Goal: Task Accomplishment & Management: Complete application form

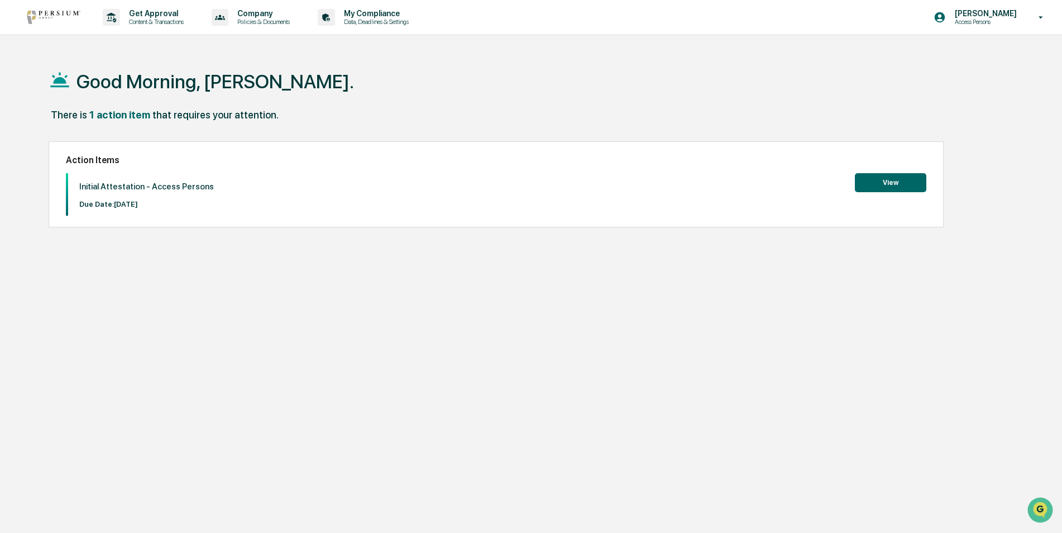
click at [890, 186] on button "View" at bounding box center [890, 182] width 71 height 19
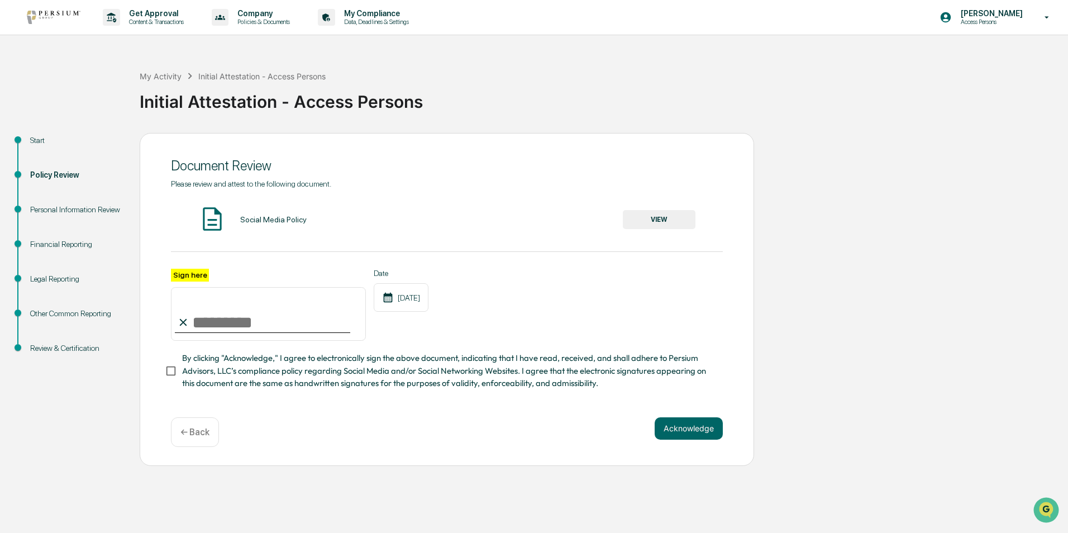
click at [652, 221] on button "VIEW" at bounding box center [659, 219] width 73 height 19
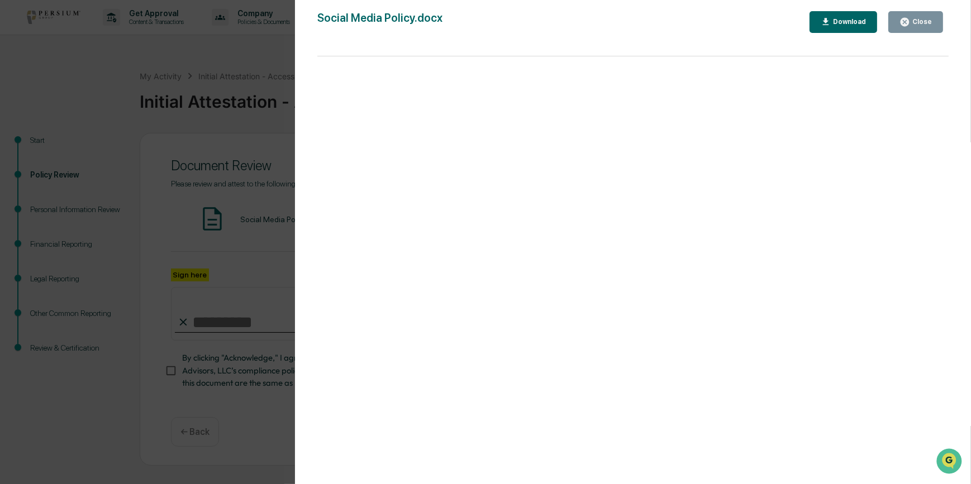
click at [841, 21] on div "Download" at bounding box center [847, 22] width 35 height 8
click at [920, 25] on div "Close" at bounding box center [921, 22] width 22 height 8
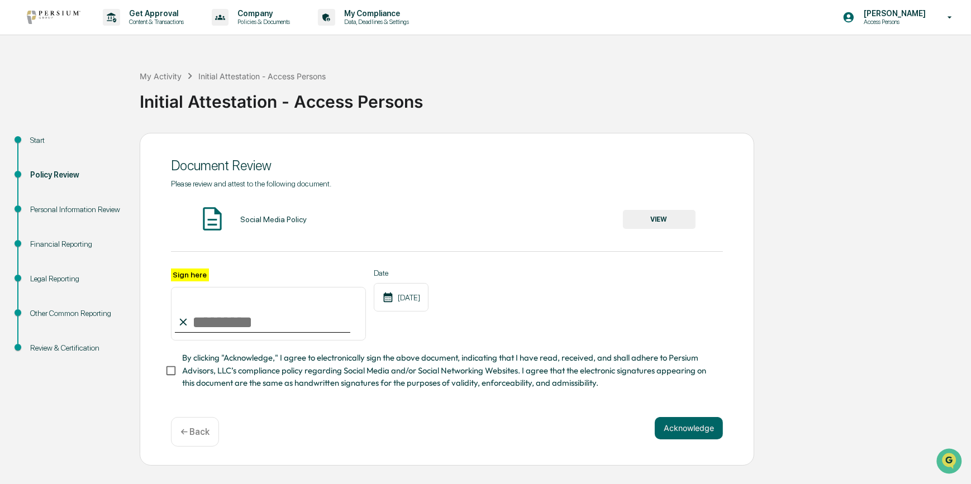
click at [238, 325] on input "Sign here" at bounding box center [268, 314] width 195 height 54
type input "**********"
click at [688, 432] on button "Acknowledge" at bounding box center [689, 428] width 68 height 22
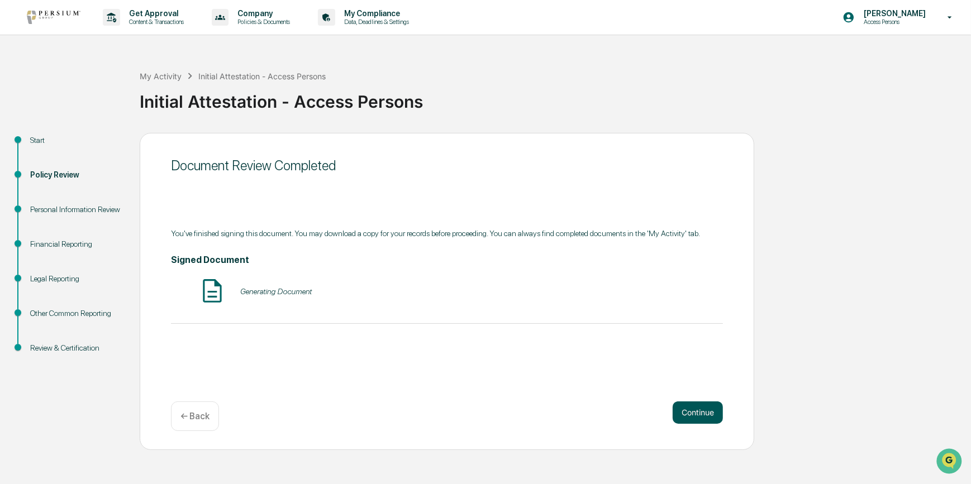
click at [695, 419] on button "Continue" at bounding box center [697, 413] width 50 height 22
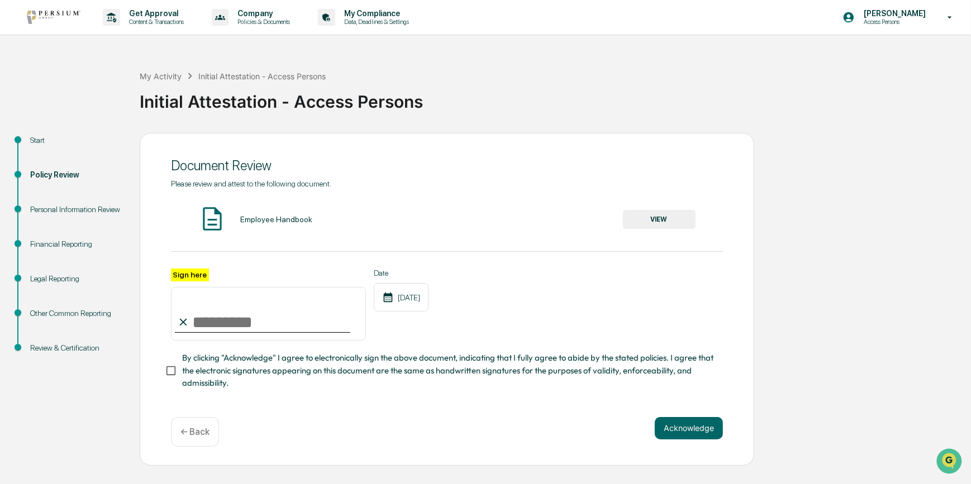
click at [658, 222] on button "VIEW" at bounding box center [659, 219] width 73 height 19
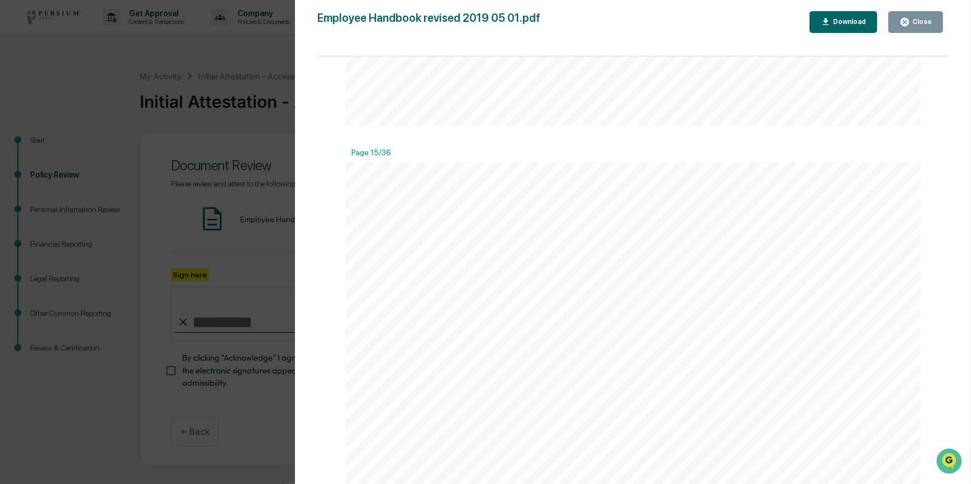
scroll to position [11018, 0]
click at [657, 158] on span "Our policies and programs help guide your career development and personal grow" at bounding box center [649, 153] width 337 height 9
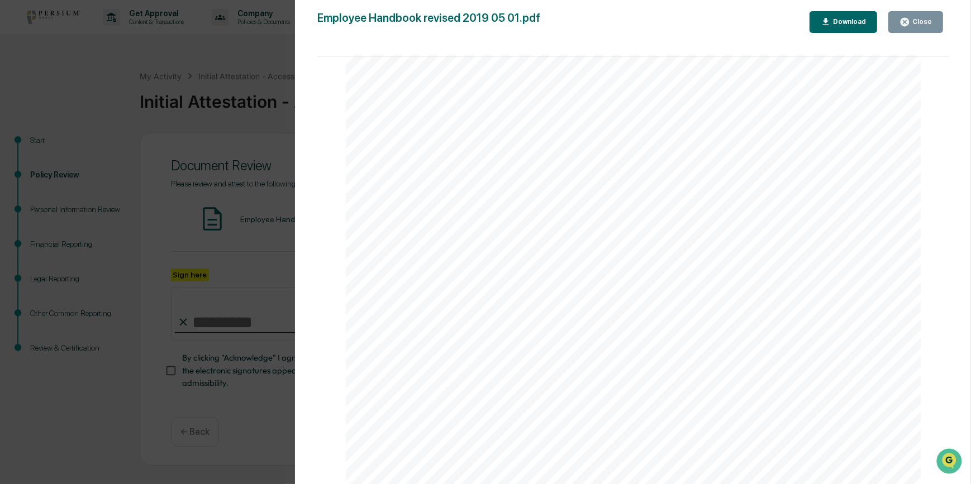
drag, startPoint x: 661, startPoint y: 167, endPoint x: 888, endPoint y: 133, distance: 229.2
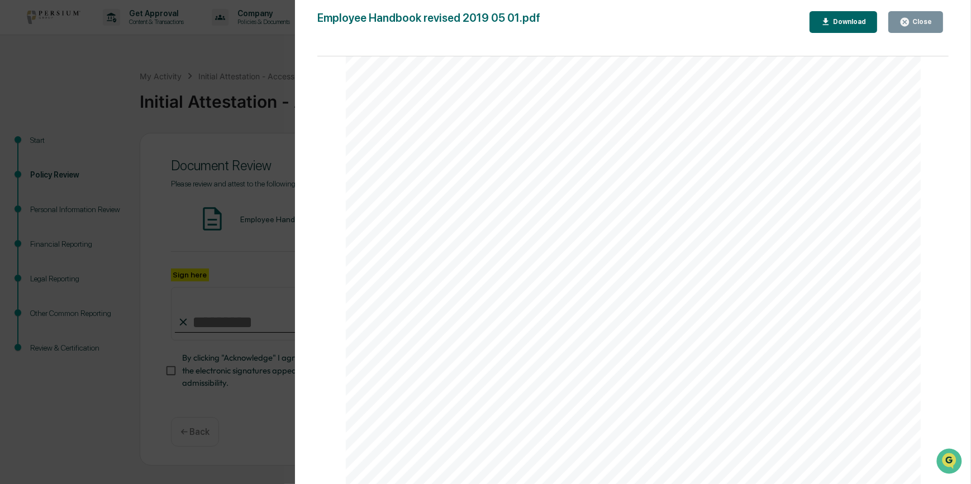
click at [922, 22] on div "Close" at bounding box center [921, 22] width 22 height 8
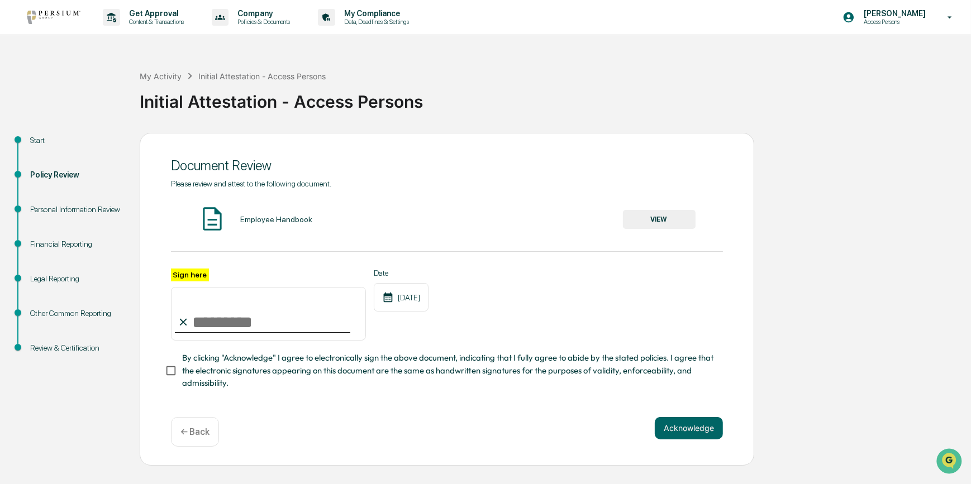
click at [223, 324] on input "Sign here" at bounding box center [268, 314] width 195 height 54
type input "**********"
click at [685, 431] on button "Acknowledge" at bounding box center [689, 428] width 68 height 22
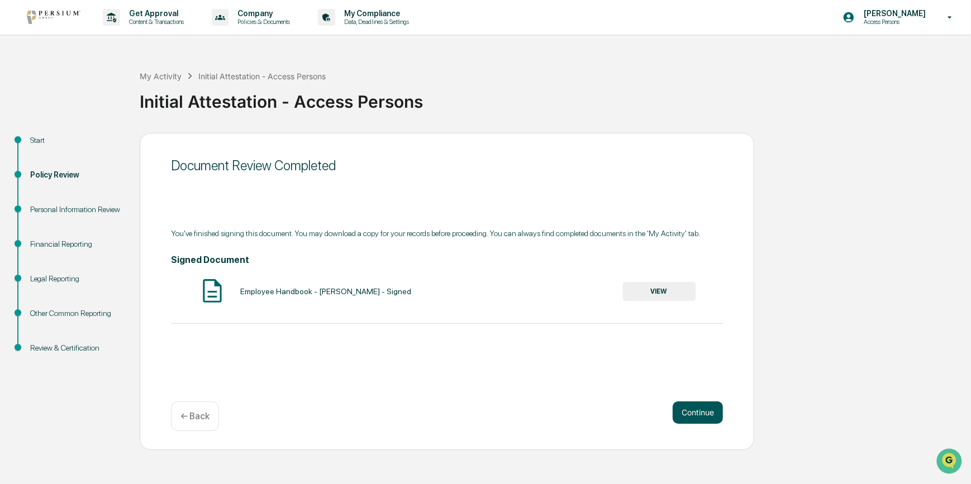
click at [695, 414] on button "Continue" at bounding box center [697, 413] width 50 height 22
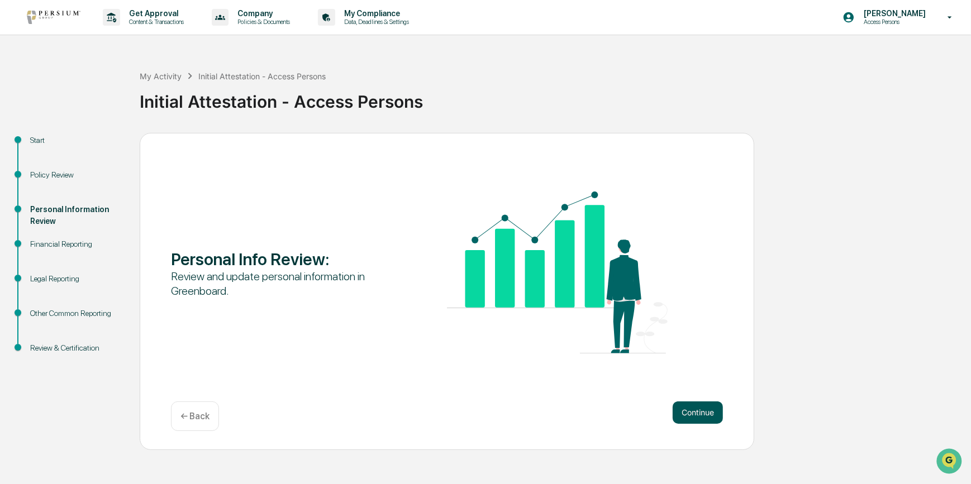
click at [697, 410] on button "Continue" at bounding box center [697, 413] width 50 height 22
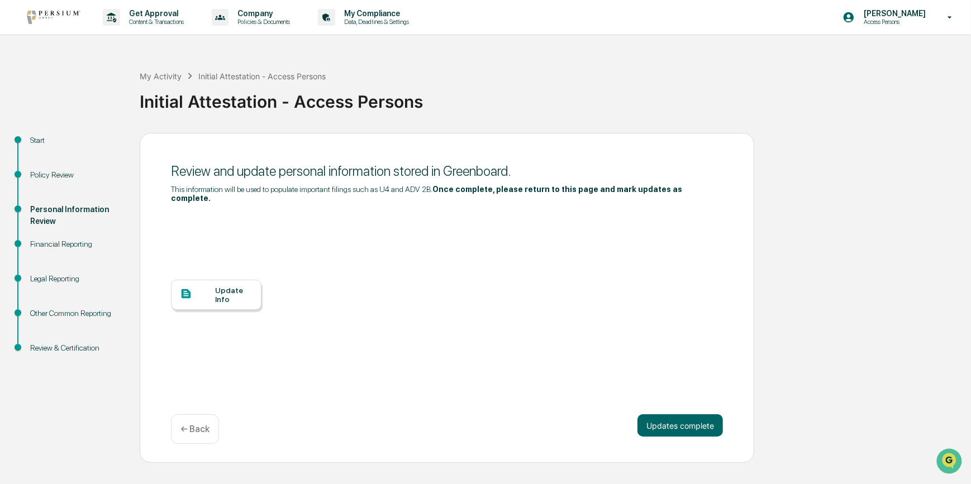
click at [231, 290] on div "Update Info" at bounding box center [233, 295] width 37 height 18
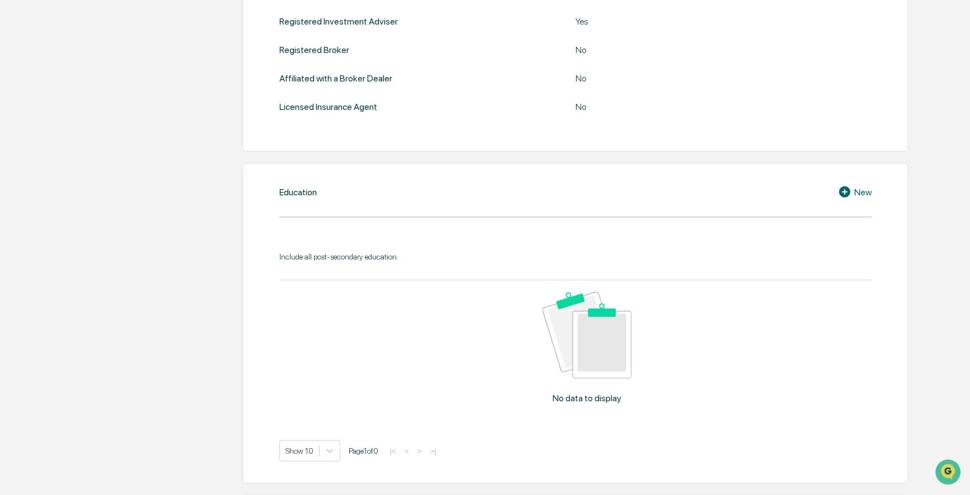
scroll to position [457, 0]
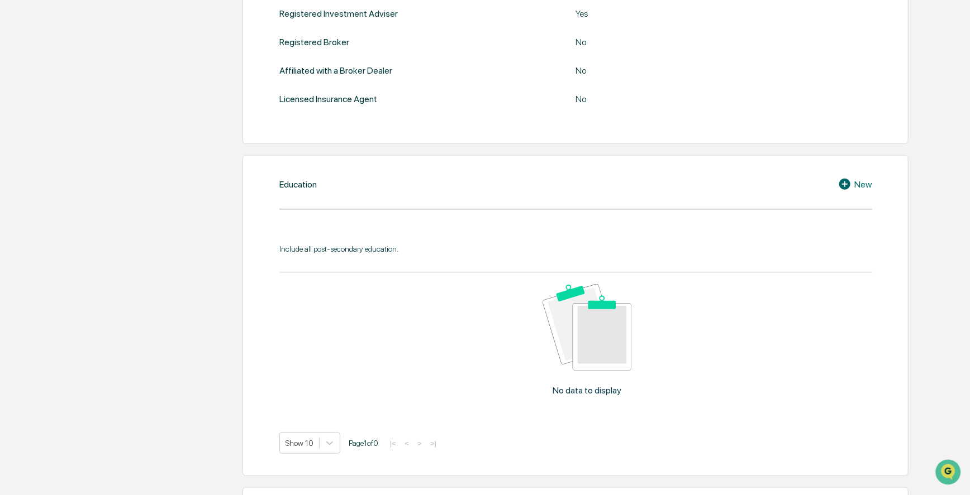
click at [326, 140] on div "Education New Include all post-secondary education. No data to display Show 10 …" at bounding box center [575, 315] width 666 height 321
click at [402, 140] on div "Include all post-secondary education." at bounding box center [575, 249] width 593 height 9
click at [354, 140] on div "Education New Include all post-secondary education. No data to display Show 10 …" at bounding box center [575, 315] width 666 height 321
click at [308, 140] on div "Education New Include all post-secondary education. No data to display Show 10 …" at bounding box center [575, 315] width 666 height 321
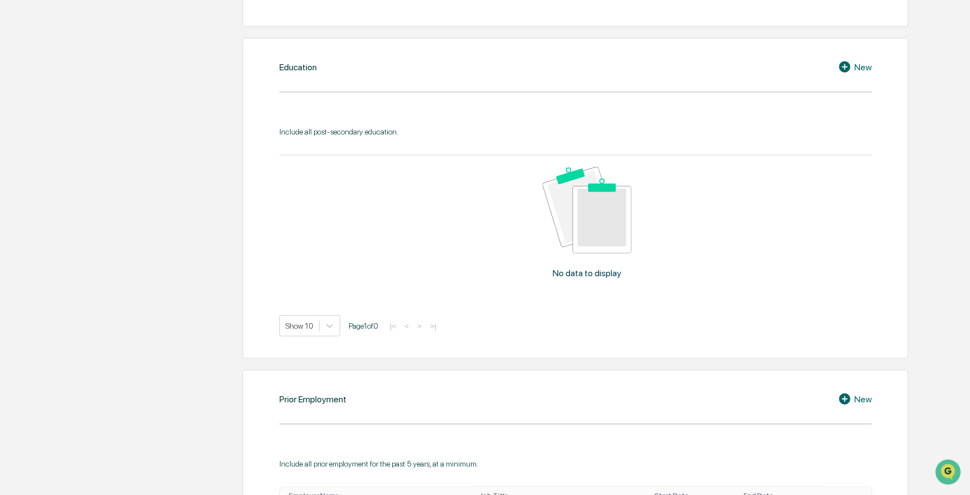
scroll to position [529, 0]
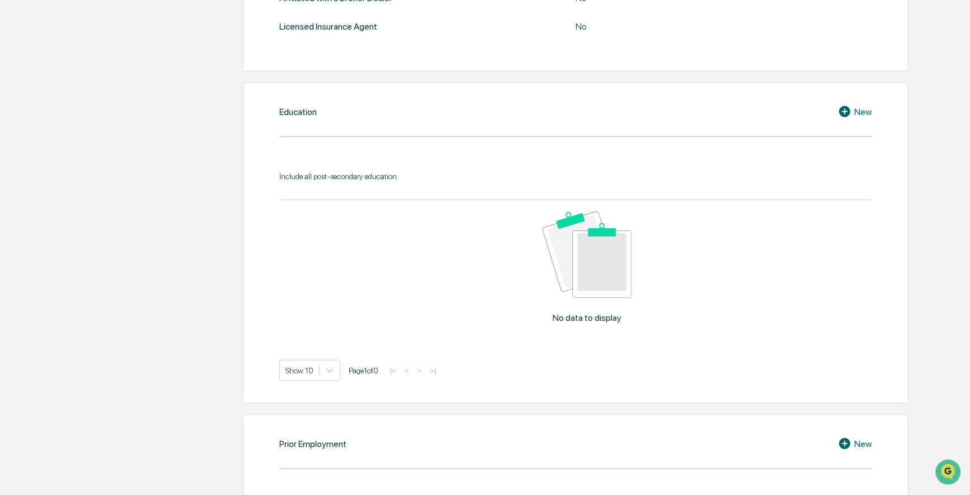
click at [342, 121] on div "Education New Include all post-secondary education. No data to display Show 10 …" at bounding box center [575, 243] width 666 height 321
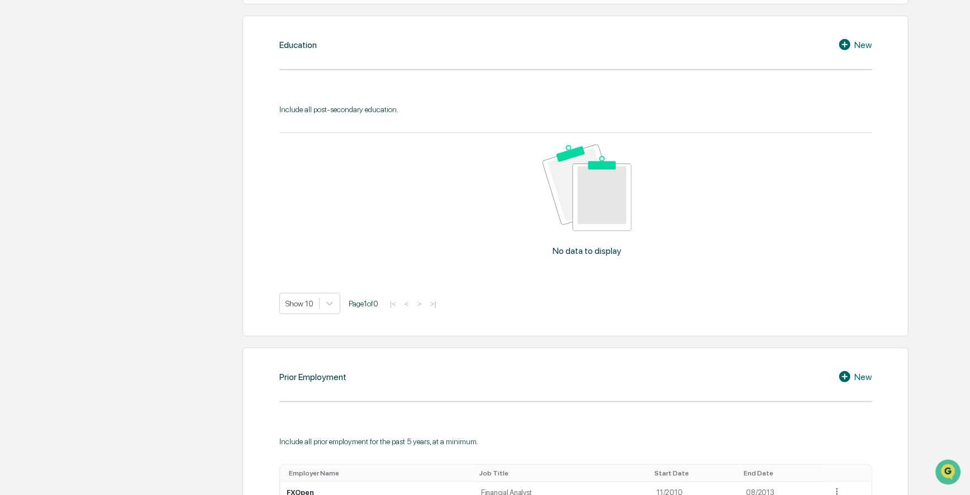
scroll to position [455, 0]
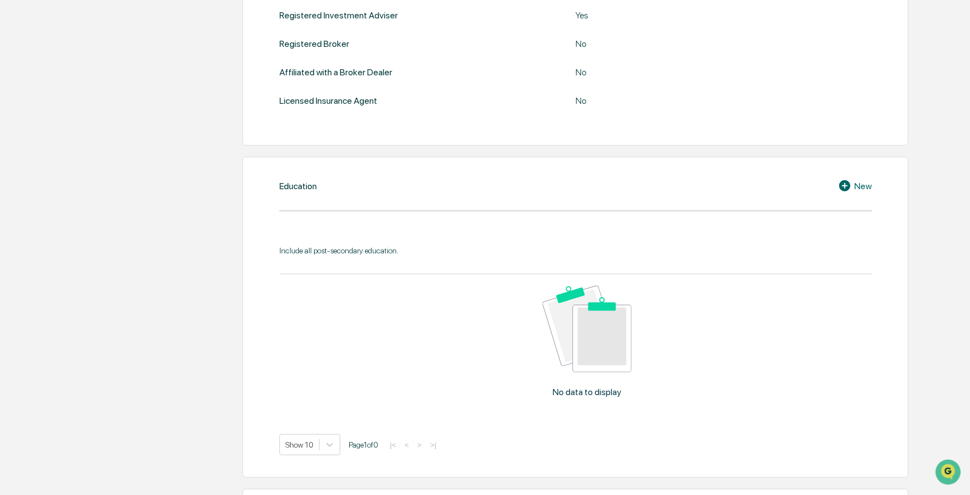
click at [306, 140] on div "Education New Include all post-secondary education. No data to display Show 10 …" at bounding box center [575, 317] width 666 height 321
click at [521, 140] on div "No data to display" at bounding box center [586, 346] width 615 height 143
drag, startPoint x: 322, startPoint y: 256, endPoint x: 338, endPoint y: 251, distance: 16.4
click at [323, 140] on div "Include all post-secondary education. No data to display Show 10 Page 1 of 0 |<…" at bounding box center [575, 350] width 593 height 209
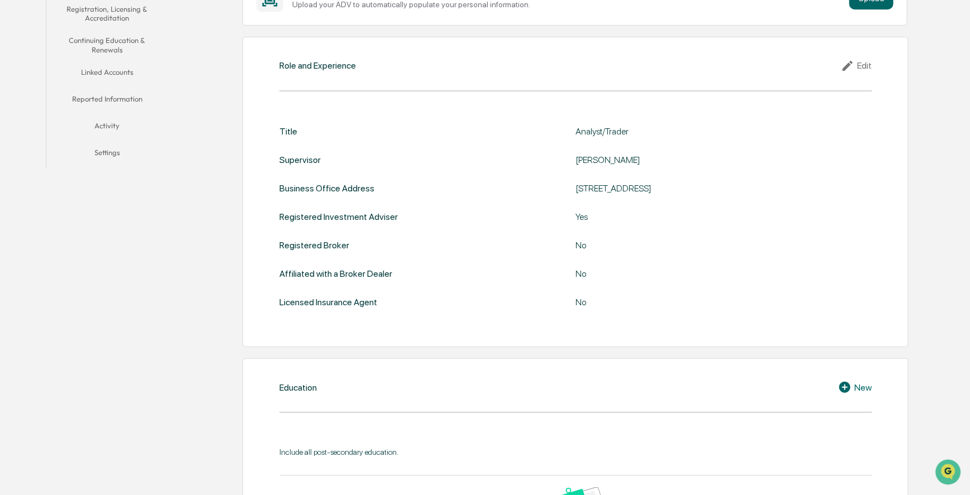
scroll to position [304, 0]
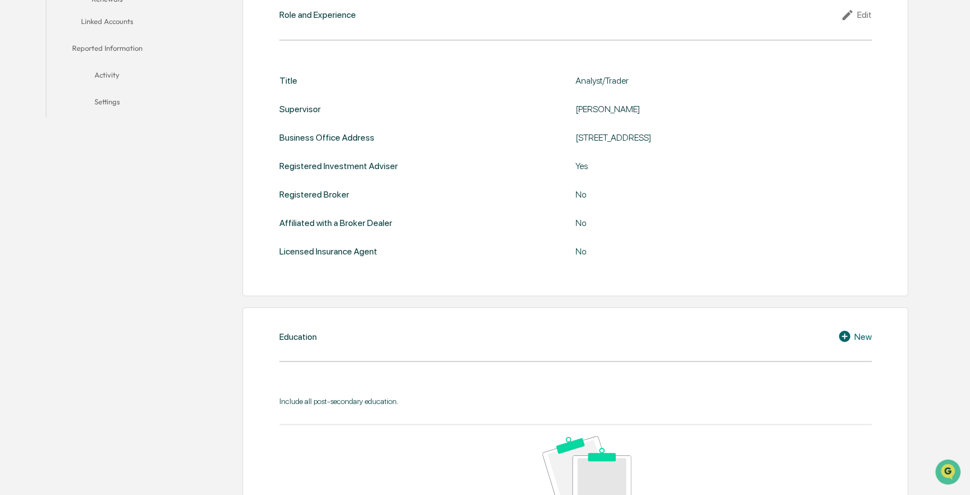
click at [354, 140] on div "Education New Include all post-secondary education. No data to display Show 10 …" at bounding box center [575, 468] width 666 height 321
click at [521, 140] on icon at bounding box center [844, 336] width 11 height 11
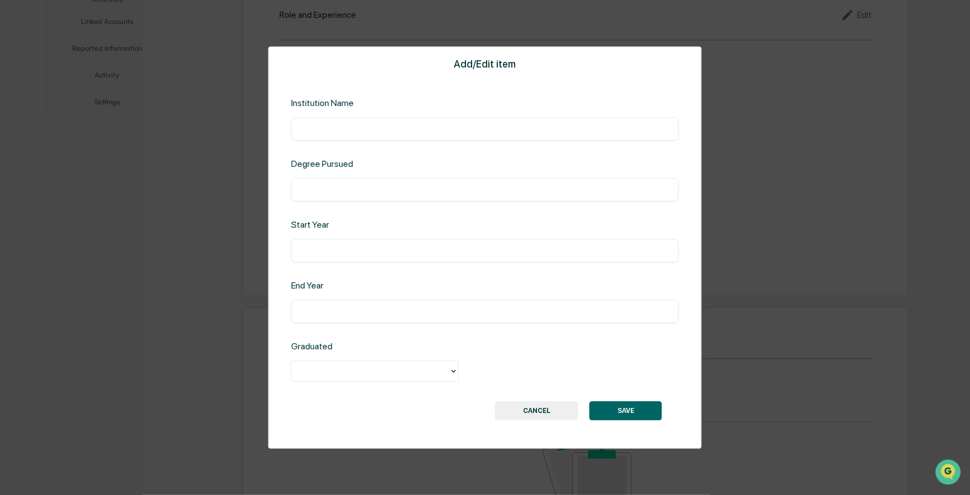
click at [392, 128] on input "text" at bounding box center [484, 128] width 371 height 11
type input "**********"
click at [450, 140] on icon at bounding box center [453, 371] width 9 height 9
click at [344, 140] on div "No" at bounding box center [375, 419] width 168 height 22
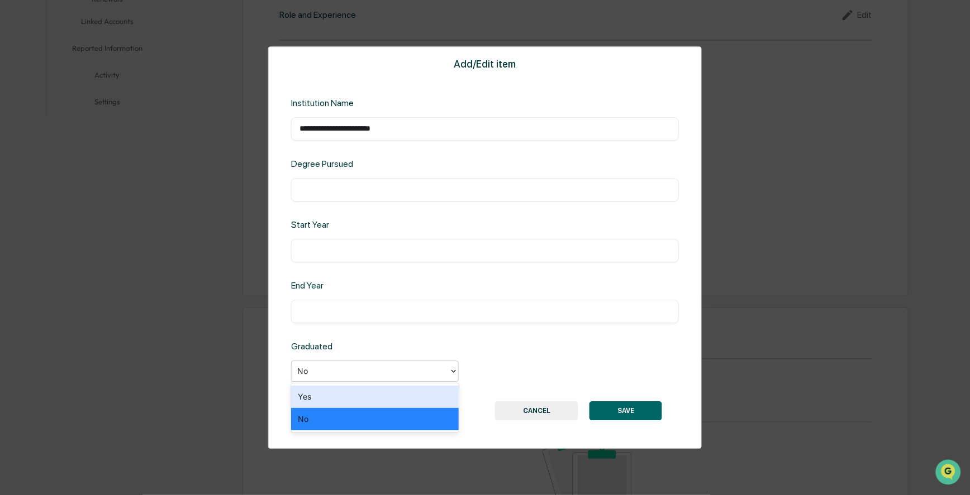
click at [347, 140] on div at bounding box center [370, 371] width 146 height 13
click at [333, 140] on div "Yes" at bounding box center [375, 397] width 168 height 22
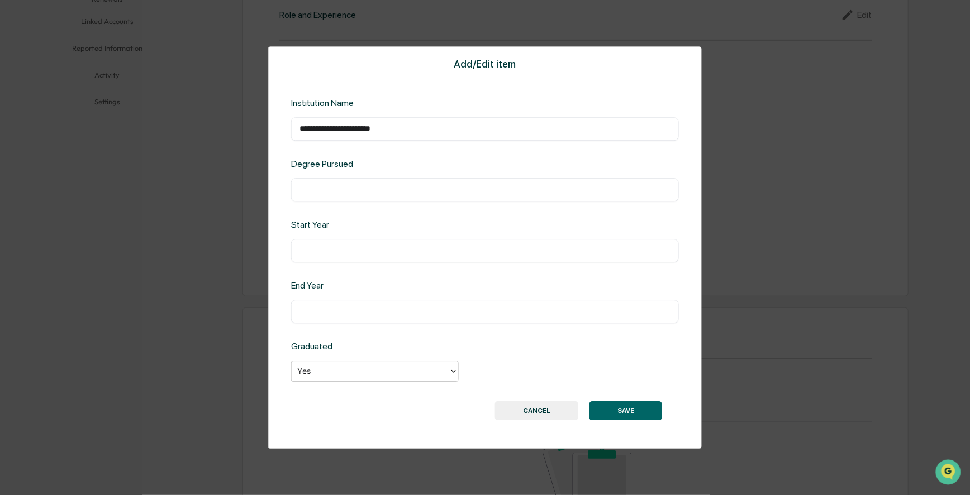
click at [326, 140] on input "text" at bounding box center [484, 250] width 371 height 11
type input "****"
click at [331, 140] on input "text" at bounding box center [484, 311] width 371 height 11
type input "***"
click at [312, 140] on input "****" at bounding box center [484, 250] width 371 height 11
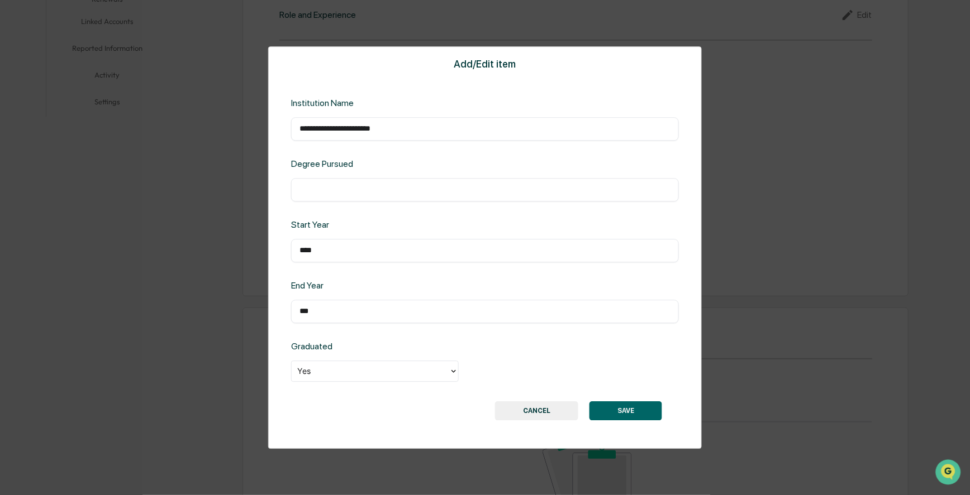
type input "****"
click at [318, 140] on input "***" at bounding box center [484, 311] width 371 height 11
type input "****"
click at [313, 140] on input "text" at bounding box center [484, 189] width 371 height 11
type input "**********"
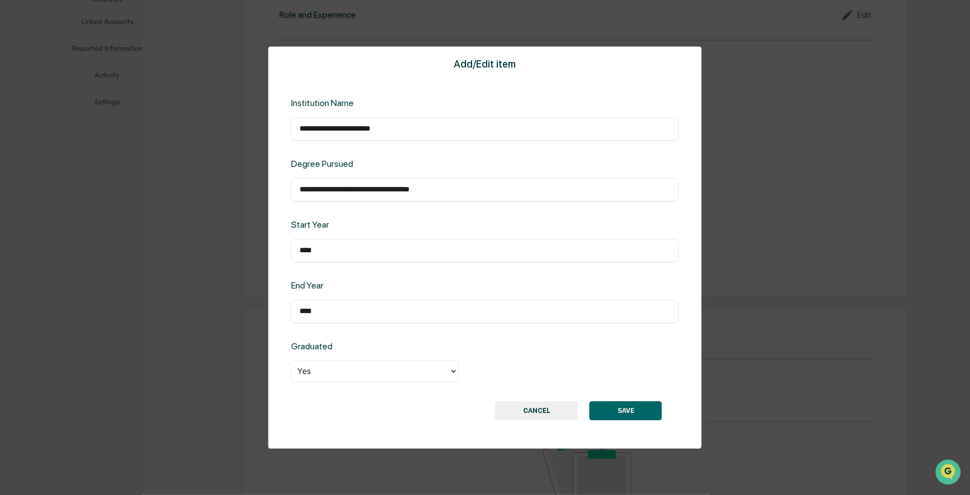
click at [521, 140] on button "SAVE" at bounding box center [625, 411] width 73 height 19
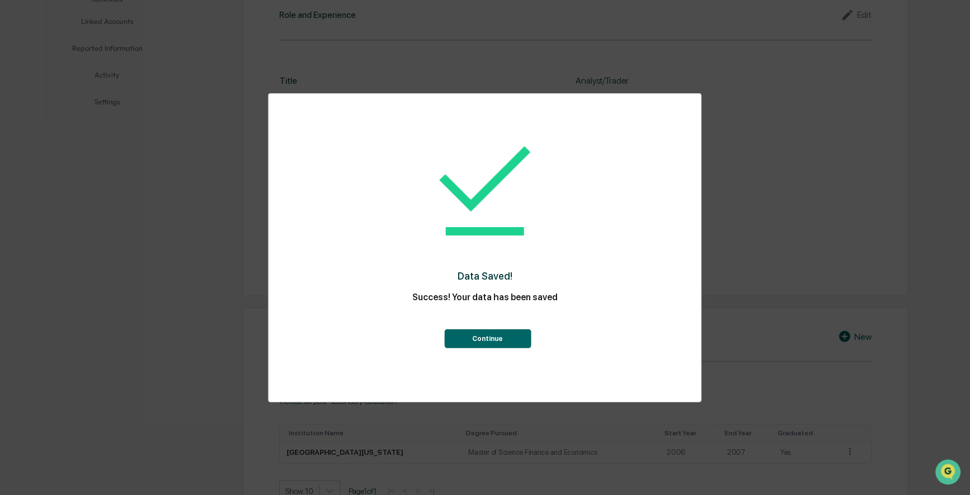
click at [514, 140] on button "Continue" at bounding box center [487, 339] width 87 height 19
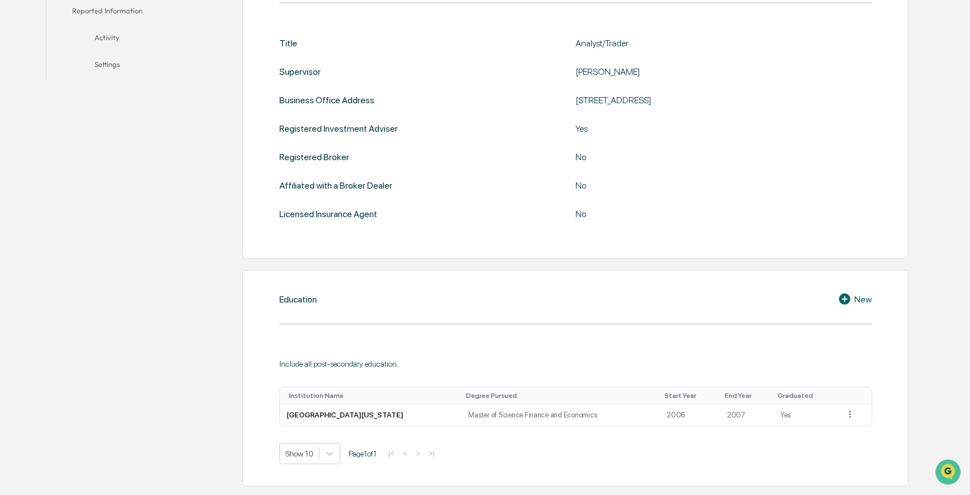
scroll to position [406, 0]
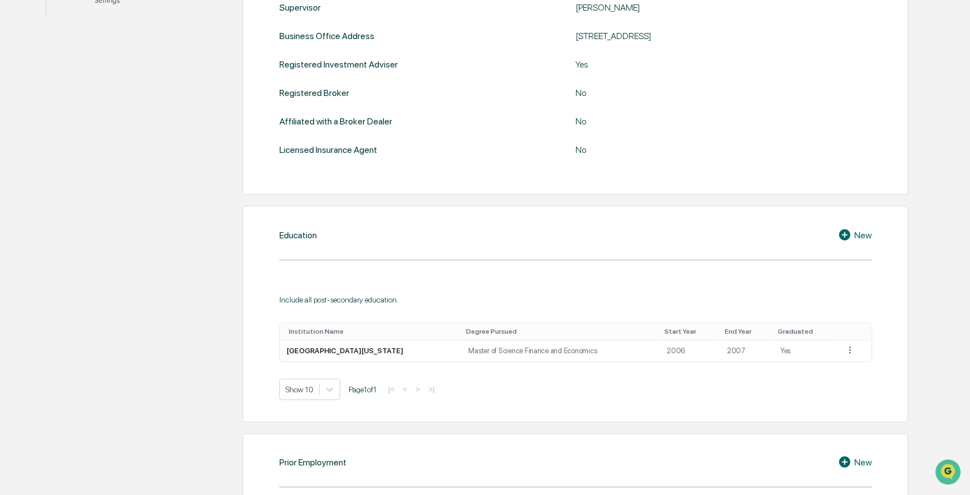
click at [521, 140] on div "New" at bounding box center [855, 234] width 34 height 13
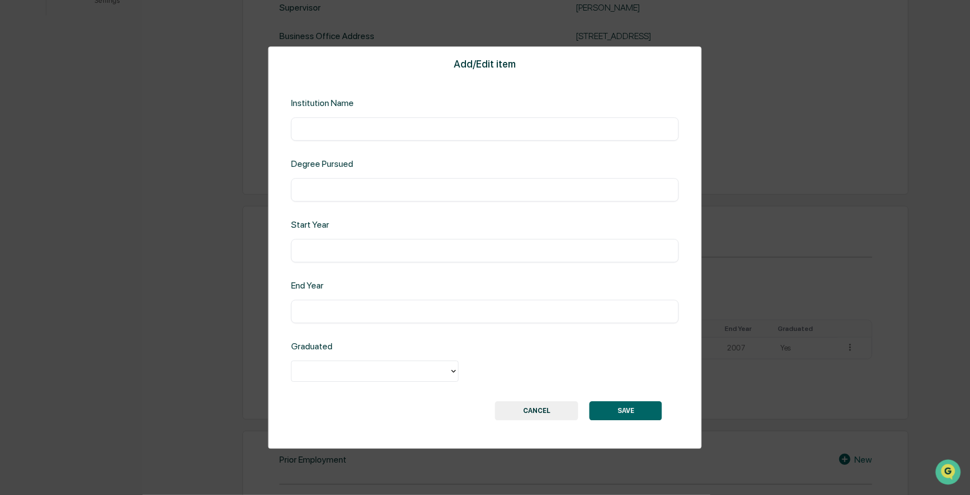
click at [330, 126] on input "text" at bounding box center [484, 128] width 371 height 11
click at [364, 128] on input "**********" at bounding box center [484, 128] width 371 height 11
type input "**********"
click at [319, 140] on input "text" at bounding box center [484, 189] width 371 height 11
type input "**********"
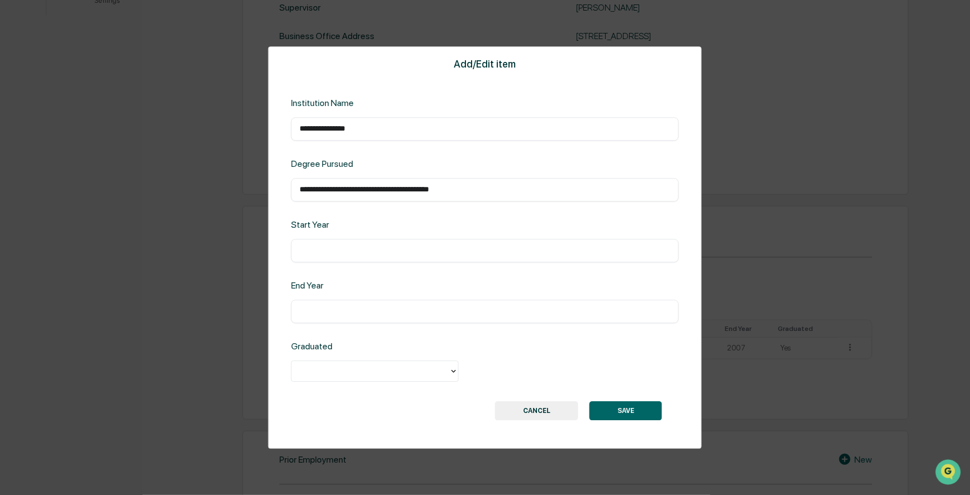
click at [343, 140] on input "text" at bounding box center [484, 250] width 371 height 11
type input "****"
click at [333, 140] on input "text" at bounding box center [484, 311] width 371 height 11
type input "****"
click at [374, 140] on div at bounding box center [370, 371] width 146 height 13
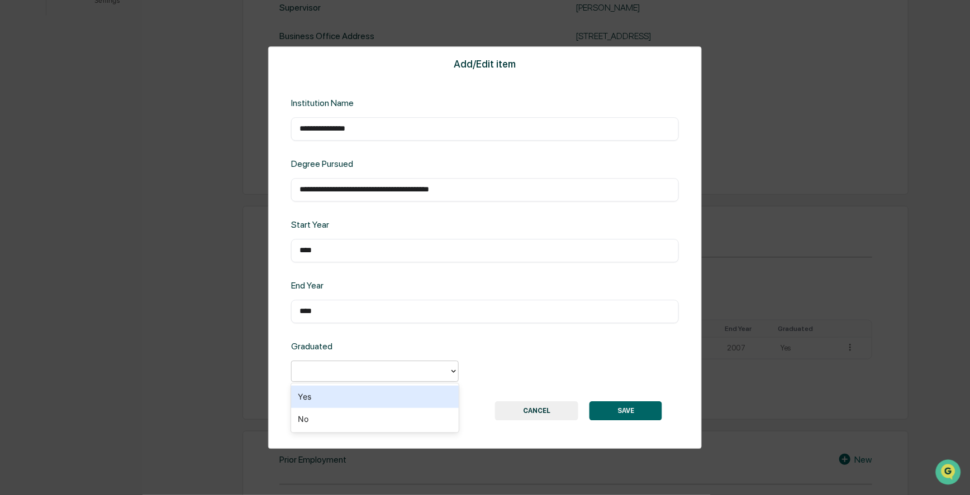
click at [351, 140] on div "Yes" at bounding box center [375, 397] width 168 height 22
click at [521, 140] on button "SAVE" at bounding box center [625, 411] width 73 height 19
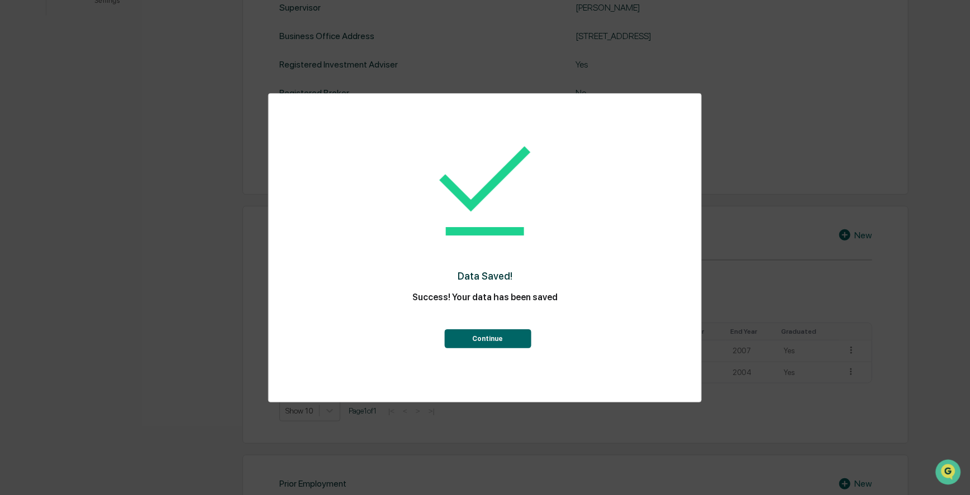
click at [493, 140] on button "Continue" at bounding box center [487, 339] width 87 height 19
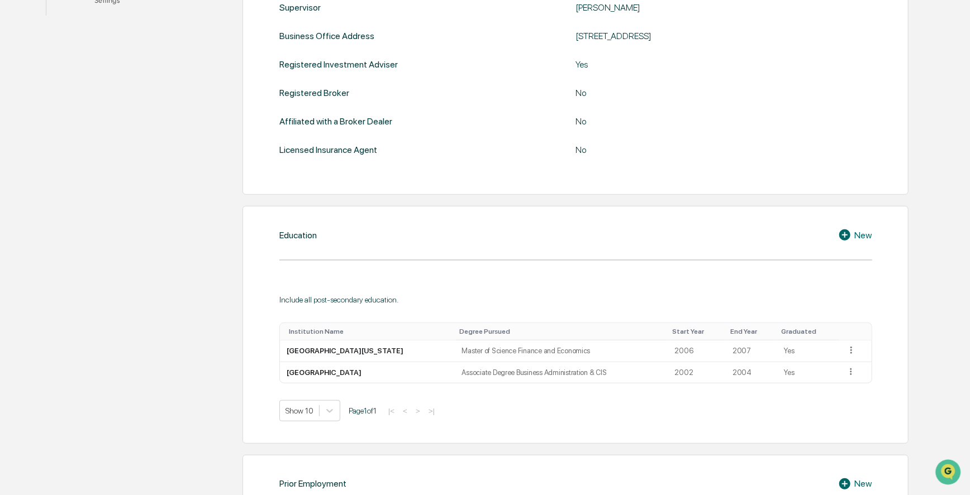
click at [521, 140] on div "New" at bounding box center [855, 234] width 34 height 13
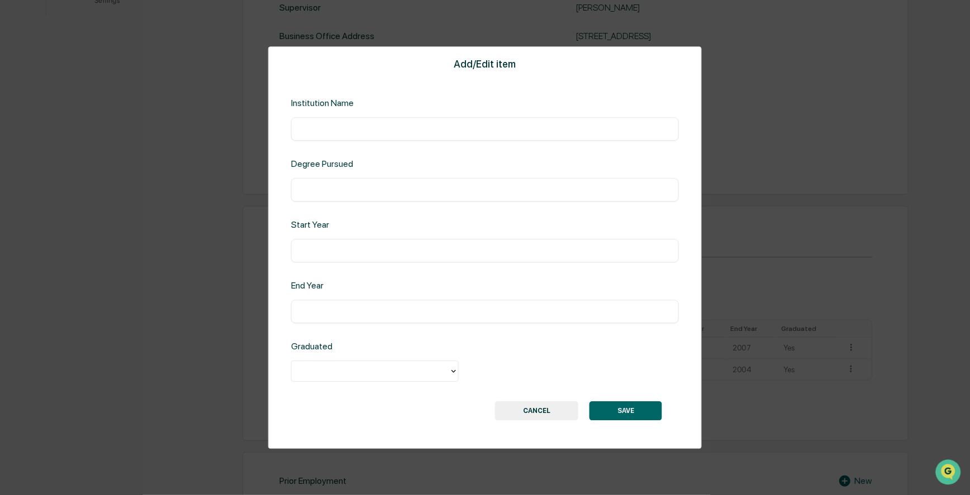
click at [352, 120] on div "​" at bounding box center [485, 128] width 388 height 23
click at [376, 133] on input "text" at bounding box center [484, 128] width 371 height 11
click at [351, 131] on input "text" at bounding box center [484, 128] width 371 height 11
type input "*"
type input "**********"
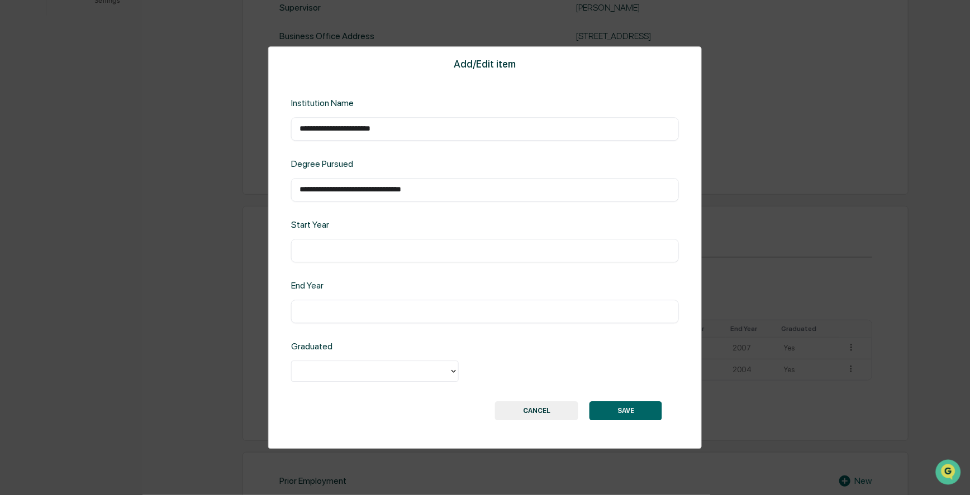
type input "**********"
click at [402, 140] on input "text" at bounding box center [484, 250] width 371 height 11
type input "****"
click at [343, 140] on div "​" at bounding box center [485, 311] width 388 height 23
click at [349, 140] on input "text" at bounding box center [484, 311] width 371 height 11
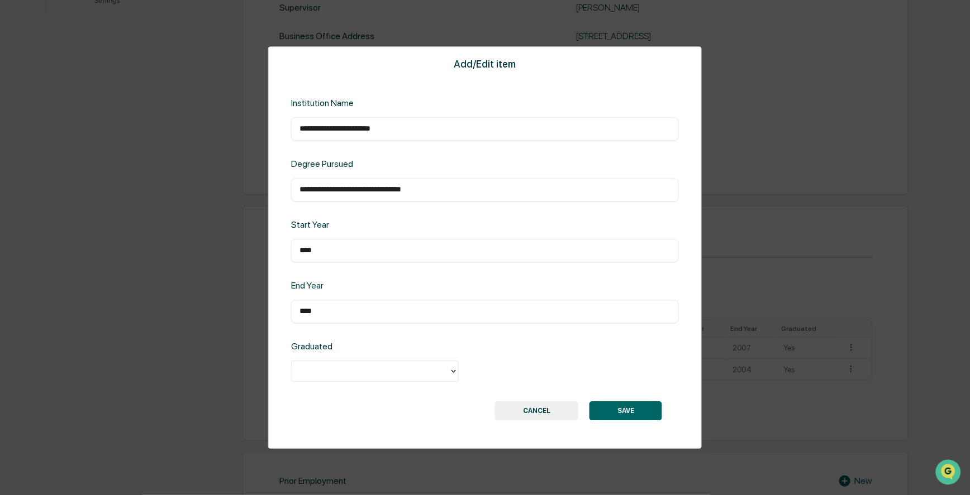
type input "****"
click at [377, 140] on div at bounding box center [370, 371] width 146 height 13
drag, startPoint x: 332, startPoint y: 421, endPoint x: 341, endPoint y: 414, distance: 11.2
click at [332, 140] on div "No" at bounding box center [375, 419] width 168 height 22
click at [521, 140] on button "SAVE" at bounding box center [625, 411] width 73 height 19
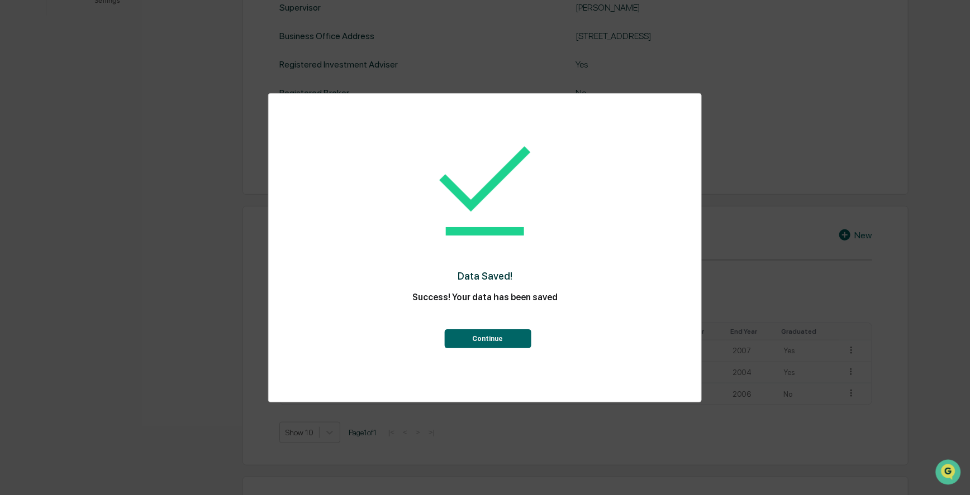
click at [496, 140] on button "Continue" at bounding box center [487, 339] width 87 height 19
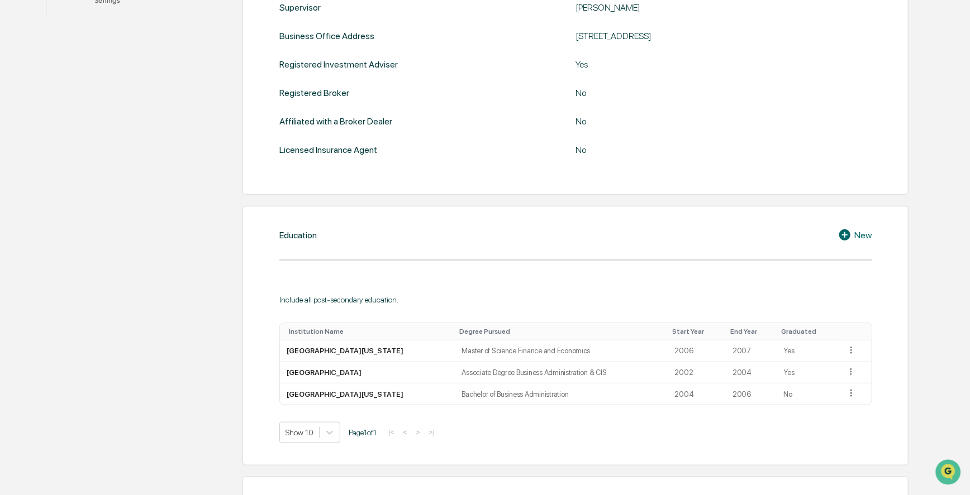
click at [521, 140] on div "New" at bounding box center [855, 234] width 34 height 13
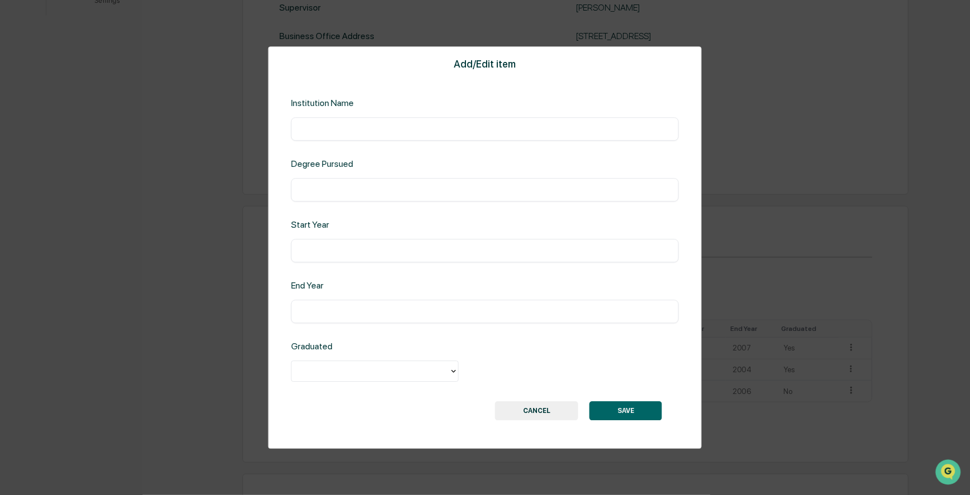
click at [397, 122] on div "​" at bounding box center [485, 128] width 388 height 23
click at [430, 122] on div "​" at bounding box center [485, 128] width 388 height 23
click at [383, 129] on input "text" at bounding box center [484, 128] width 371 height 11
type input "*"
type input "**********"
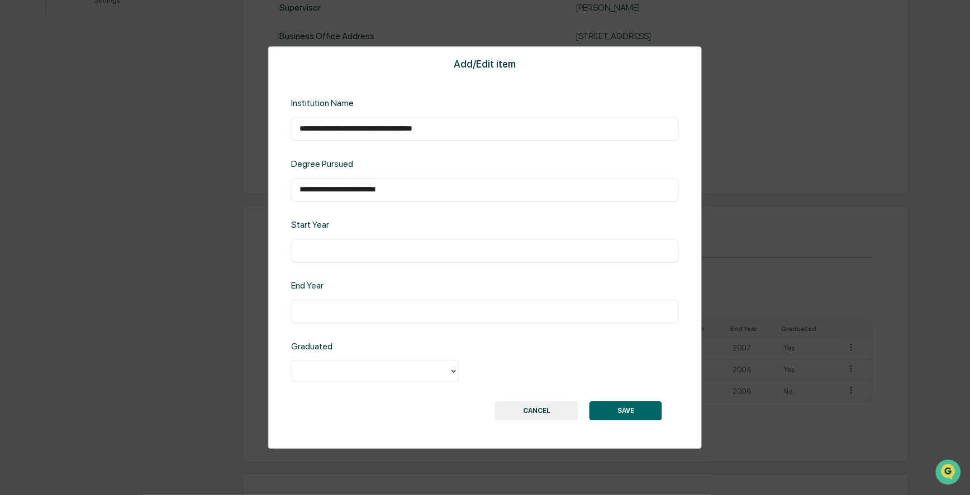
type input "**********"
click at [317, 140] on input "text" at bounding box center [484, 250] width 371 height 11
type input "****"
click at [321, 140] on input "text" at bounding box center [484, 311] width 371 height 11
type input "****"
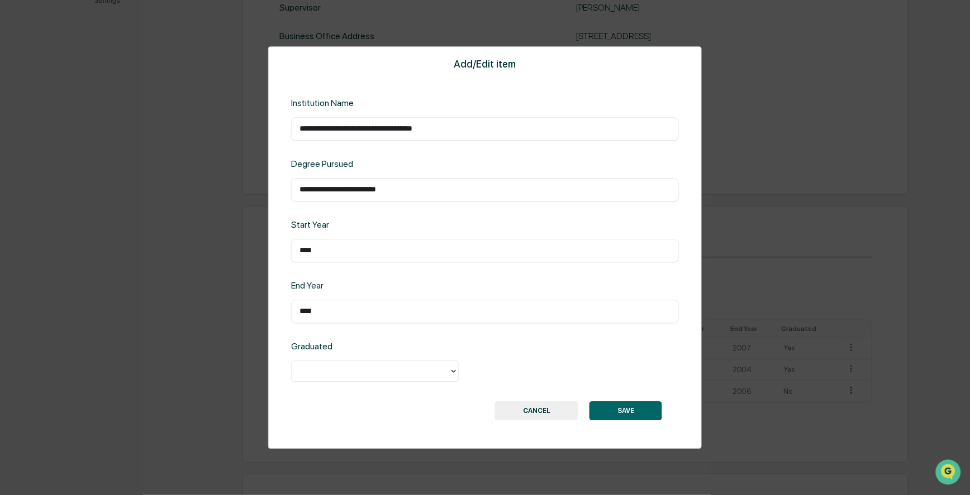
click at [342, 140] on div at bounding box center [370, 371] width 146 height 13
click at [324, 140] on div "Yes" at bounding box center [375, 397] width 168 height 22
click at [521, 140] on button "SAVE" at bounding box center [625, 411] width 73 height 19
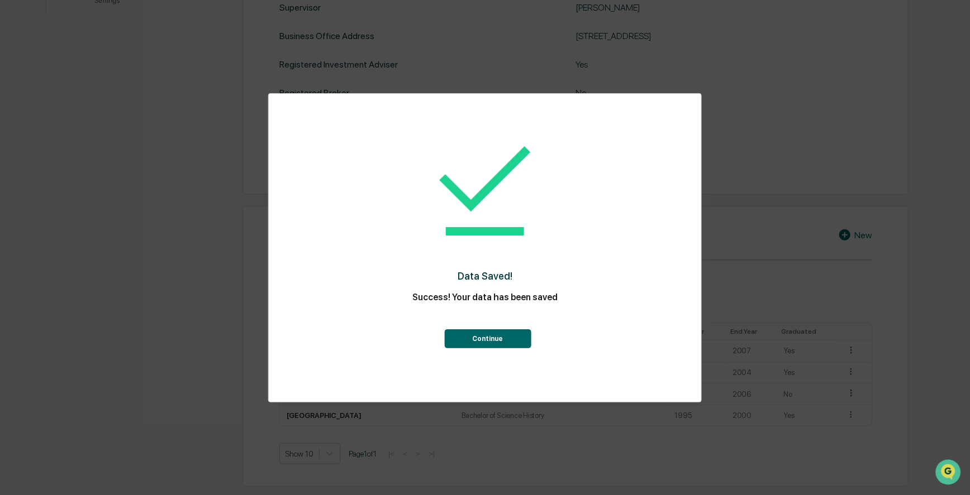
click at [491, 140] on button "Continue" at bounding box center [487, 339] width 87 height 19
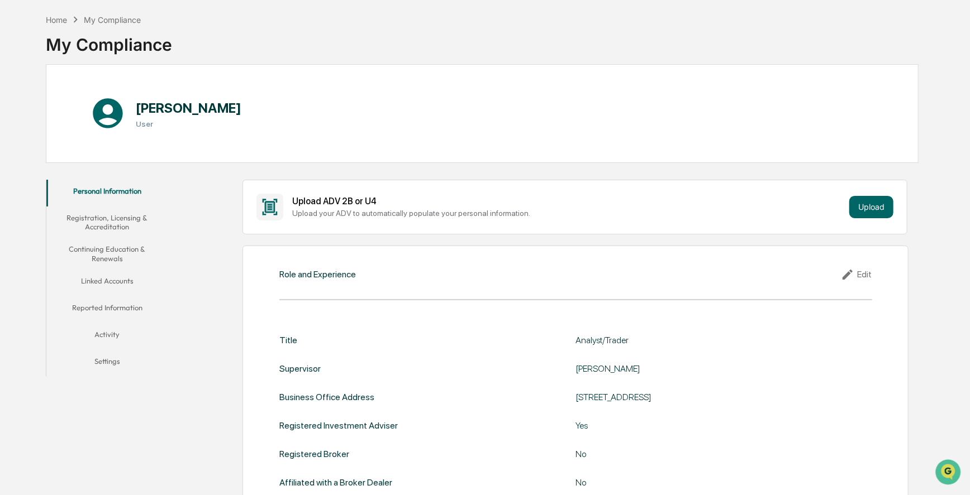
scroll to position [0, 0]
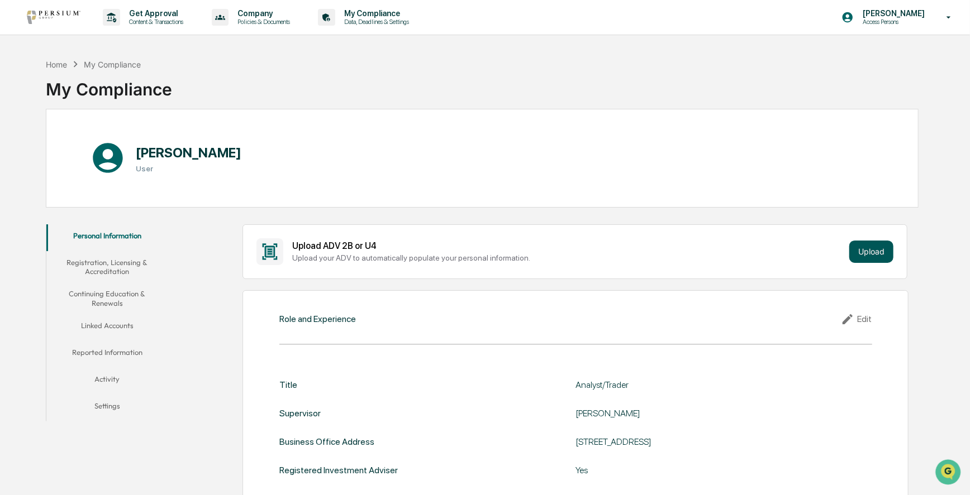
click at [521, 140] on button "Upload" at bounding box center [871, 252] width 44 height 22
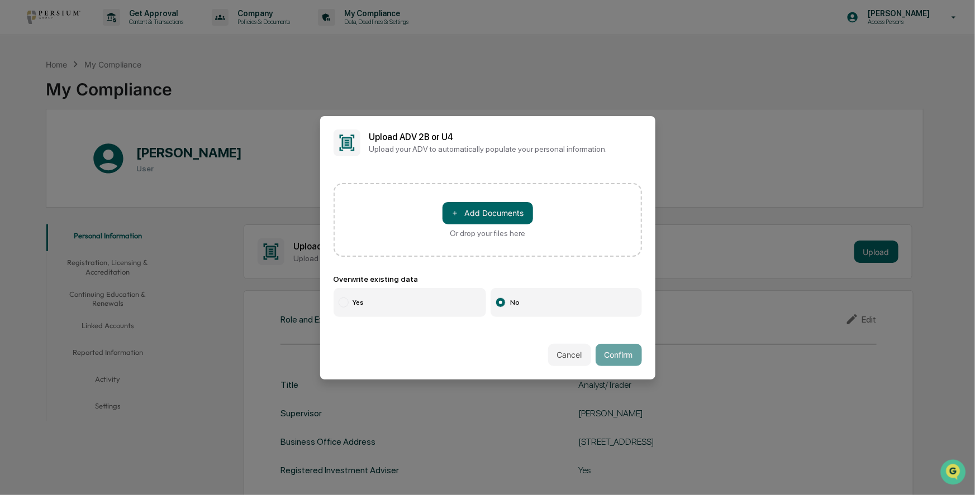
click at [513, 140] on div "＋ Add Documents Or drop your files here Overwrite existing data Yes No" at bounding box center [487, 250] width 335 height 161
click at [350, 140] on label "Yes" at bounding box center [409, 302] width 153 height 29
click at [513, 140] on label "No" at bounding box center [565, 302] width 151 height 29
click at [521, 140] on button "Cancel" at bounding box center [569, 355] width 43 height 22
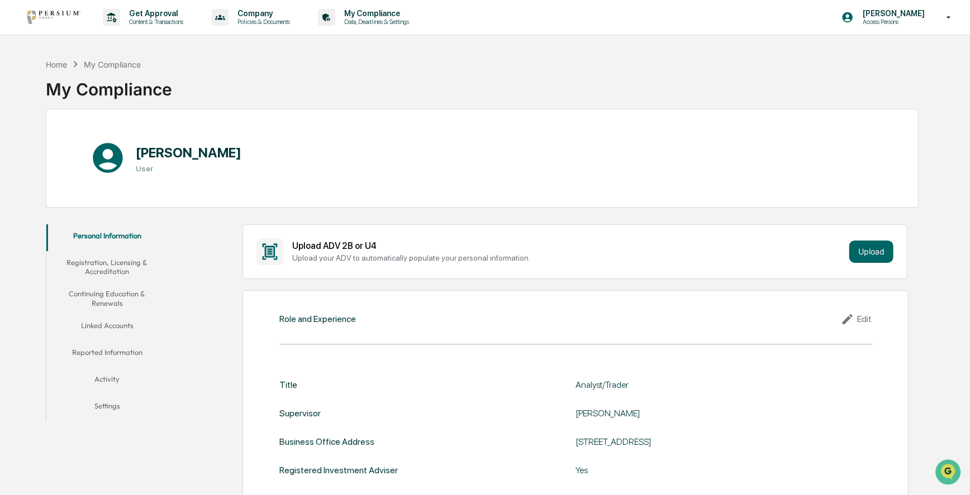
click at [113, 140] on button "Registration, Licensing & Accreditation" at bounding box center [107, 267] width 122 height 32
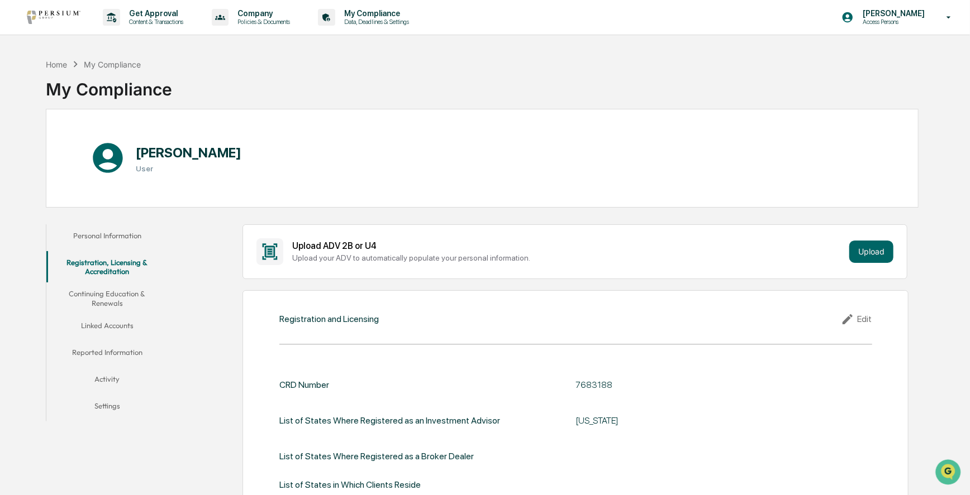
click at [99, 140] on button "Personal Information" at bounding box center [107, 238] width 122 height 27
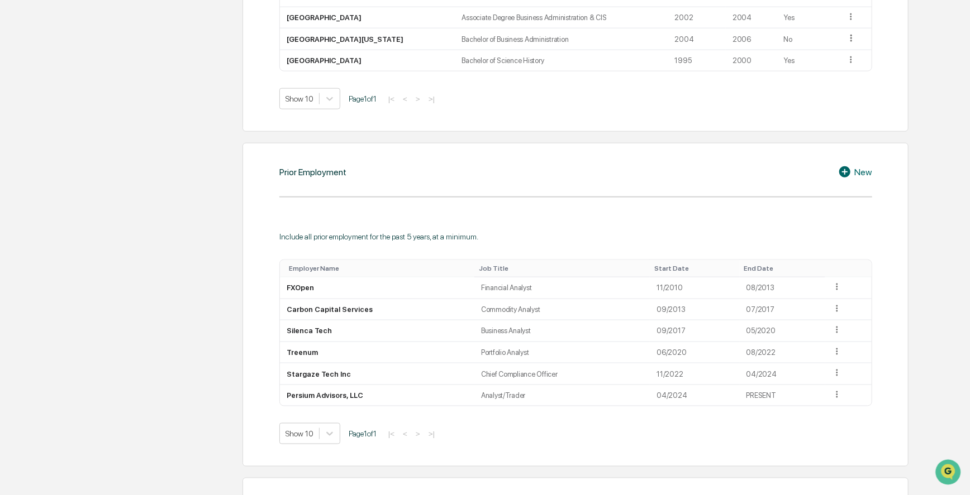
scroll to position [508, 0]
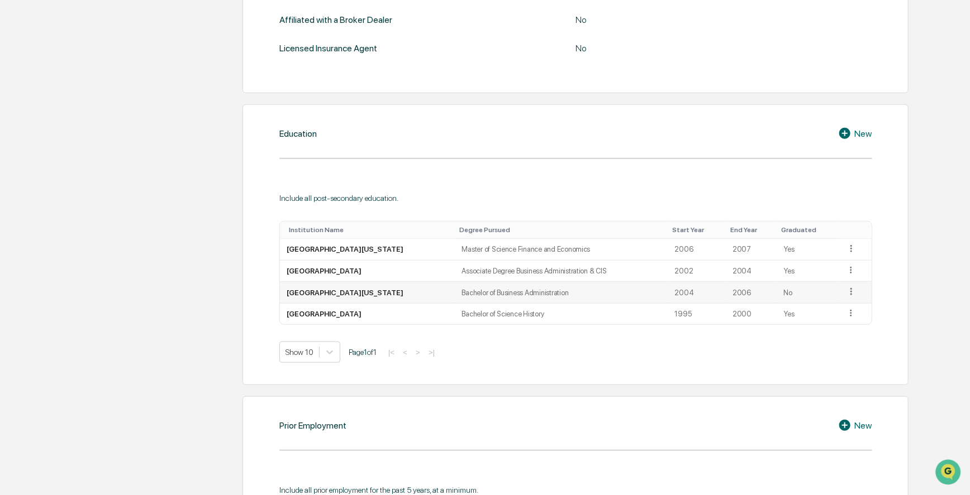
click at [521, 140] on icon at bounding box center [851, 292] width 11 height 11
click at [159, 140] on div "Personal Information Registration, Licensing & Accreditation Continuing Educati…" at bounding box center [482, 322] width 872 height 1223
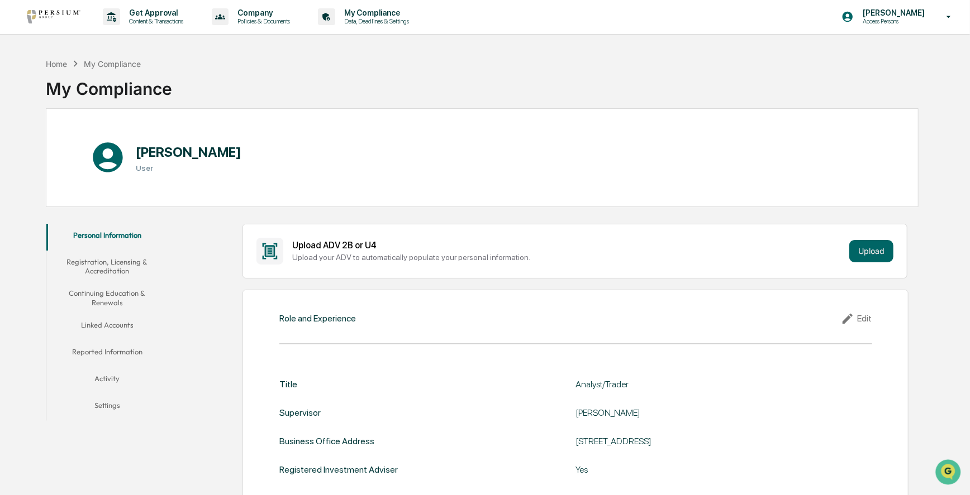
scroll to position [0, 0]
click at [120, 140] on button "Registration, Licensing & Accreditation" at bounding box center [107, 267] width 122 height 32
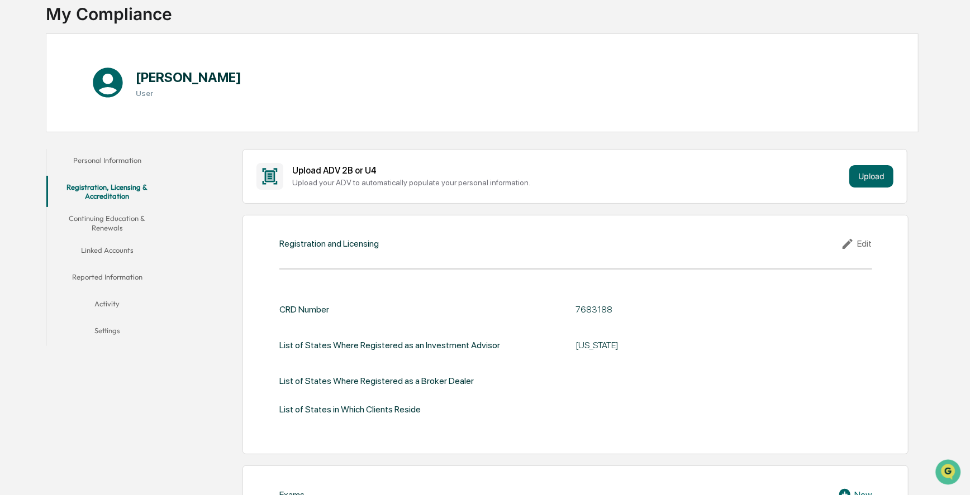
scroll to position [25, 0]
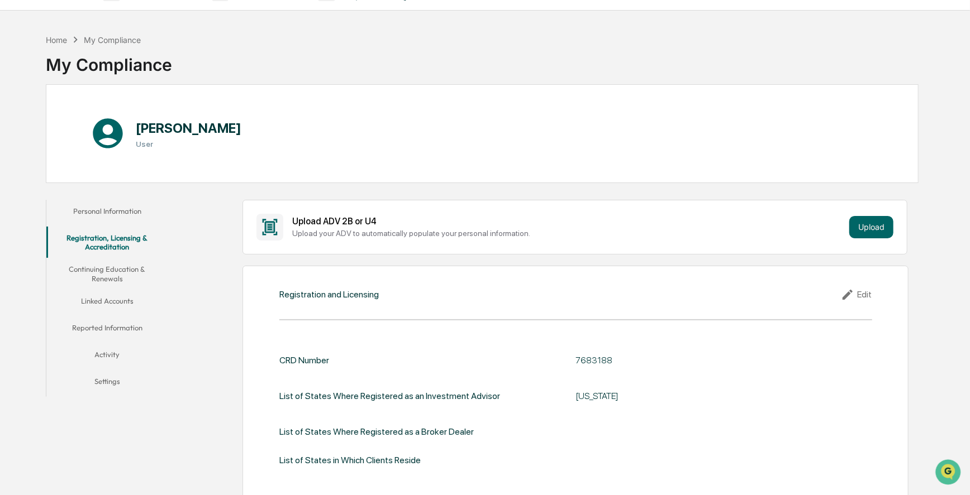
click at [113, 140] on button "Continuing Education & Renewals" at bounding box center [107, 274] width 122 height 32
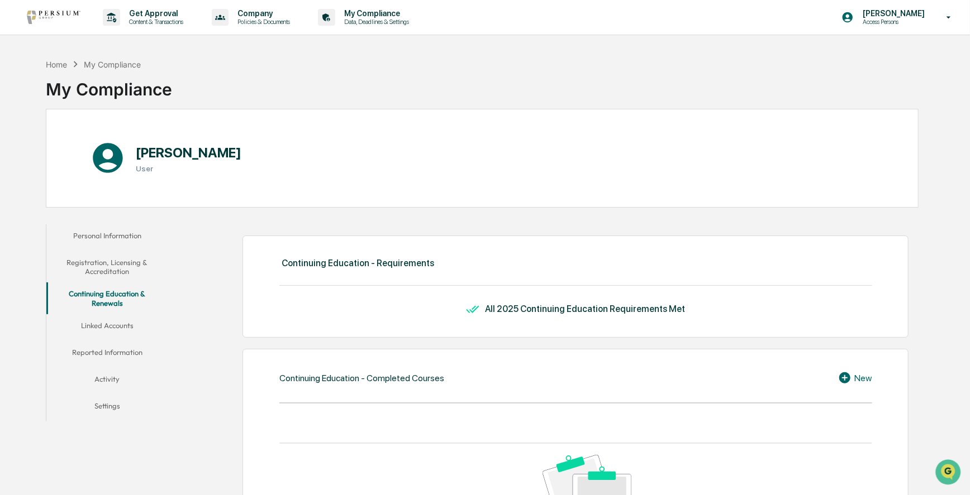
click at [117, 140] on button "Linked Accounts" at bounding box center [107, 327] width 122 height 27
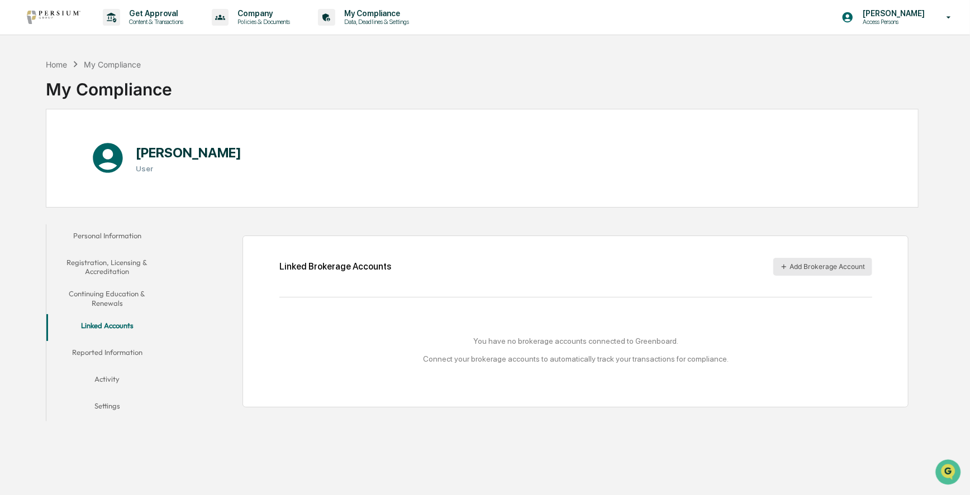
click at [521, 140] on button "Add Brokerage Account" at bounding box center [822, 267] width 99 height 18
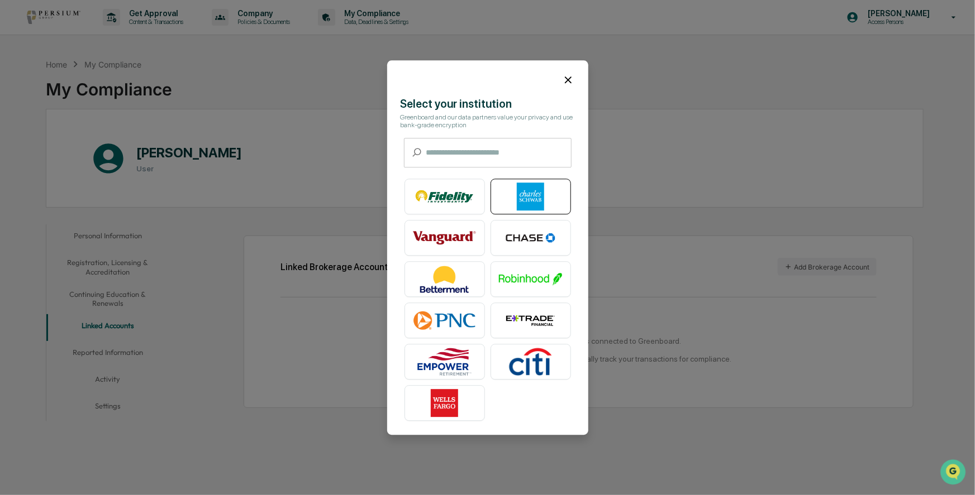
click at [521, 140] on img at bounding box center [531, 197] width 64 height 28
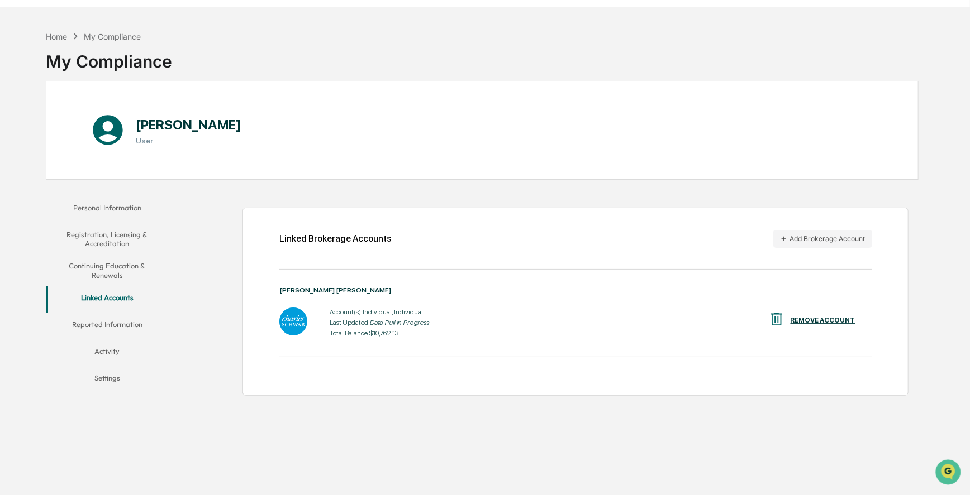
scroll to position [52, 0]
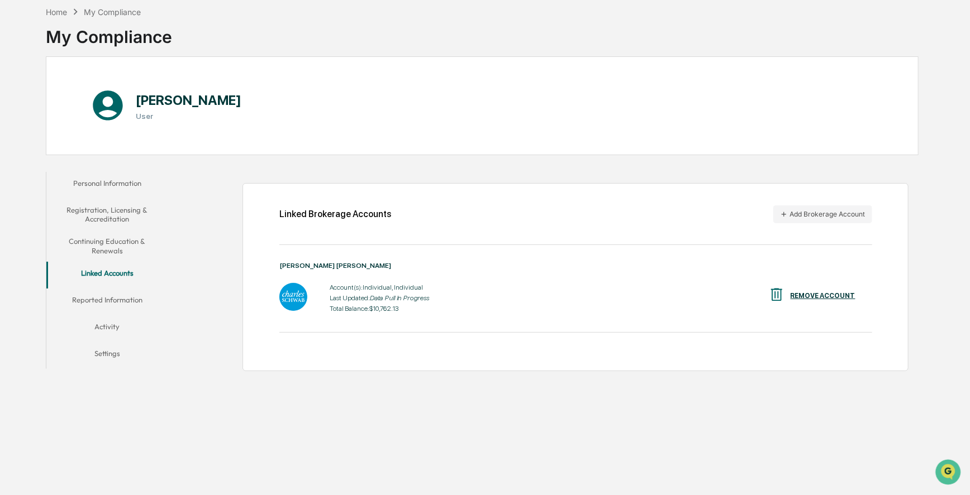
click at [117, 140] on button "Reported Information" at bounding box center [107, 302] width 122 height 27
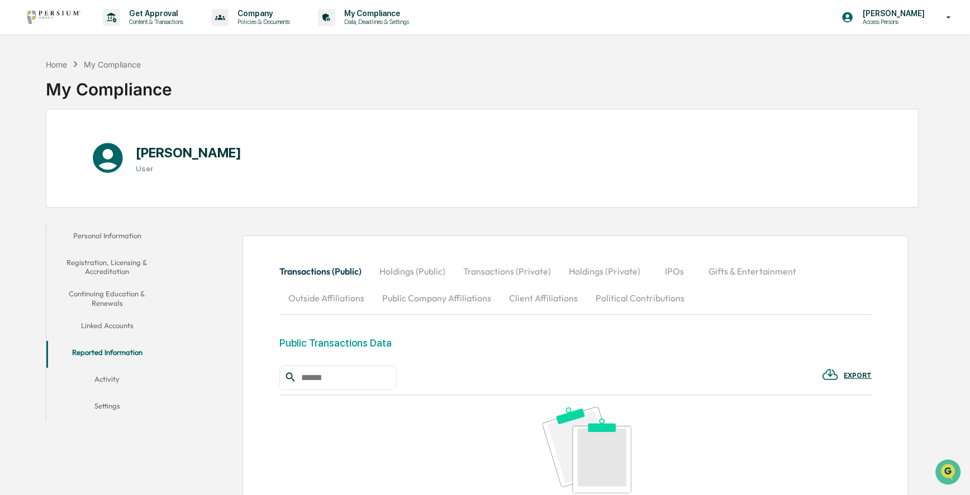
scroll to position [50, 0]
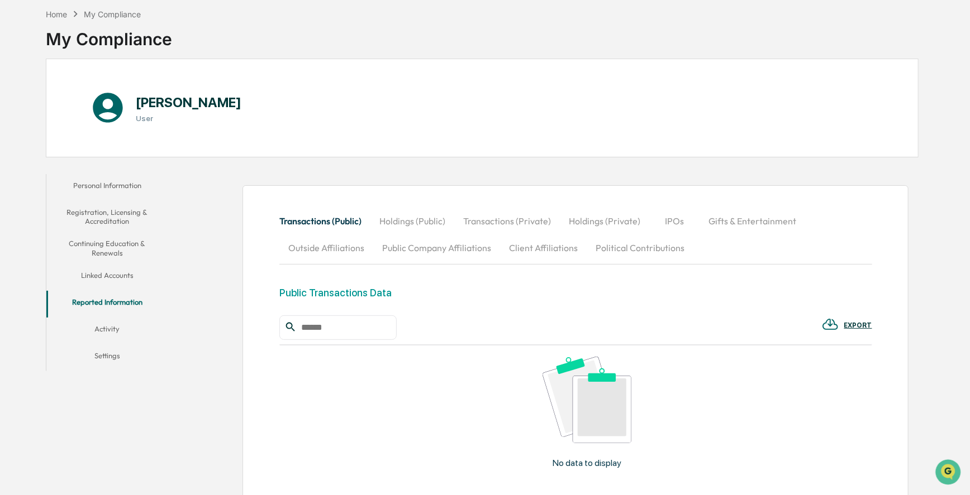
click at [123, 140] on button "Activity" at bounding box center [107, 331] width 122 height 27
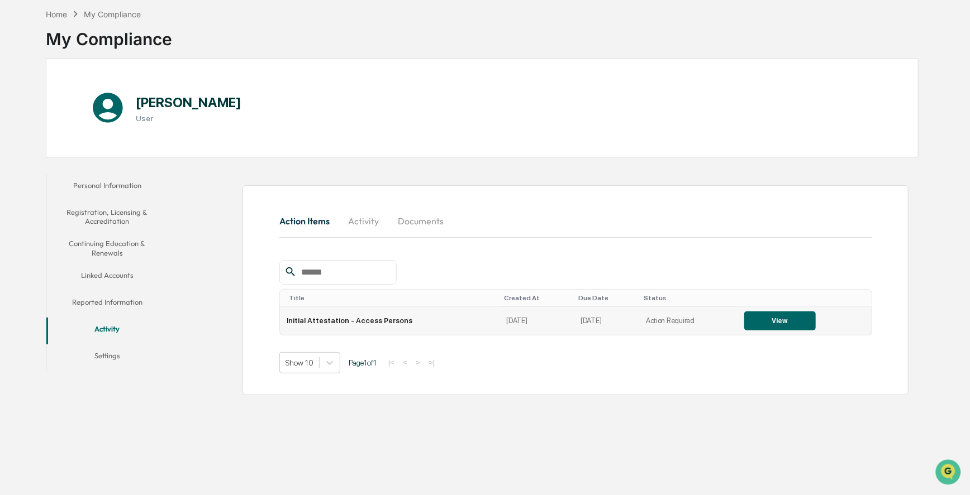
click at [521, 140] on button "View" at bounding box center [779, 321] width 71 height 19
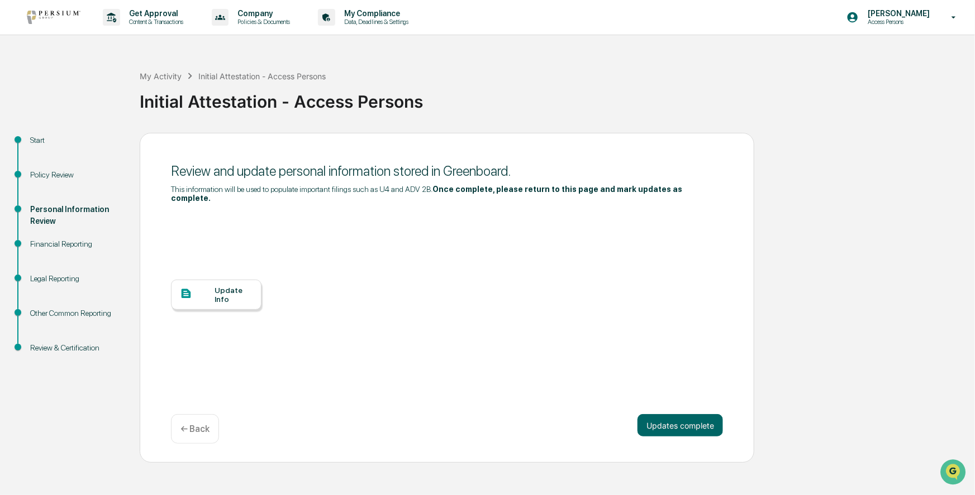
click at [232, 140] on div "Update Info" at bounding box center [233, 295] width 37 height 18
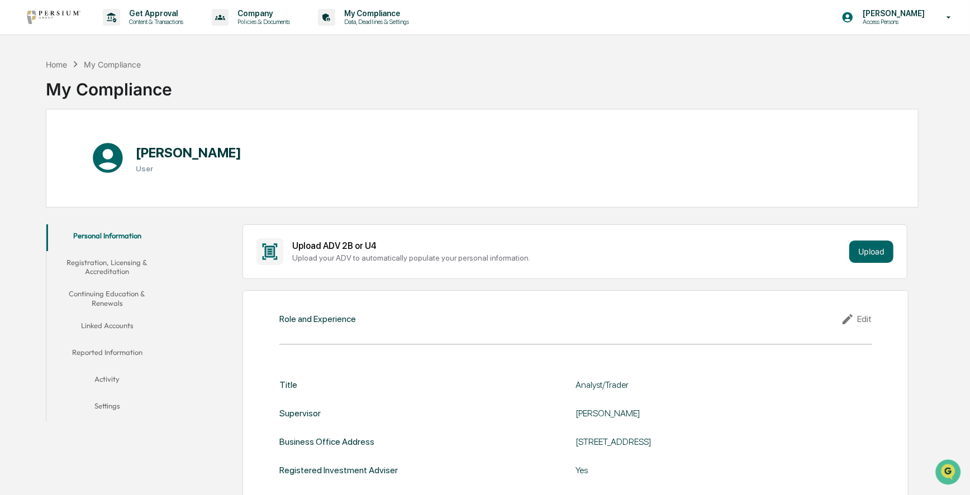
click at [106, 374] on button "Activity" at bounding box center [107, 381] width 122 height 27
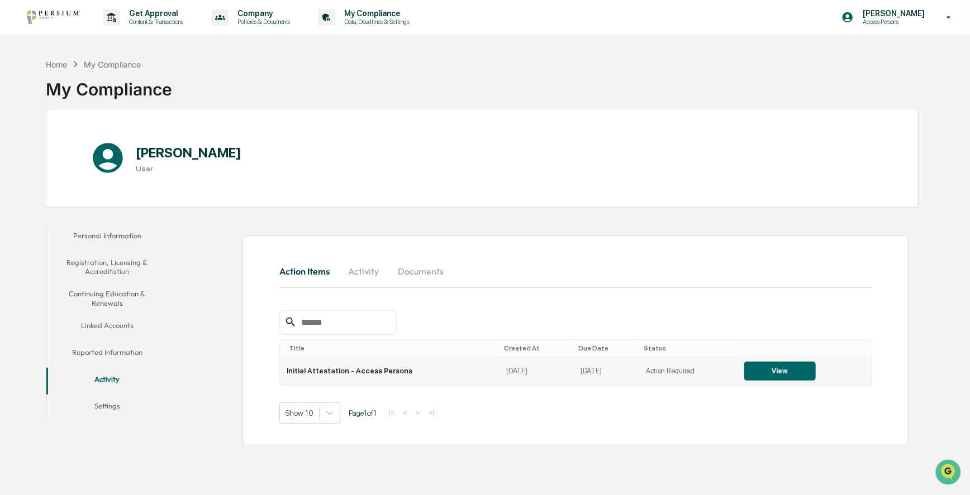
click at [757, 372] on button "View" at bounding box center [779, 371] width 71 height 19
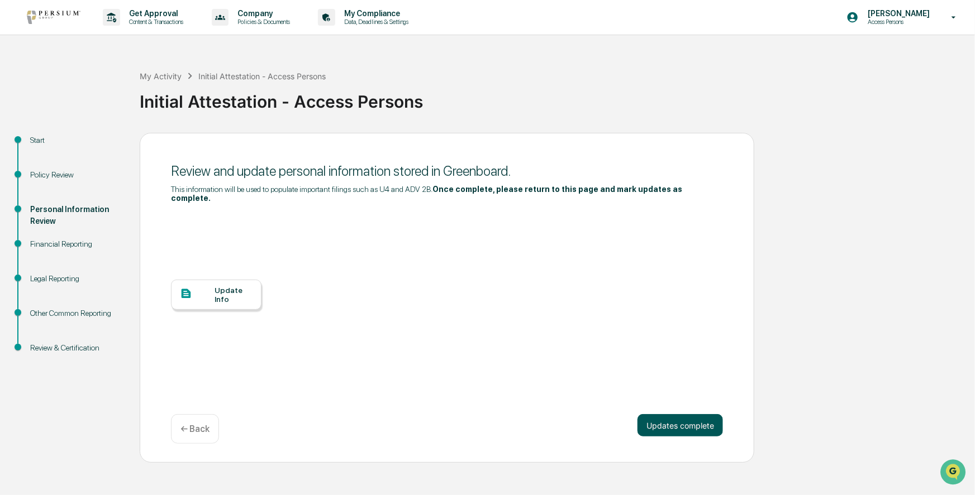
click at [686, 419] on button "Updates complete" at bounding box center [679, 425] width 85 height 22
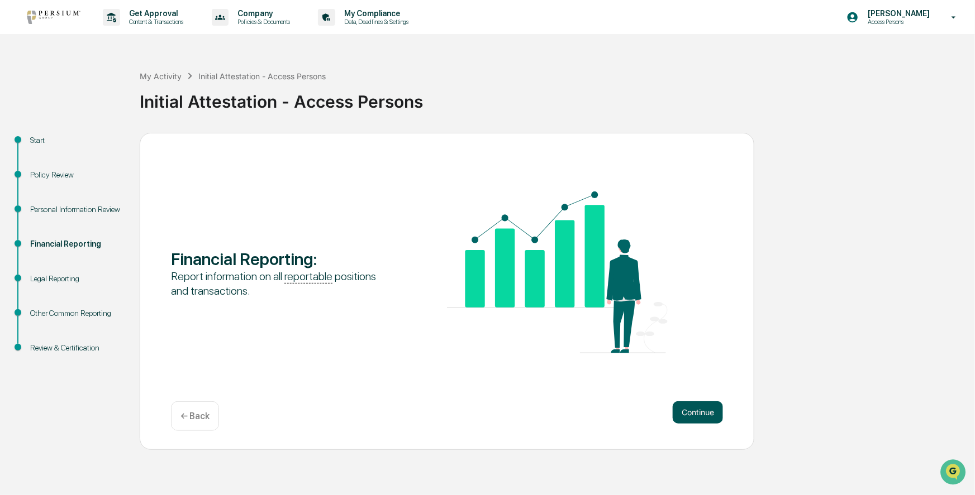
click at [681, 408] on button "Continue" at bounding box center [697, 413] width 50 height 22
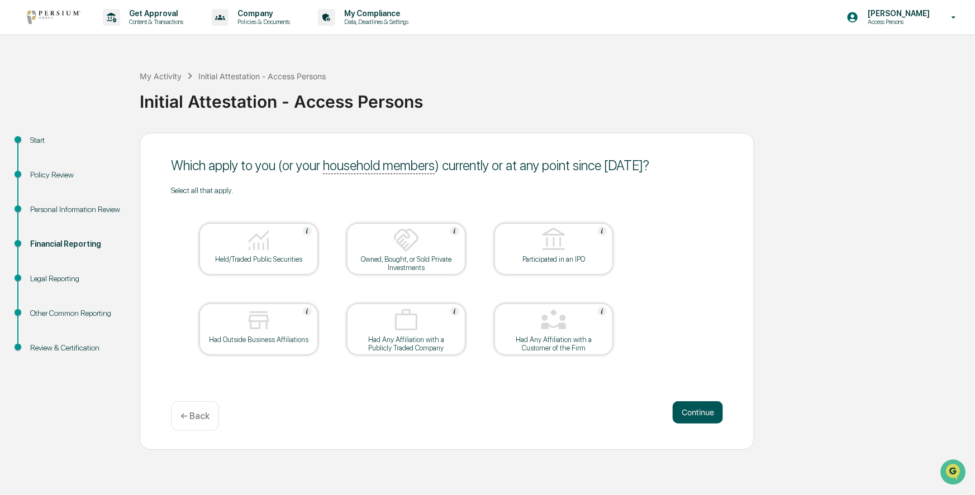
click at [708, 415] on button "Continue" at bounding box center [697, 413] width 50 height 22
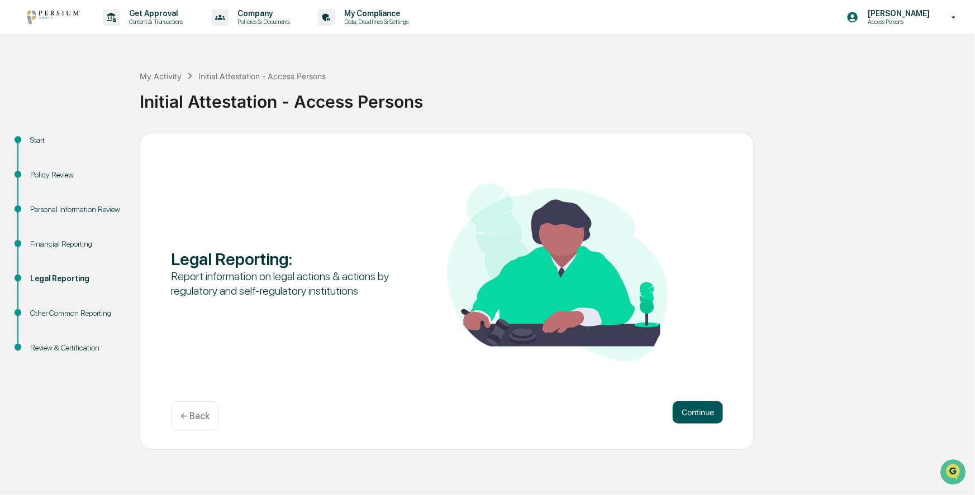
click at [689, 412] on button "Continue" at bounding box center [697, 413] width 50 height 22
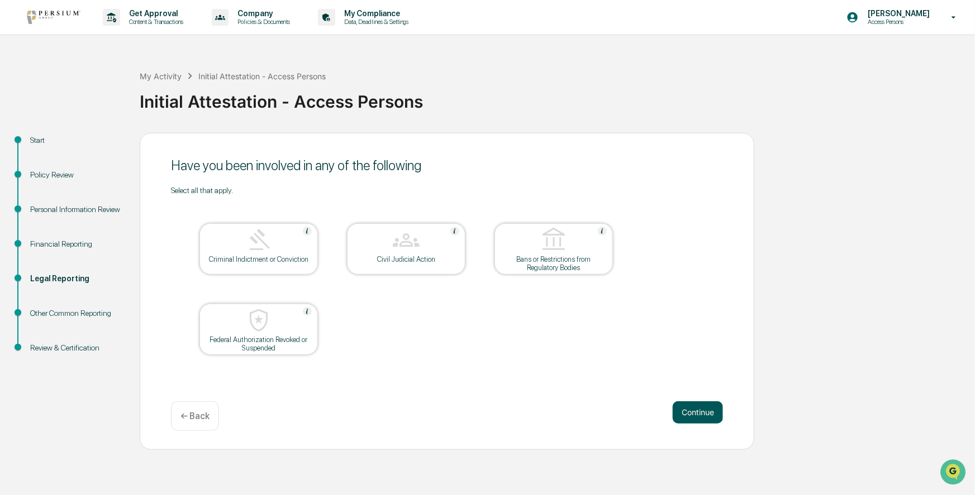
click at [685, 413] on button "Continue" at bounding box center [697, 413] width 50 height 22
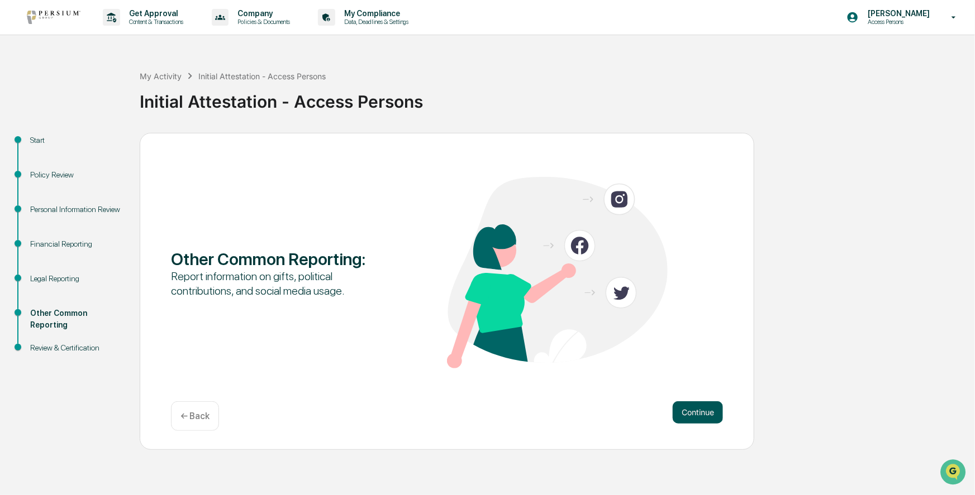
click at [691, 416] on button "Continue" at bounding box center [697, 413] width 50 height 22
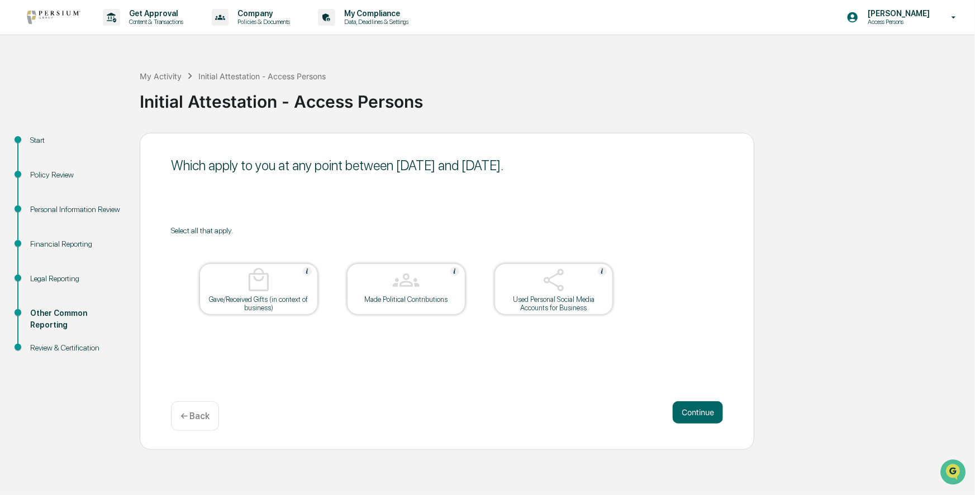
click at [397, 284] on img at bounding box center [406, 280] width 27 height 27
click at [409, 285] on img at bounding box center [406, 280] width 27 height 27
click at [425, 303] on div "Made Political Contributions" at bounding box center [406, 299] width 101 height 8
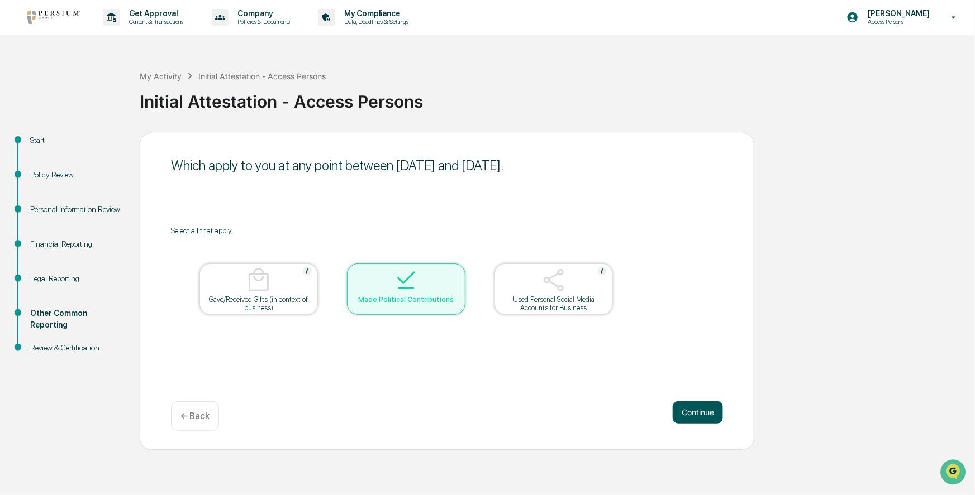
click at [699, 409] on button "Continue" at bounding box center [697, 413] width 50 height 22
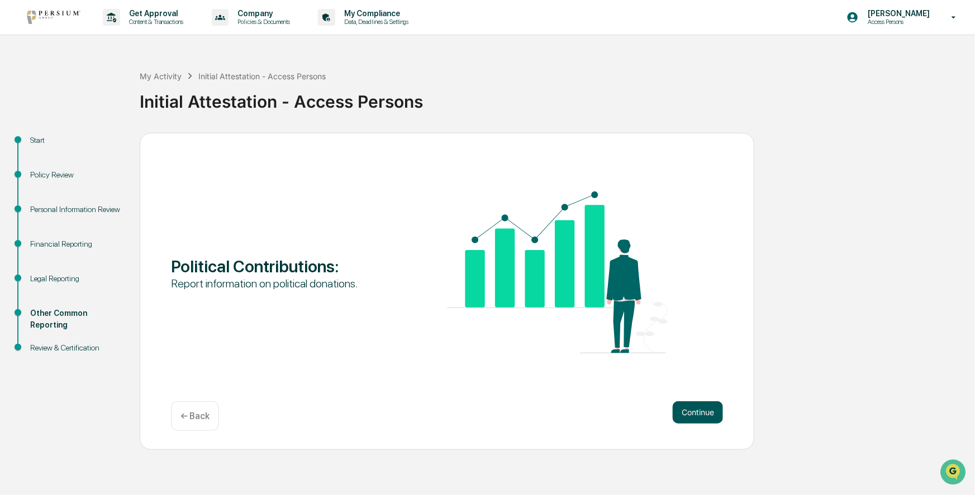
click at [698, 416] on button "Continue" at bounding box center [697, 413] width 50 height 22
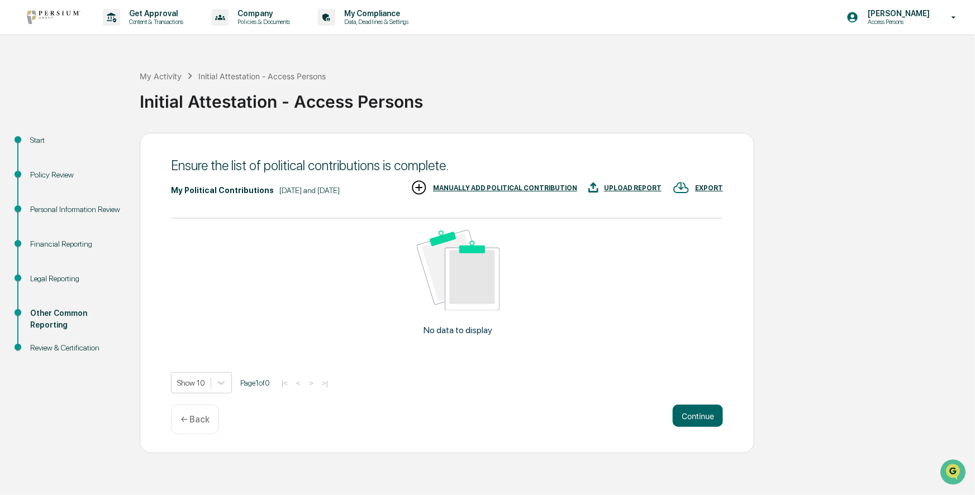
click at [493, 189] on div "MANUALLY ADD POLITICAL CONTRIBUTION" at bounding box center [505, 188] width 144 height 8
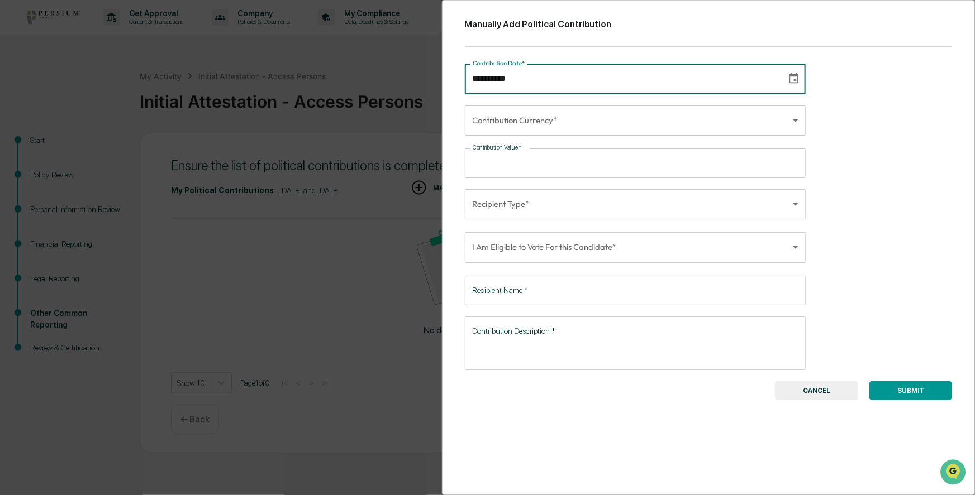
click at [589, 89] on input "**********" at bounding box center [622, 79] width 314 height 30
type input "**********"
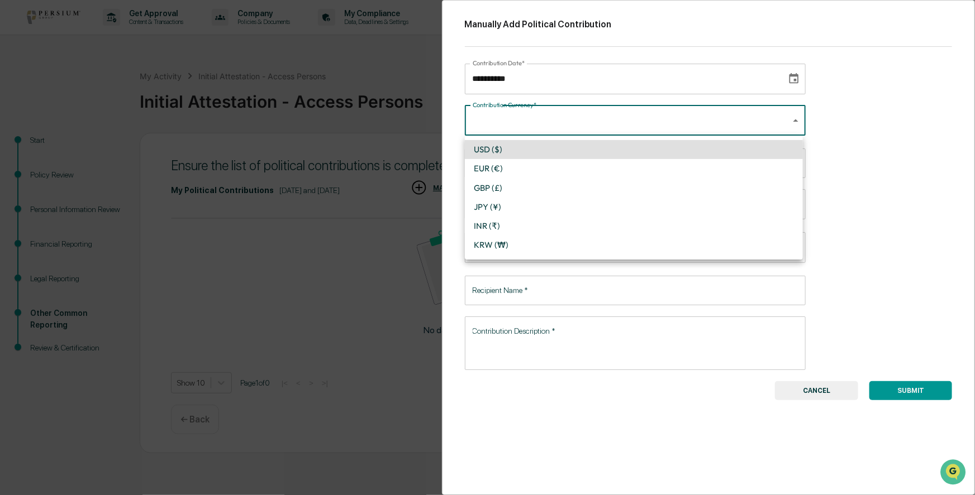
click at [594, 114] on body "**********" at bounding box center [487, 247] width 975 height 495
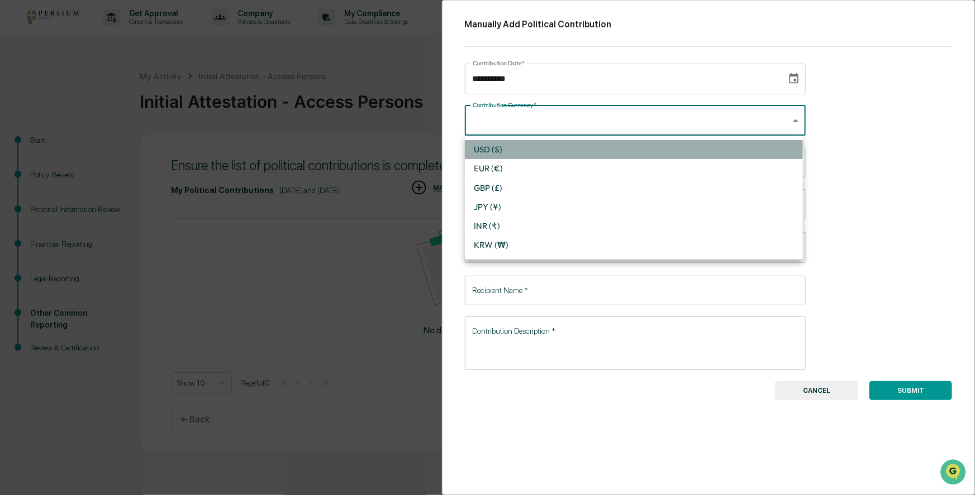
click at [500, 147] on li "USD ($)" at bounding box center [634, 149] width 338 height 19
type input "*"
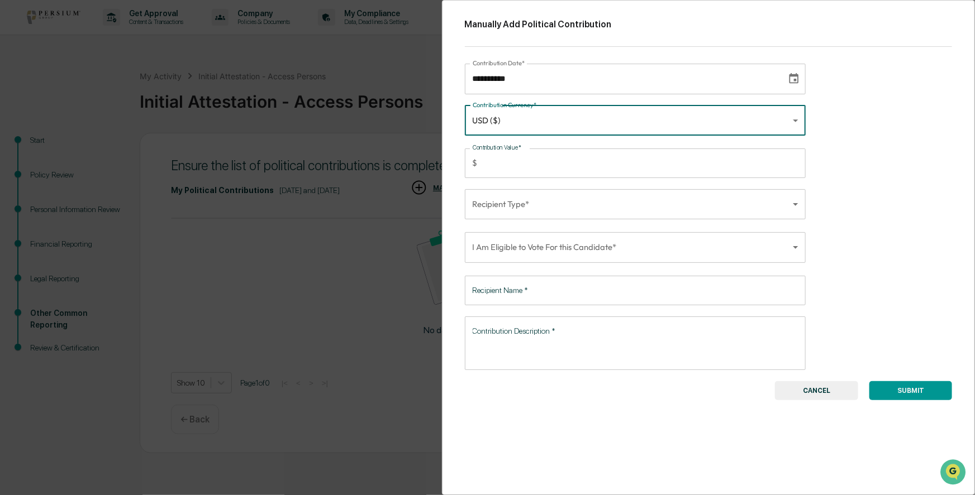
click at [504, 164] on input "Contribution Value   *" at bounding box center [644, 164] width 324 height 30
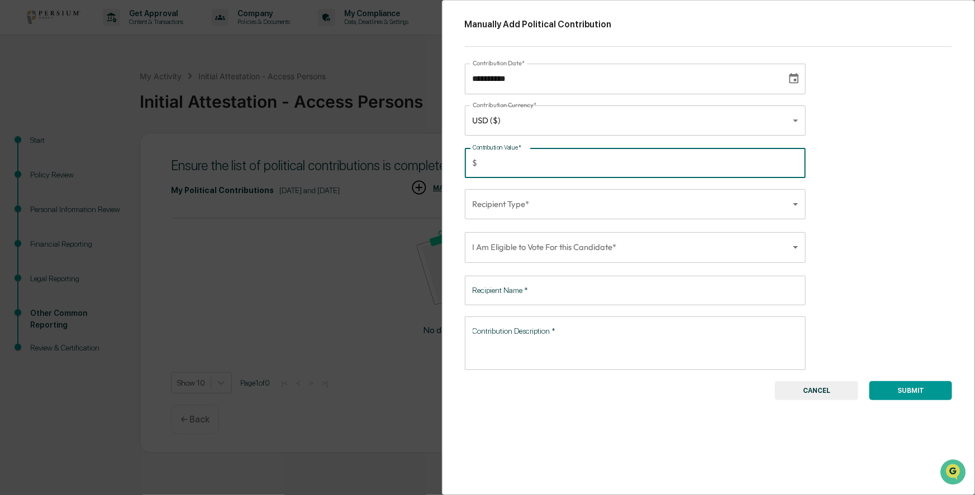
type input "*****"
click at [611, 201] on body "**********" at bounding box center [487, 247] width 975 height 495
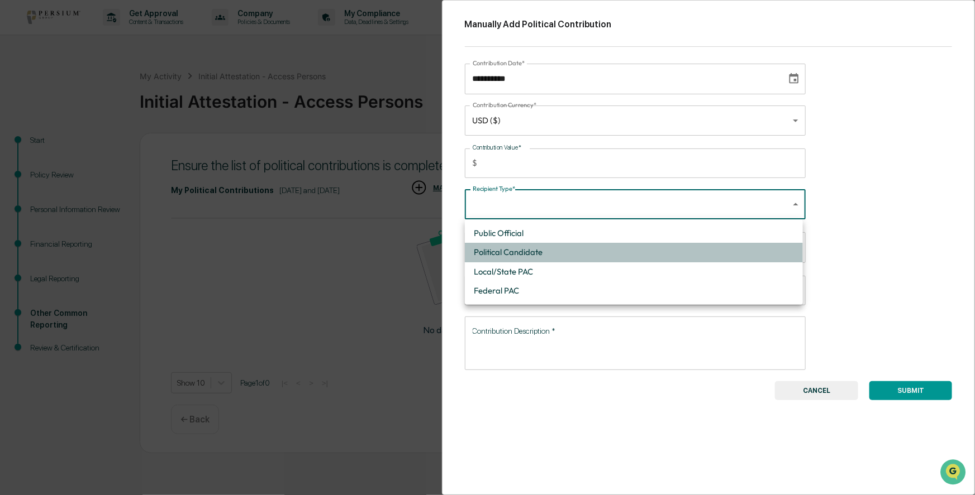
click at [538, 253] on li "Political Candidate" at bounding box center [634, 252] width 338 height 19
type input "**********"
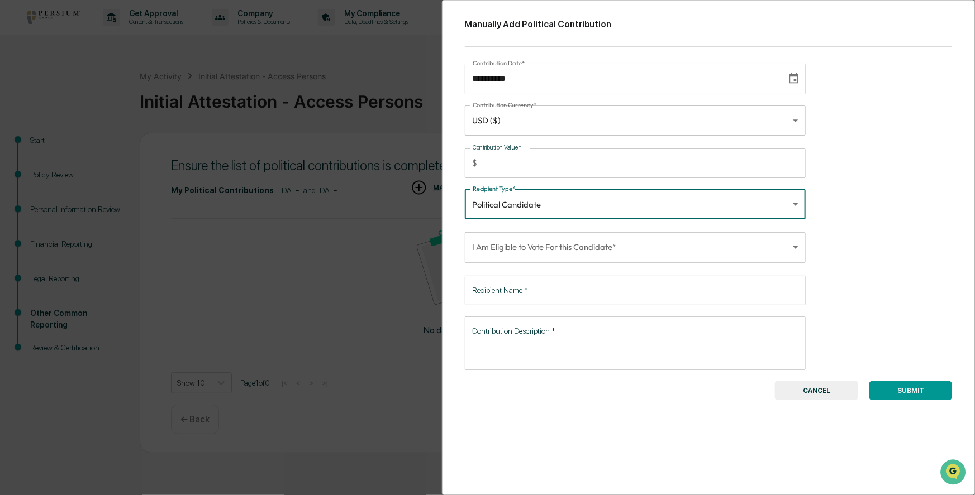
click at [694, 251] on body "**********" at bounding box center [487, 247] width 975 height 495
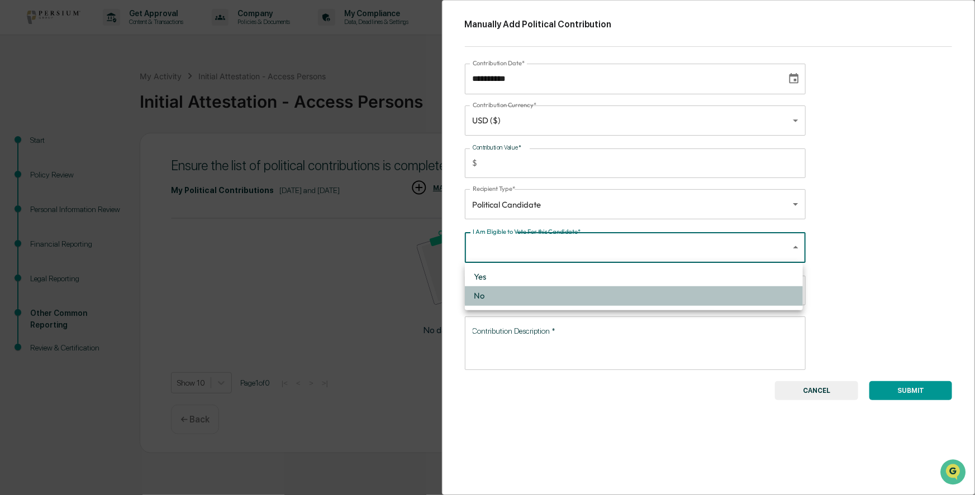
click at [483, 294] on li "No" at bounding box center [634, 296] width 338 height 19
type input "*****"
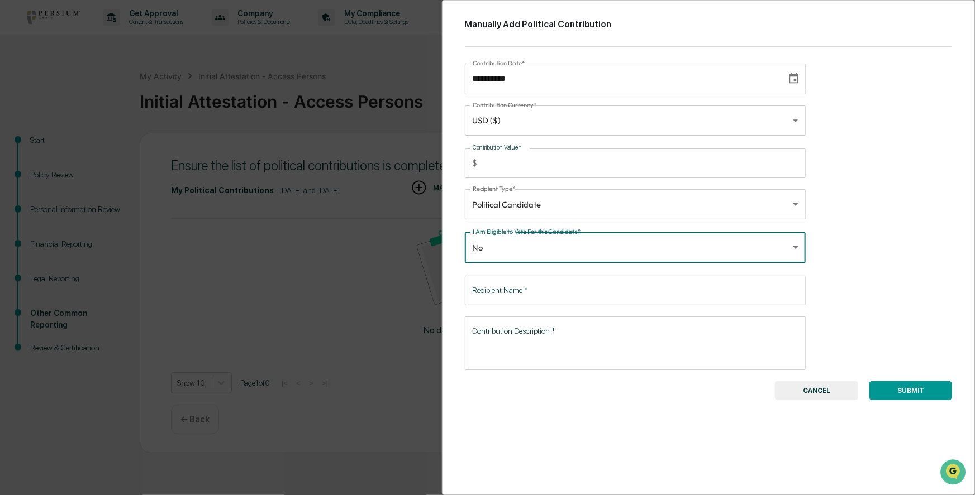
click at [865, 246] on div "**********" at bounding box center [708, 247] width 533 height 495
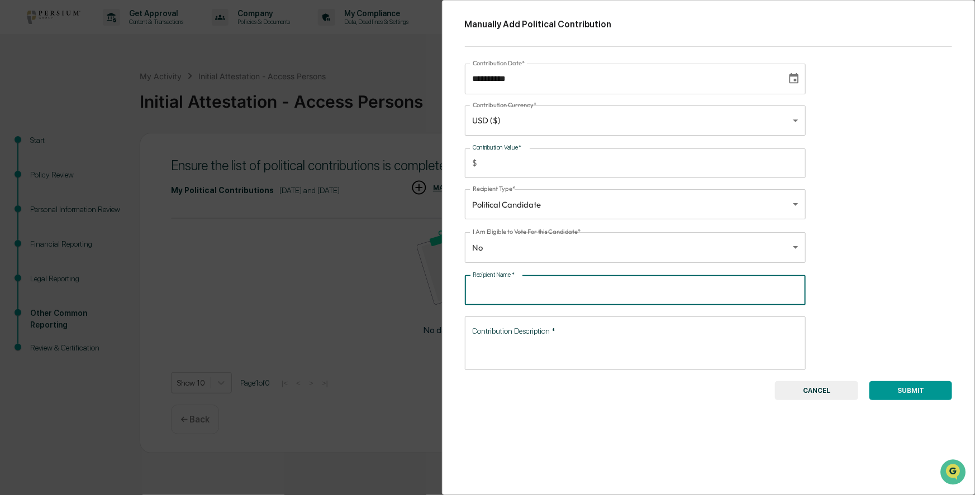
click at [559, 290] on input "Recipient Name   *" at bounding box center [635, 291] width 341 height 30
type input "*********"
click at [593, 332] on textarea "Contribution Description   *" at bounding box center [635, 343] width 326 height 35
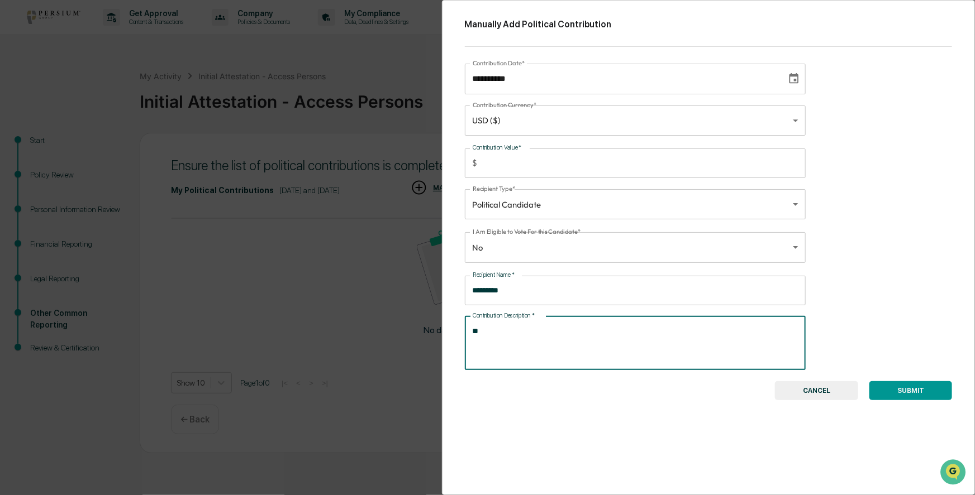
type textarea "*"
type textarea "**********"
click at [915, 386] on button "SUBMIT" at bounding box center [910, 390] width 83 height 19
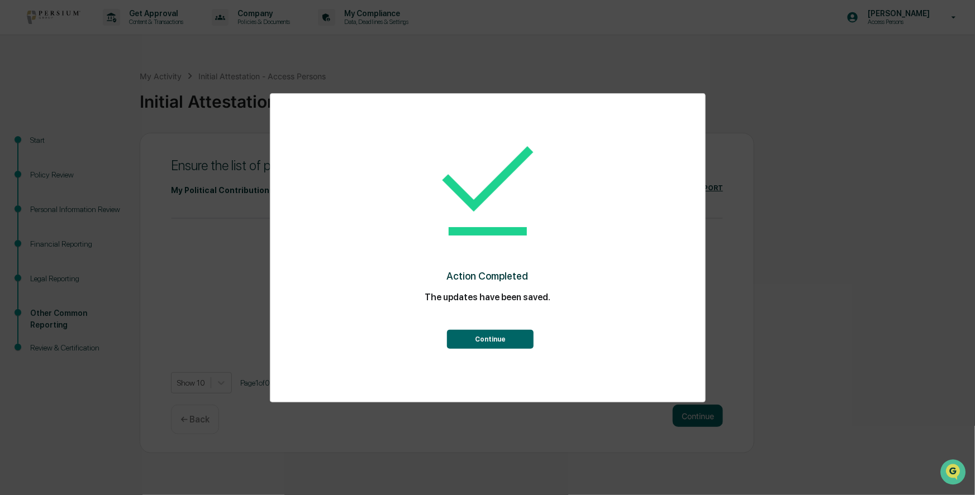
click at [501, 341] on button "Continue" at bounding box center [490, 339] width 87 height 19
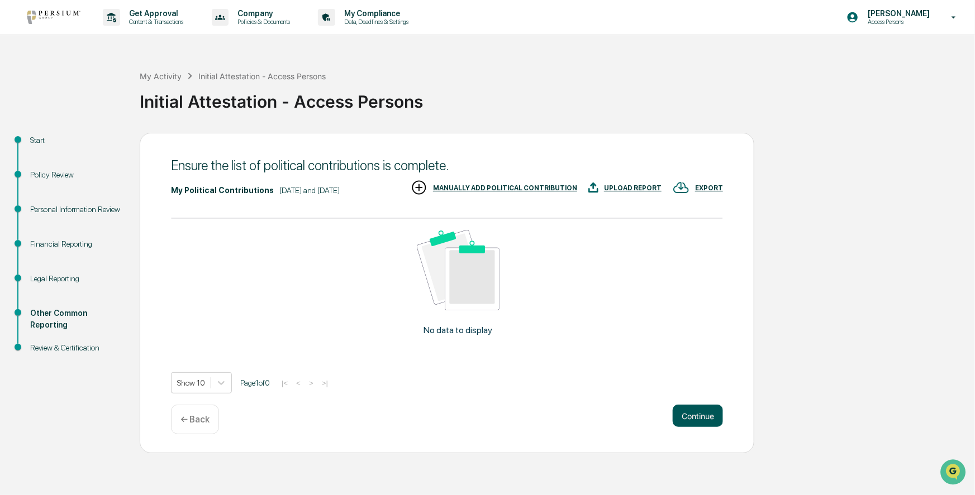
click at [699, 417] on button "Continue" at bounding box center [697, 416] width 50 height 22
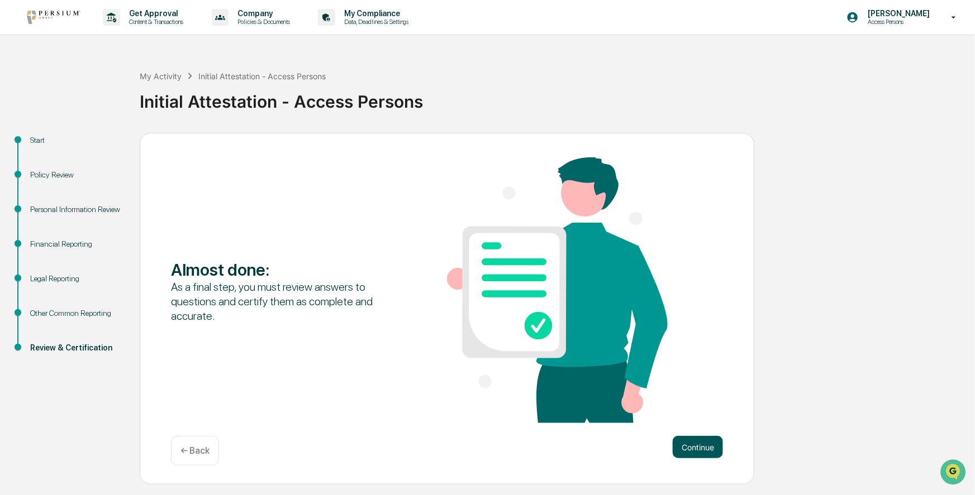
click at [693, 446] on button "Continue" at bounding box center [697, 447] width 50 height 22
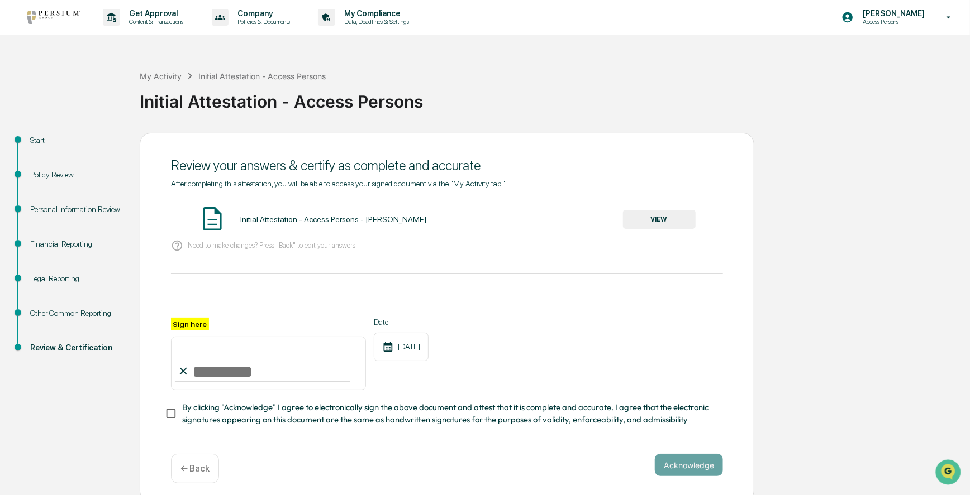
click at [658, 220] on button "VIEW" at bounding box center [659, 219] width 73 height 19
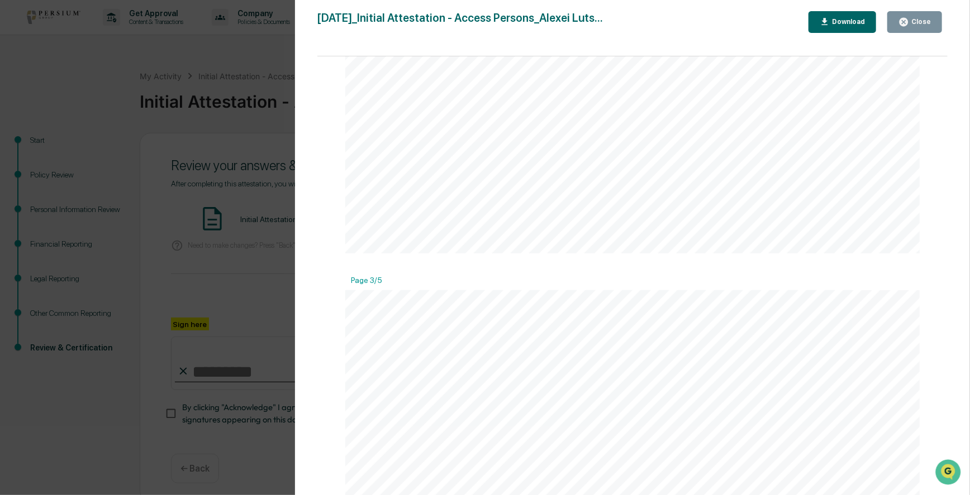
scroll to position [1625, 0]
drag, startPoint x: 502, startPoint y: 94, endPoint x: 687, endPoint y: 367, distance: 330.3
click at [920, 22] on div "Close" at bounding box center [920, 22] width 22 height 8
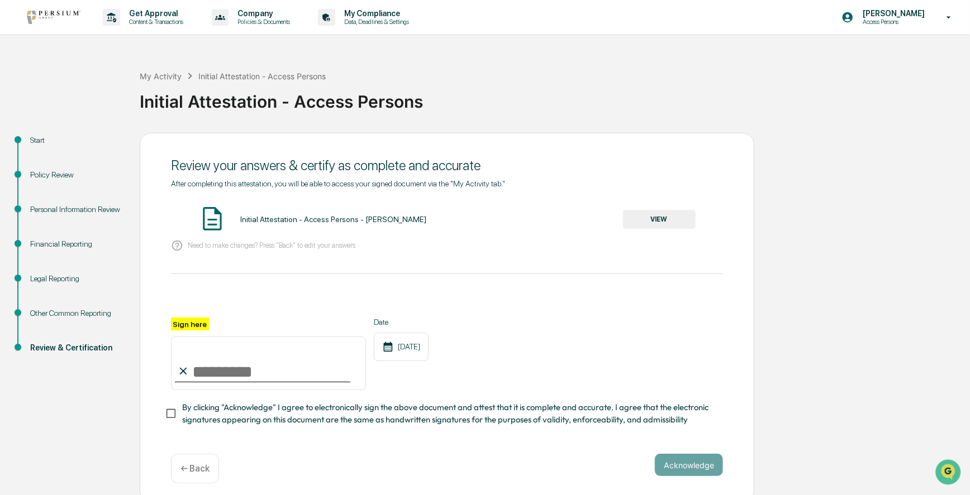
click at [198, 474] on p "← Back" at bounding box center [194, 469] width 29 height 11
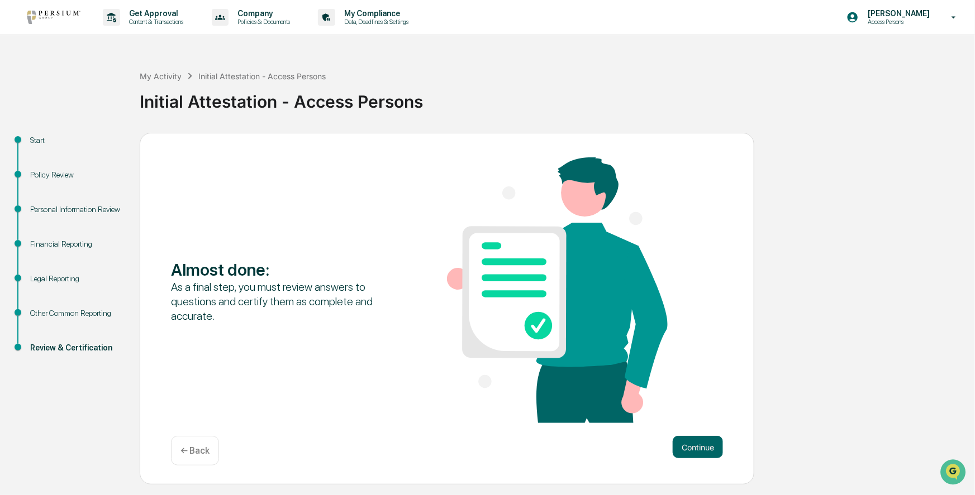
click at [195, 458] on div "← Back" at bounding box center [195, 451] width 48 height 30
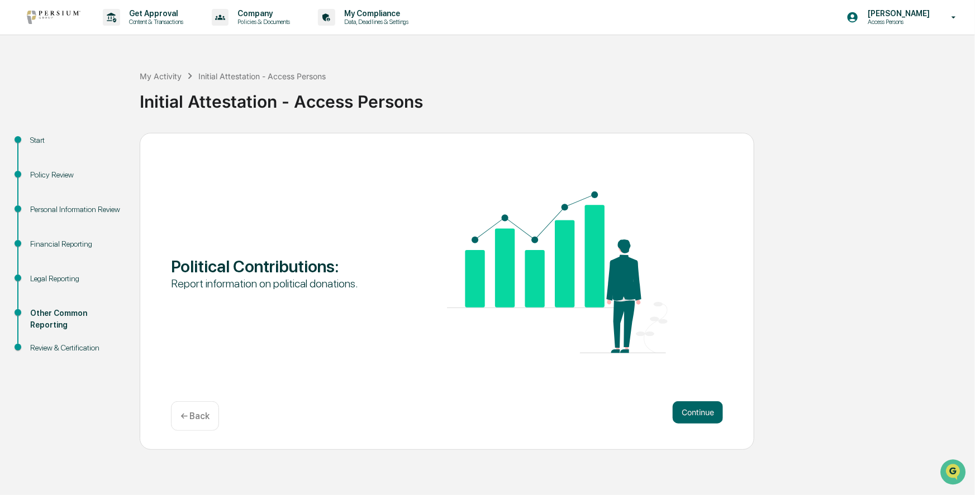
click at [195, 413] on p "← Back" at bounding box center [194, 416] width 29 height 11
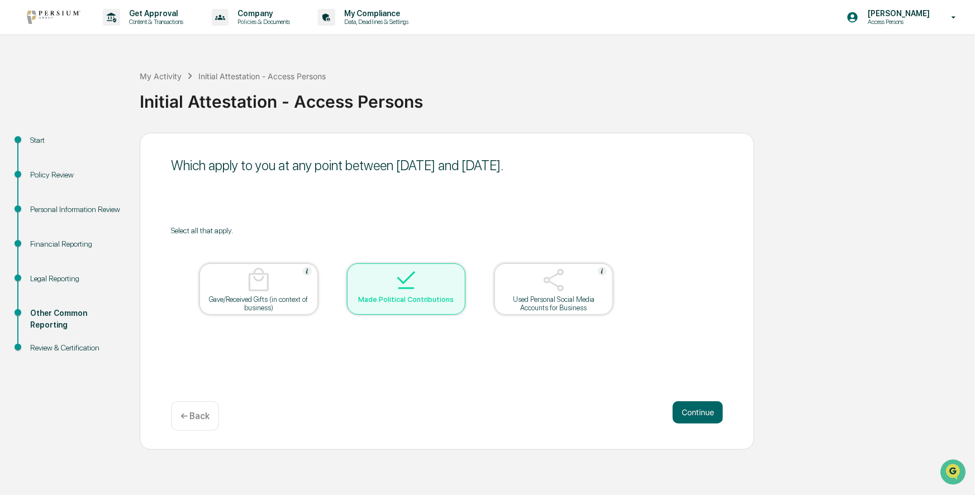
click at [195, 416] on p "← Back" at bounding box center [194, 416] width 29 height 11
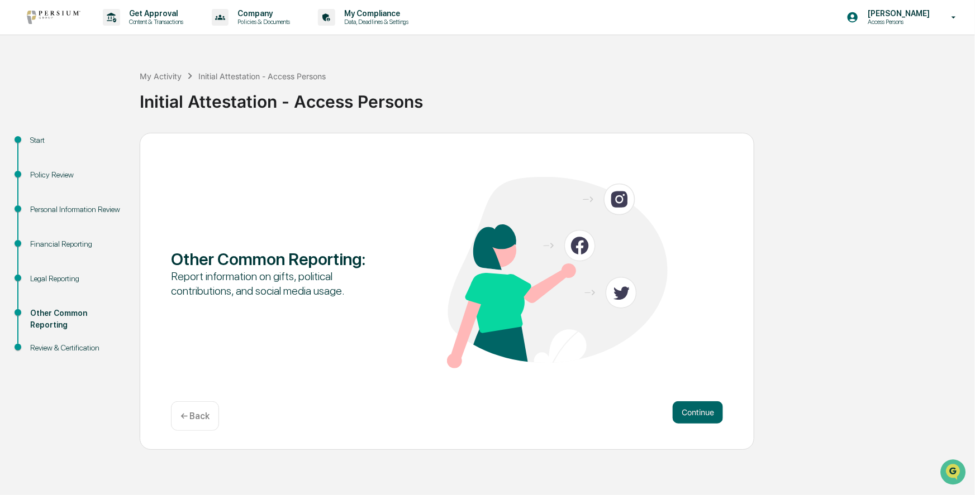
click at [195, 416] on p "← Back" at bounding box center [194, 416] width 29 height 11
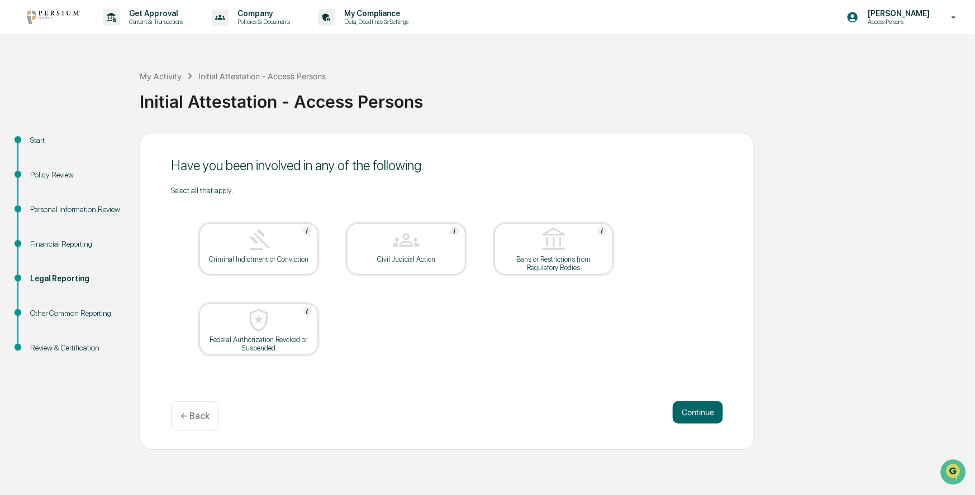
click at [195, 416] on p "← Back" at bounding box center [194, 416] width 29 height 11
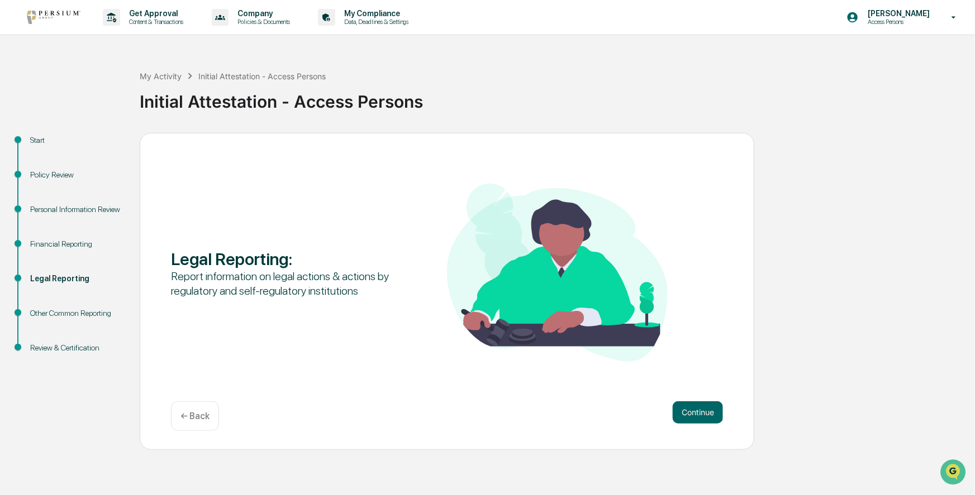
click at [195, 416] on p "← Back" at bounding box center [194, 416] width 29 height 11
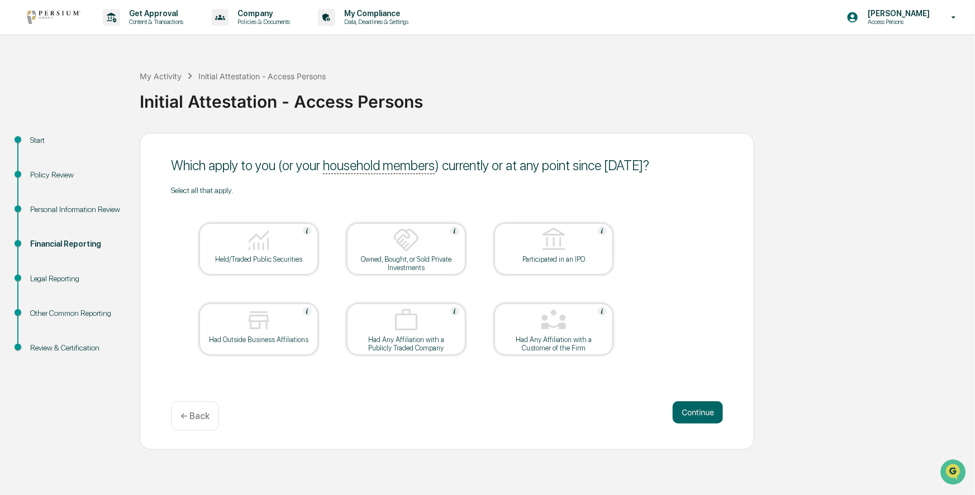
click at [249, 252] on img at bounding box center [258, 240] width 27 height 27
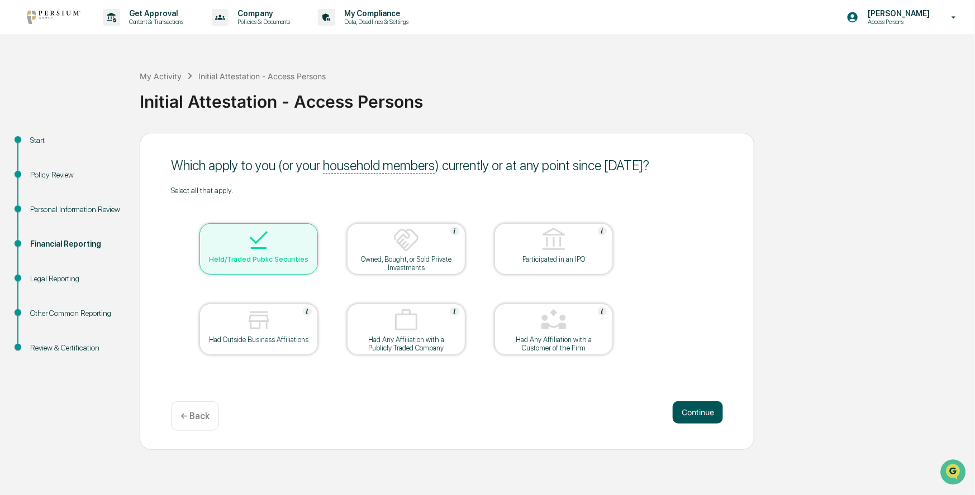
click at [690, 408] on button "Continue" at bounding box center [697, 413] width 50 height 22
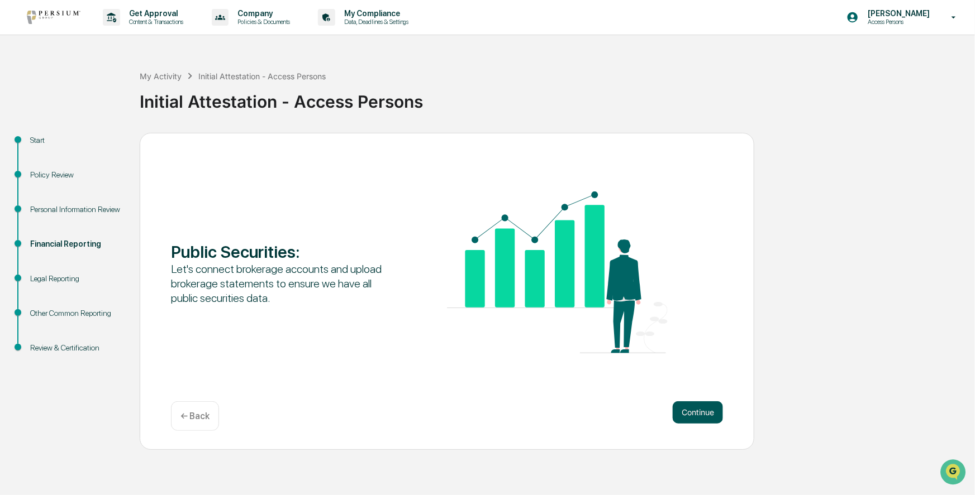
click at [693, 412] on button "Continue" at bounding box center [697, 413] width 50 height 22
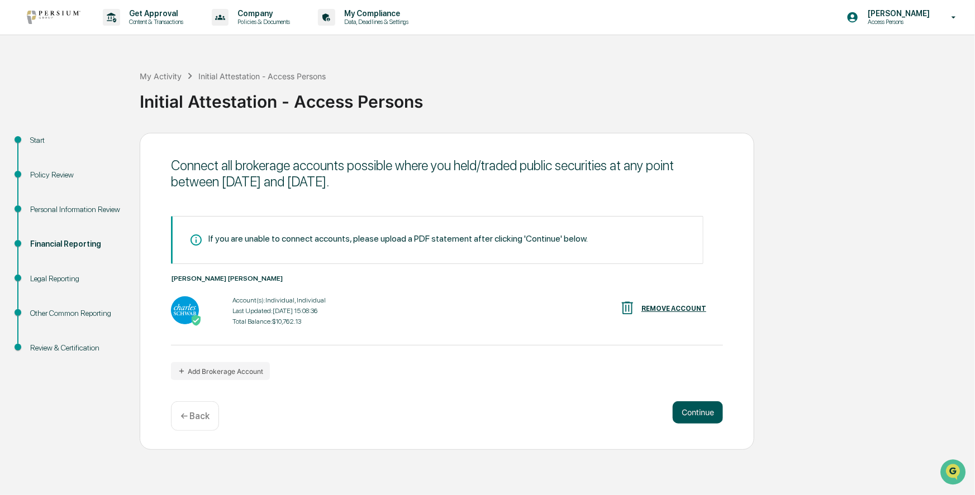
click at [697, 416] on button "Continue" at bounding box center [697, 413] width 50 height 22
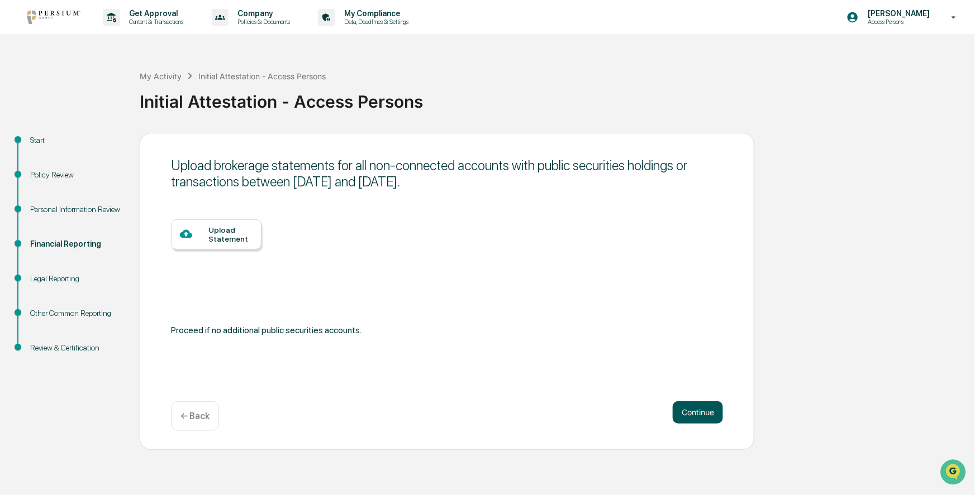
click at [691, 416] on button "Continue" at bounding box center [697, 413] width 50 height 22
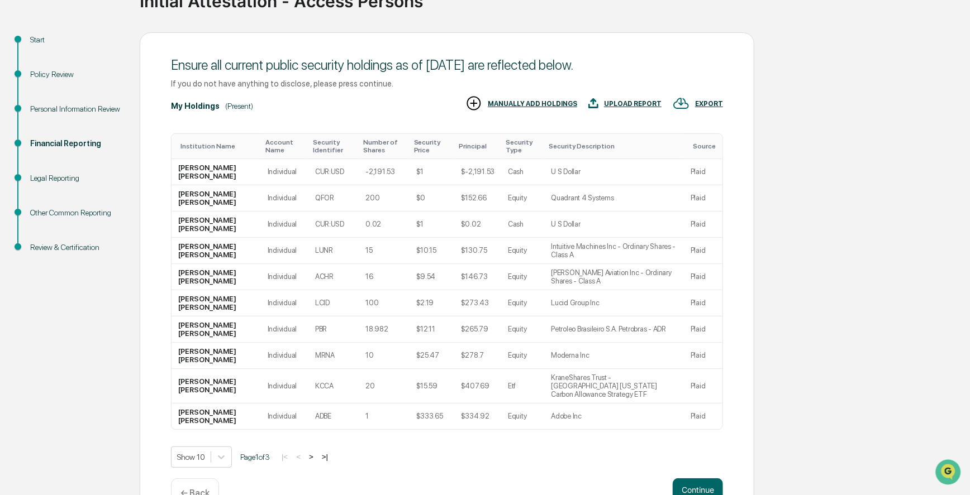
scroll to position [101, 0]
click at [752, 180] on div "Ensure all current public security holdings as of August 4, 2025 are reflected …" at bounding box center [447, 279] width 614 height 495
click at [316, 453] on button ">" at bounding box center [310, 456] width 11 height 9
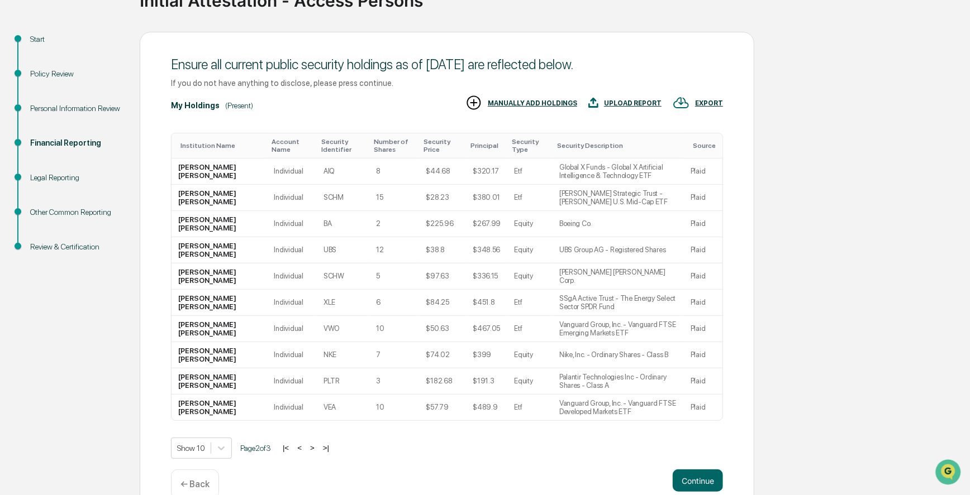
click at [316, 453] on button ">" at bounding box center [312, 447] width 11 height 9
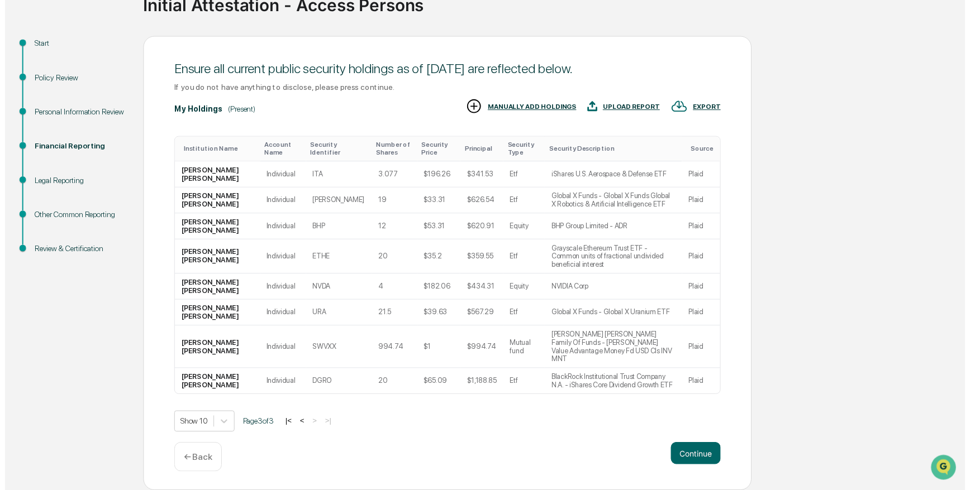
scroll to position [76, 0]
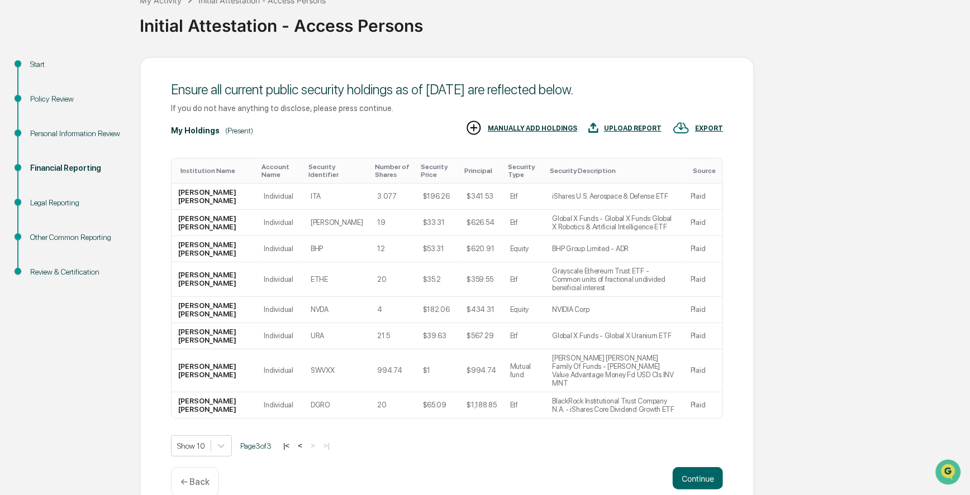
click at [317, 467] on div "Continue ← Back" at bounding box center [447, 482] width 552 height 30
click at [712, 467] on button "Continue" at bounding box center [697, 478] width 50 height 22
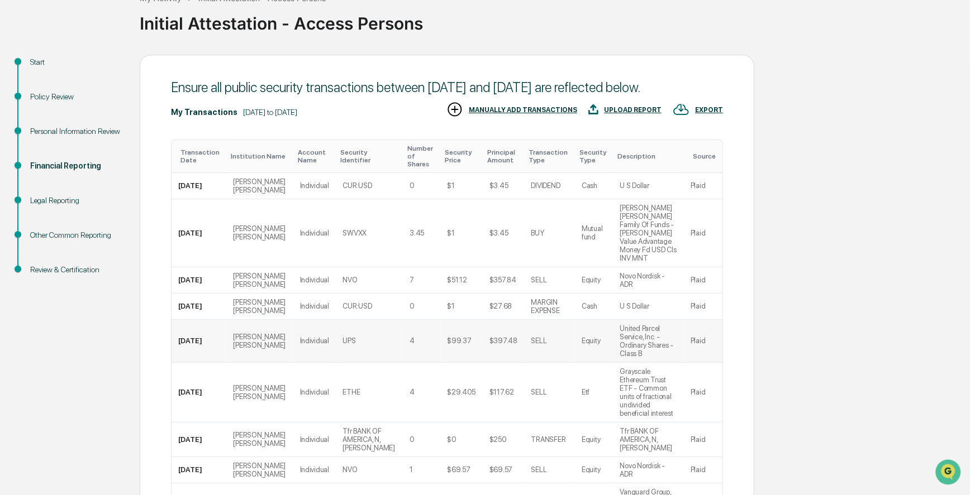
scroll to position [199, 0]
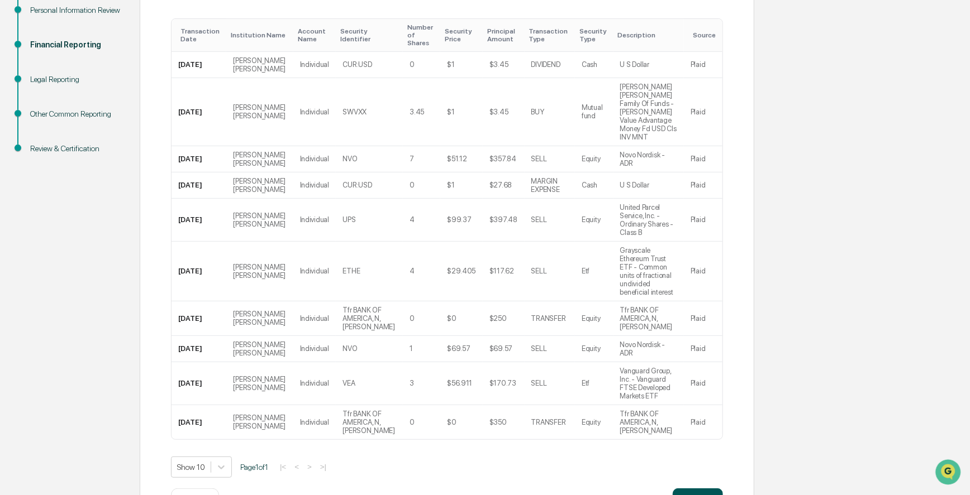
click at [713, 489] on button "Continue" at bounding box center [697, 500] width 50 height 22
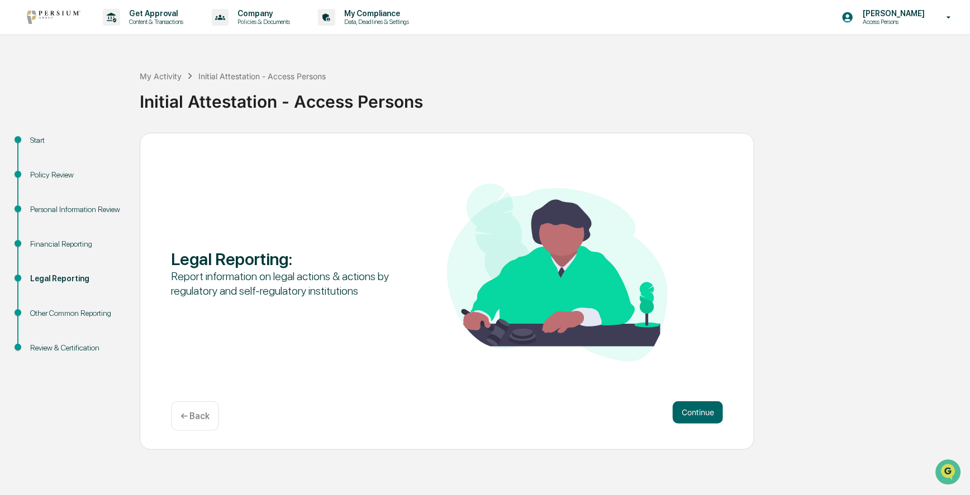
scroll to position [0, 0]
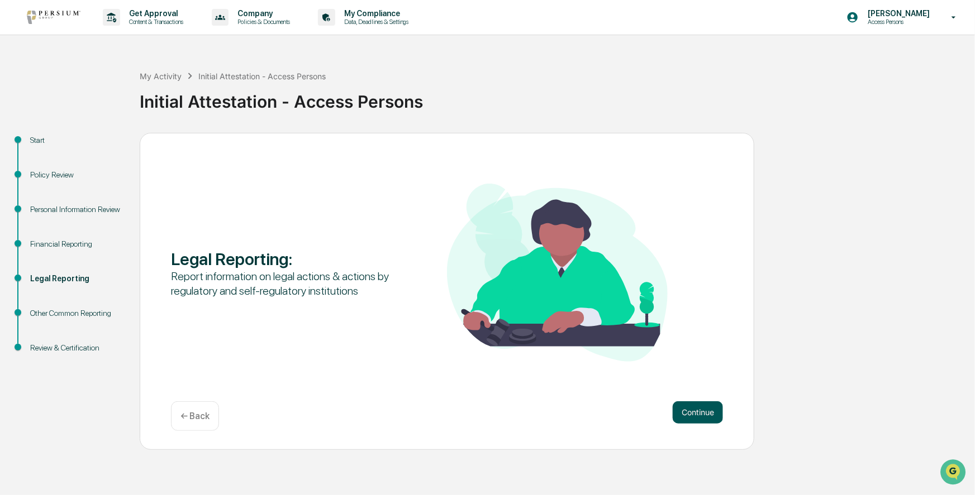
click at [708, 416] on button "Continue" at bounding box center [697, 413] width 50 height 22
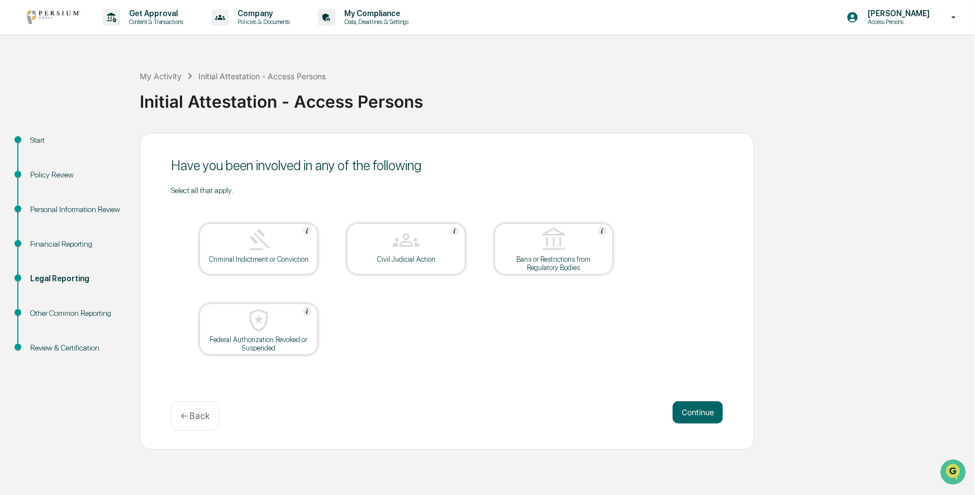
click at [709, 417] on button "Continue" at bounding box center [697, 413] width 50 height 22
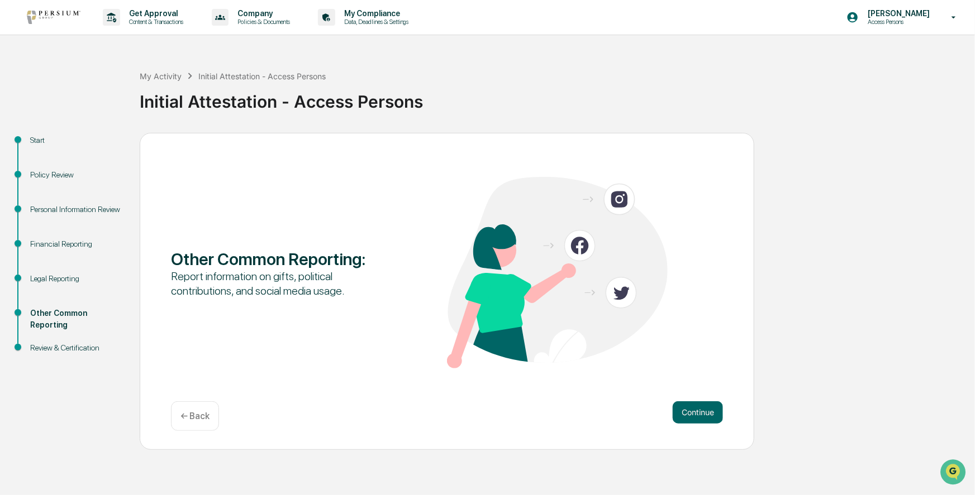
click at [709, 417] on button "Continue" at bounding box center [697, 413] width 50 height 22
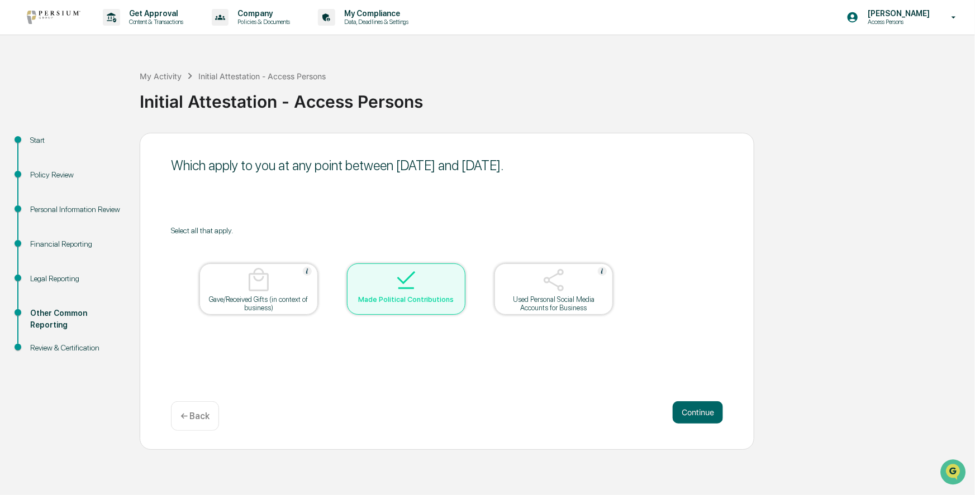
click at [709, 417] on button "Continue" at bounding box center [697, 413] width 50 height 22
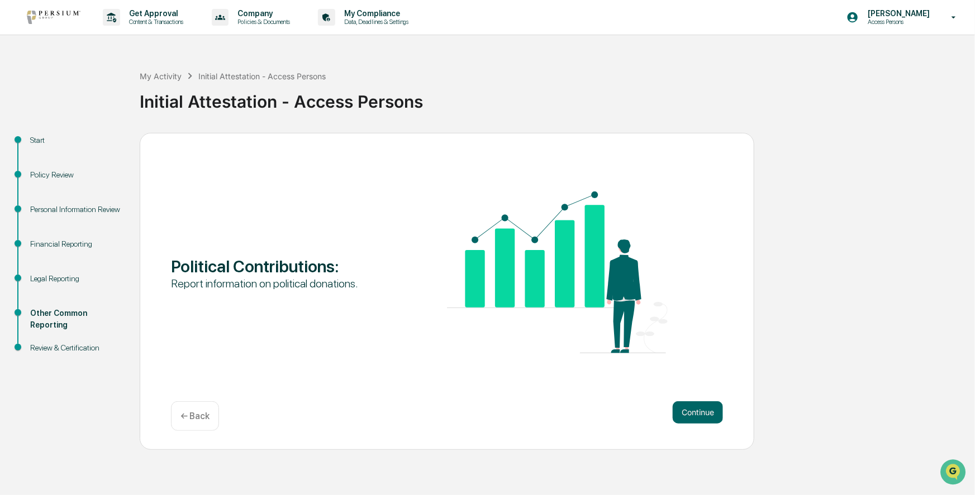
click at [709, 417] on button "Continue" at bounding box center [697, 413] width 50 height 22
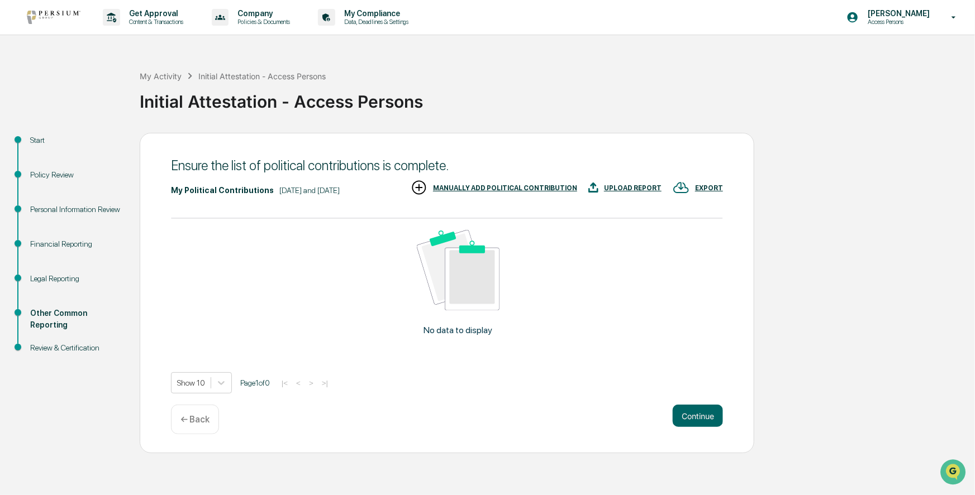
click at [511, 185] on div "MANUALLY ADD POLITICAL CONTRIBUTION" at bounding box center [505, 188] width 144 height 8
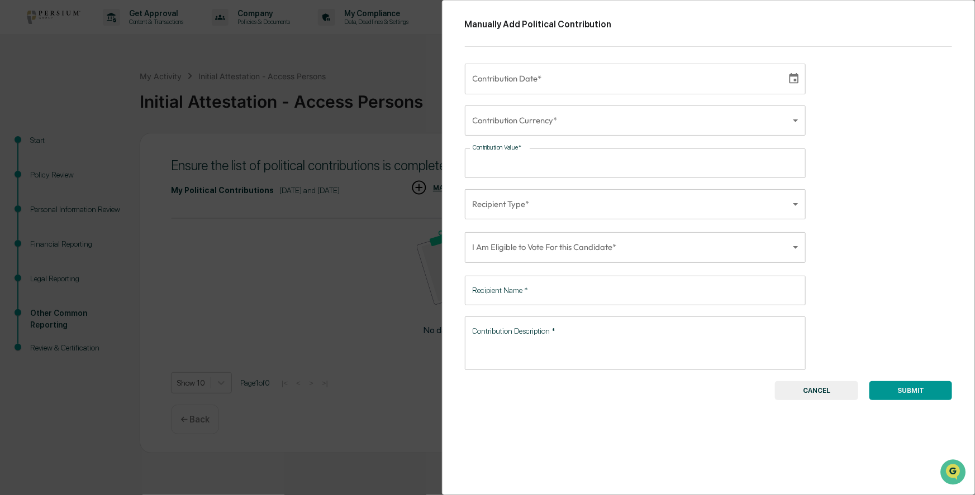
click at [809, 386] on button "CANCEL" at bounding box center [816, 390] width 83 height 19
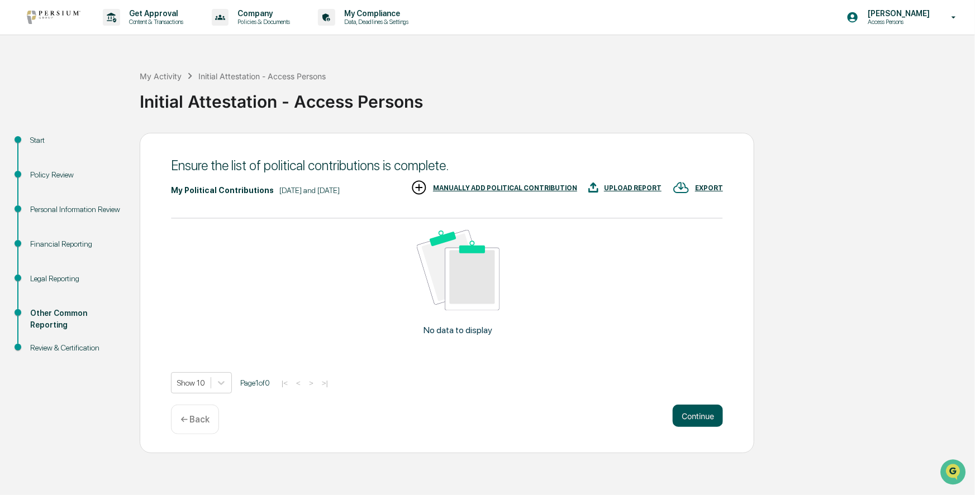
click at [700, 419] on button "Continue" at bounding box center [697, 416] width 50 height 22
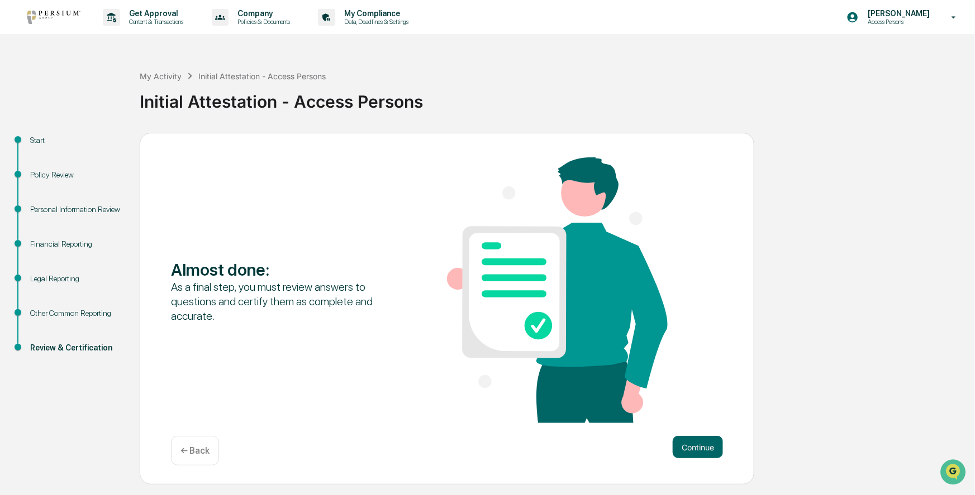
click at [192, 454] on p "← Back" at bounding box center [194, 451] width 29 height 11
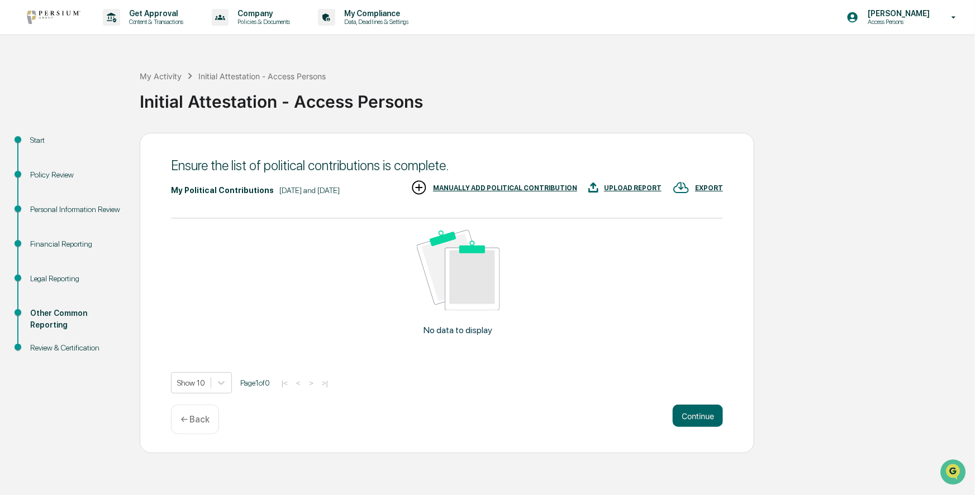
click at [470, 190] on div "MANUALLY ADD POLITICAL CONTRIBUTION" at bounding box center [505, 188] width 144 height 8
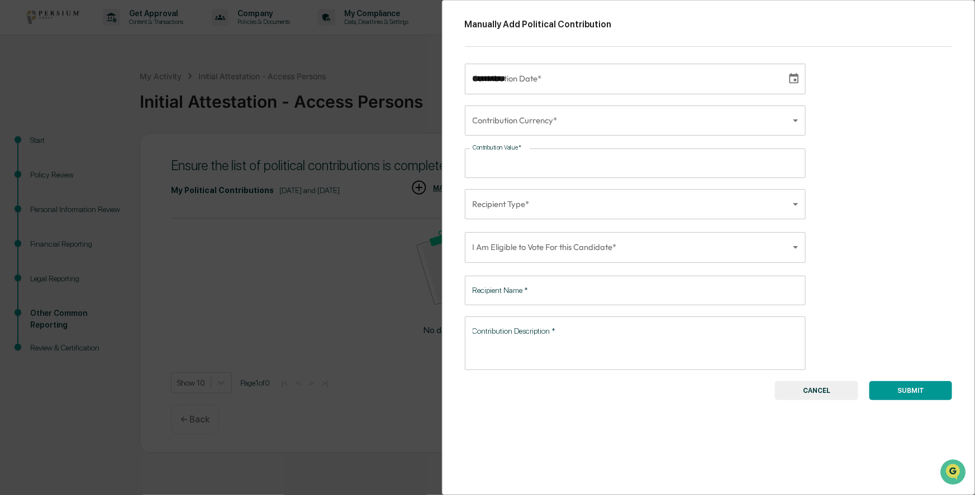
click at [586, 77] on input "**********" at bounding box center [622, 79] width 314 height 30
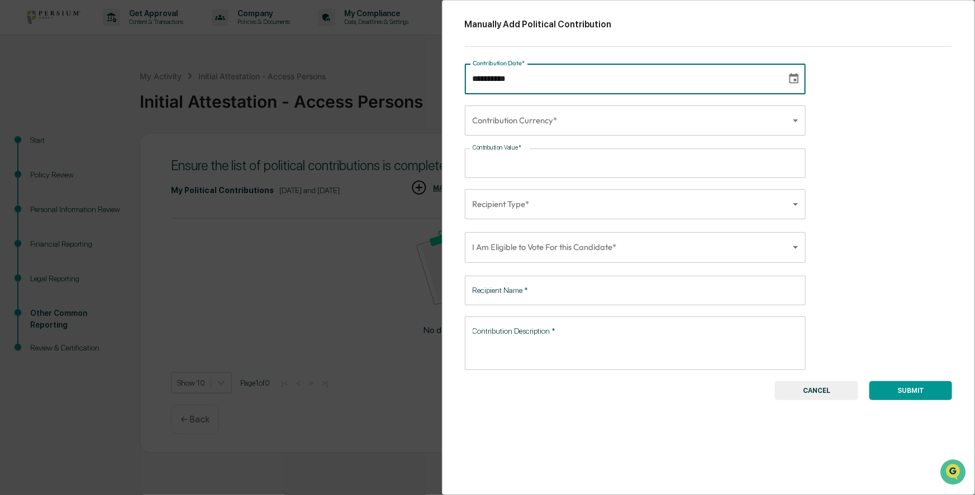
type input "**********"
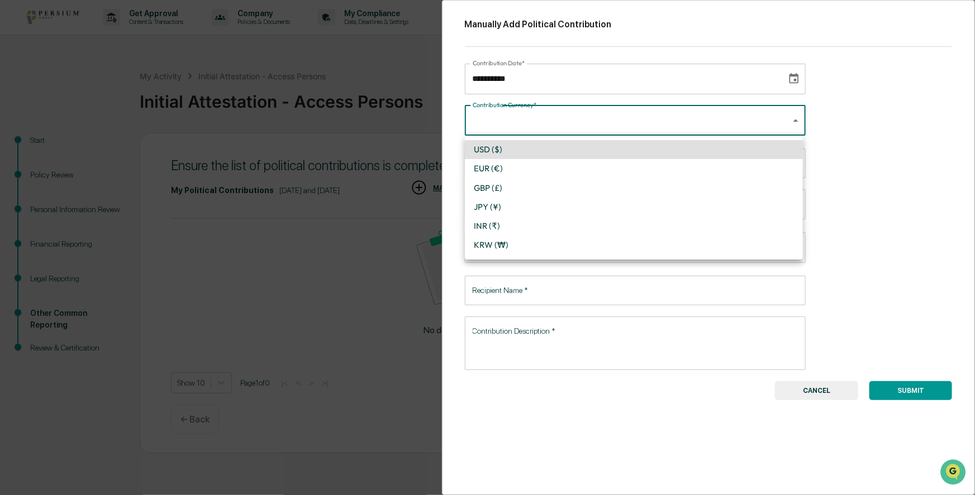
click at [556, 116] on body "**********" at bounding box center [487, 247] width 975 height 495
click at [526, 150] on li "USD ($)" at bounding box center [634, 149] width 338 height 19
type input "*"
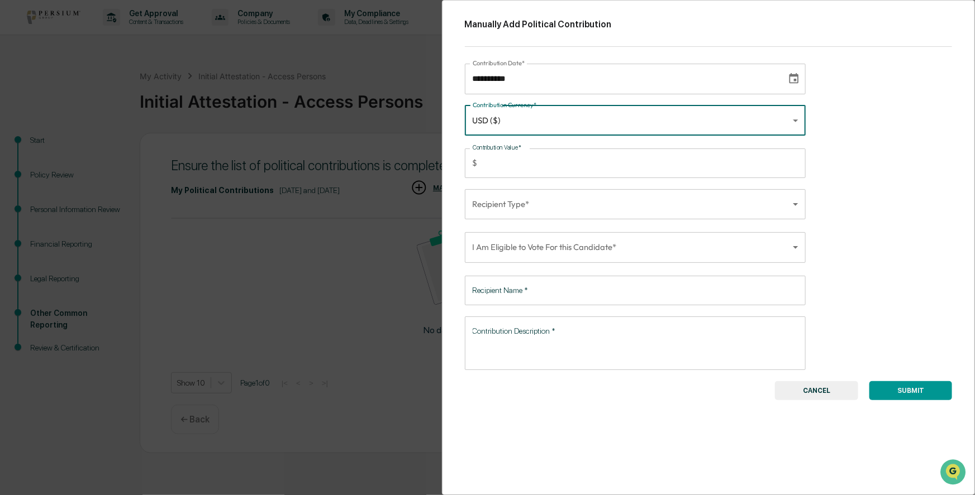
click at [519, 169] on input "Contribution Value   *" at bounding box center [644, 164] width 324 height 30
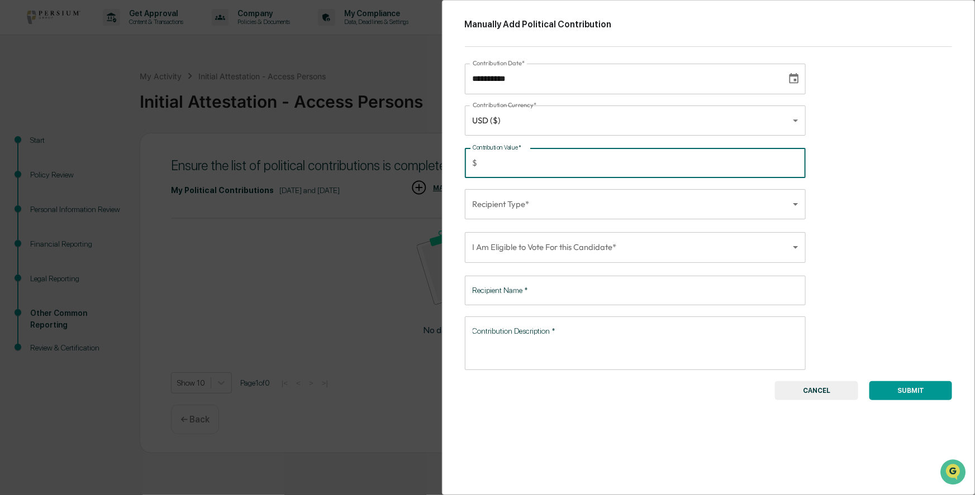
type input "*****"
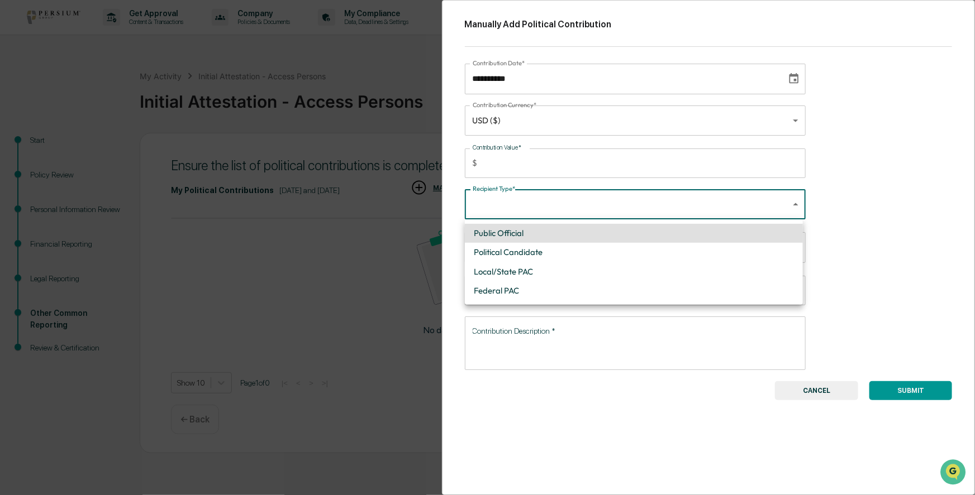
click at [545, 195] on body "**********" at bounding box center [487, 247] width 975 height 495
click at [548, 251] on li "Political Candidate" at bounding box center [634, 252] width 338 height 19
type input "**********"
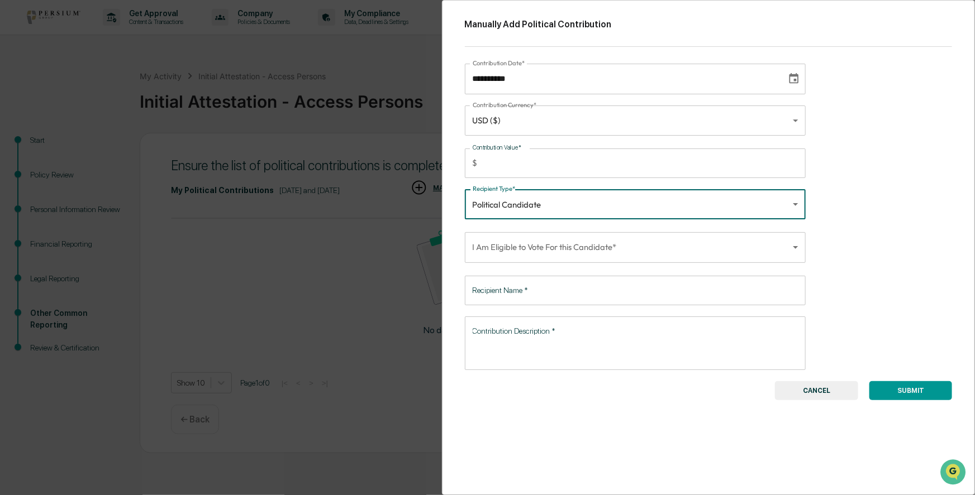
click at [547, 245] on body "**********" at bounding box center [487, 247] width 975 height 495
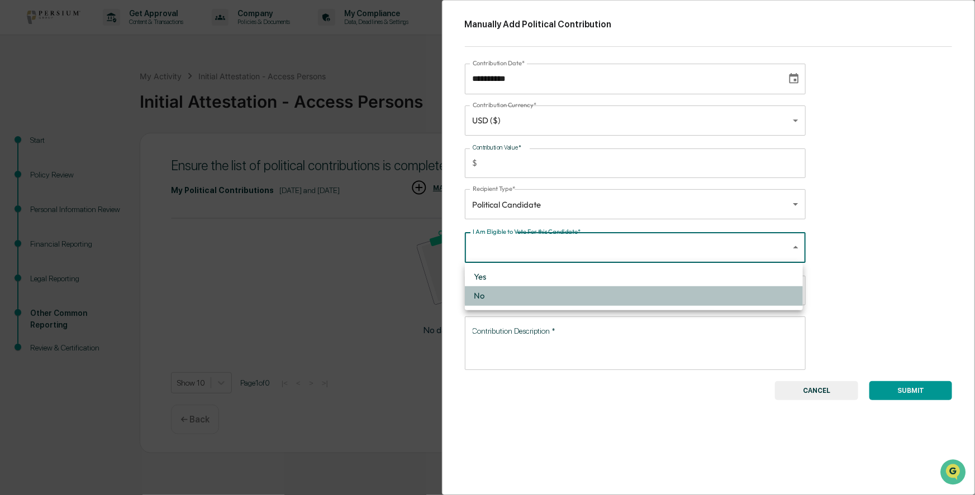
click at [482, 293] on li "No" at bounding box center [634, 296] width 338 height 19
type input "*****"
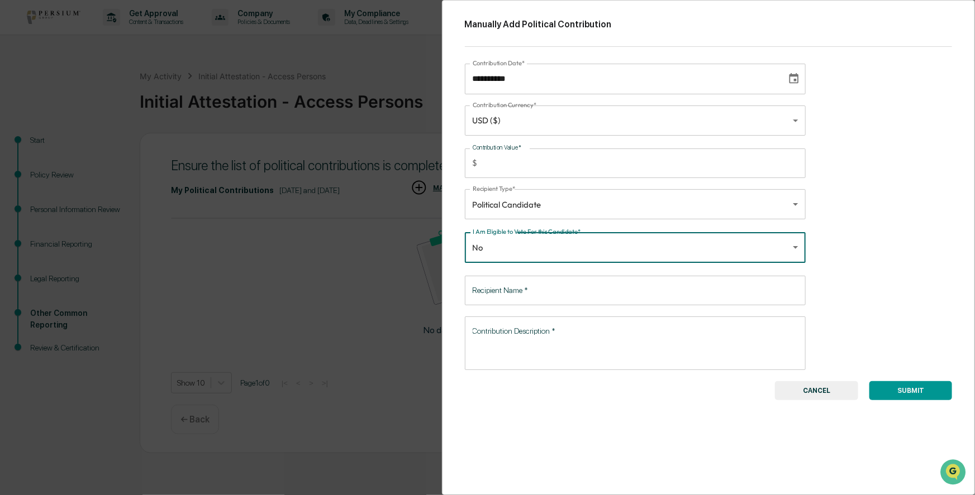
click at [549, 287] on input "Recipient Name   *" at bounding box center [635, 291] width 341 height 30
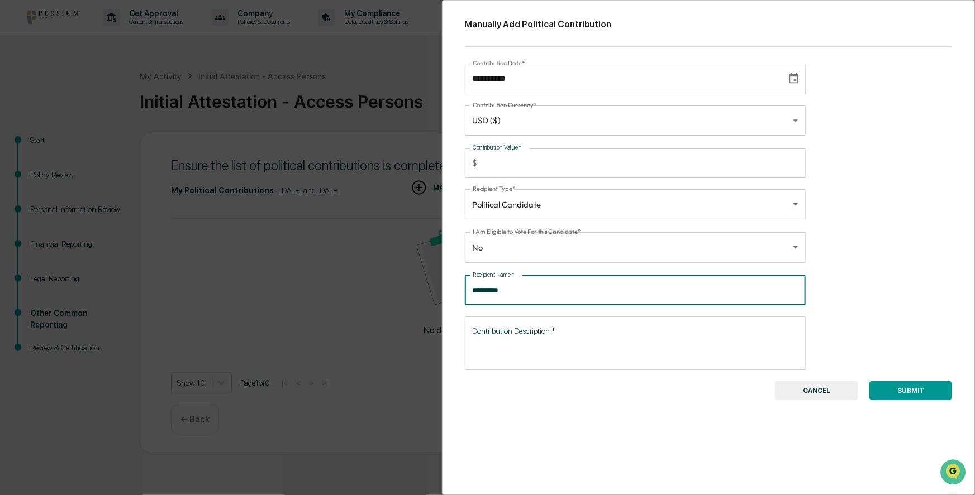
type input "*********"
click at [532, 333] on textarea "Contribution Description   *" at bounding box center [635, 343] width 326 height 35
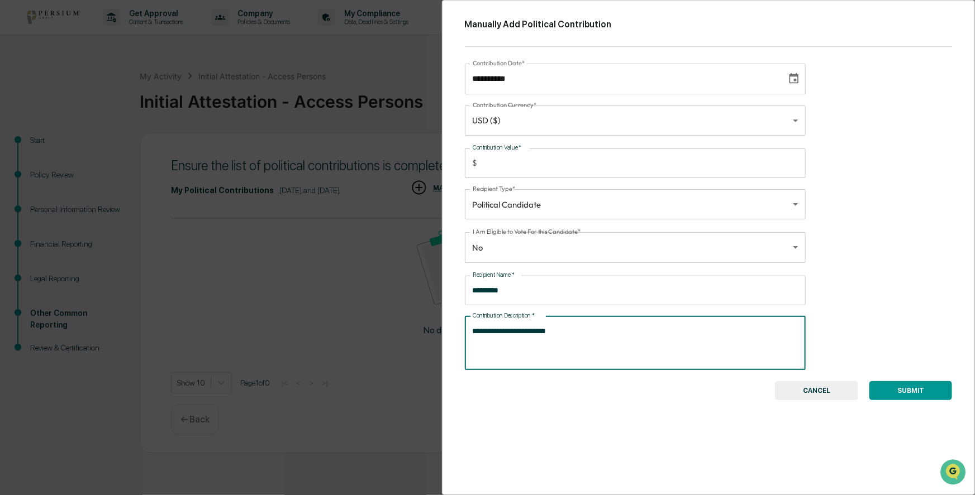
type textarea "**********"
click at [932, 392] on button "SUBMIT" at bounding box center [910, 390] width 83 height 19
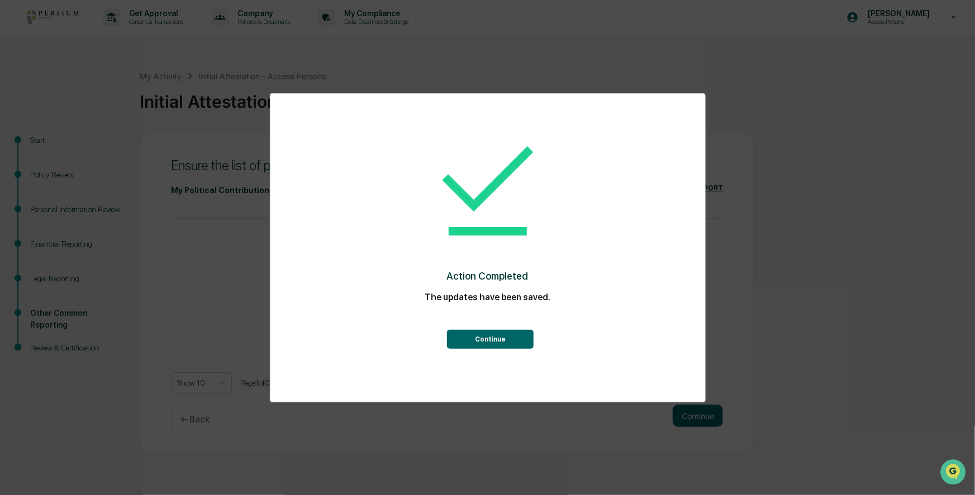
click at [502, 341] on button "Continue" at bounding box center [490, 339] width 87 height 19
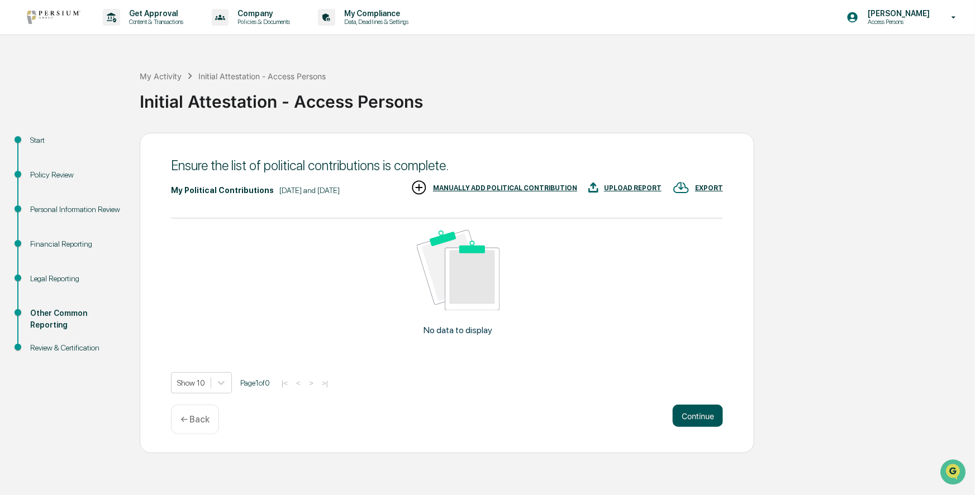
click at [686, 417] on button "Continue" at bounding box center [697, 416] width 50 height 22
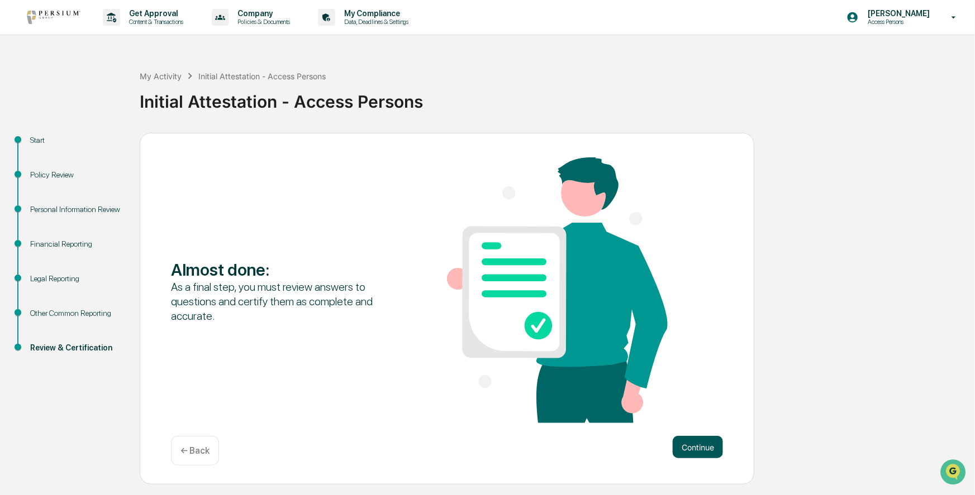
click at [699, 450] on button "Continue" at bounding box center [697, 447] width 50 height 22
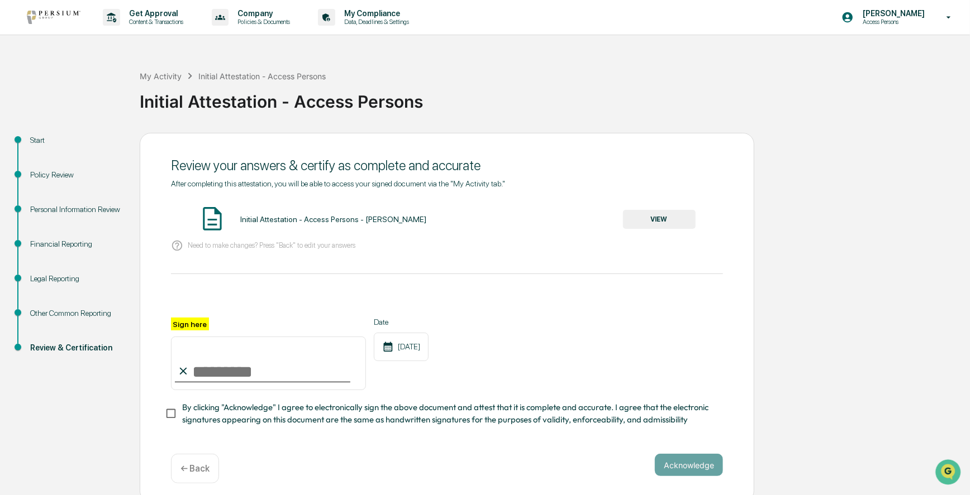
click at [658, 221] on button "VIEW" at bounding box center [659, 219] width 73 height 19
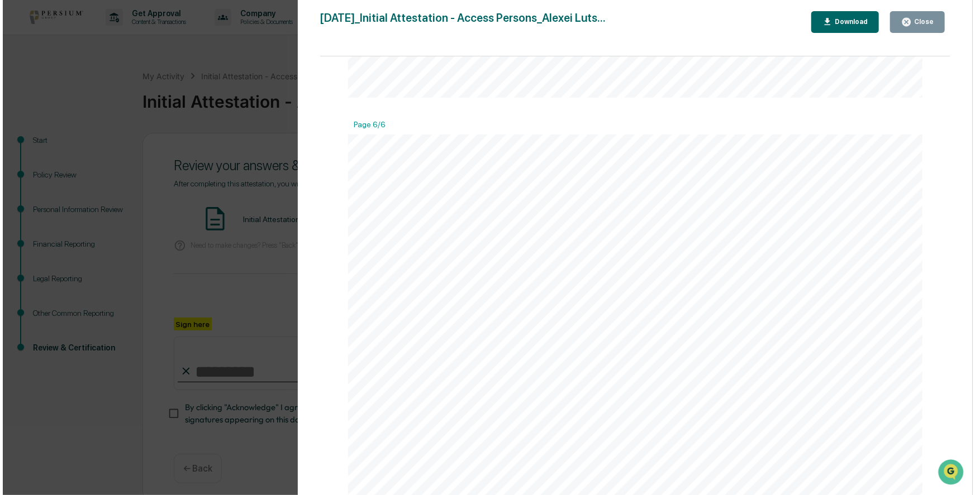
scroll to position [4190, 0]
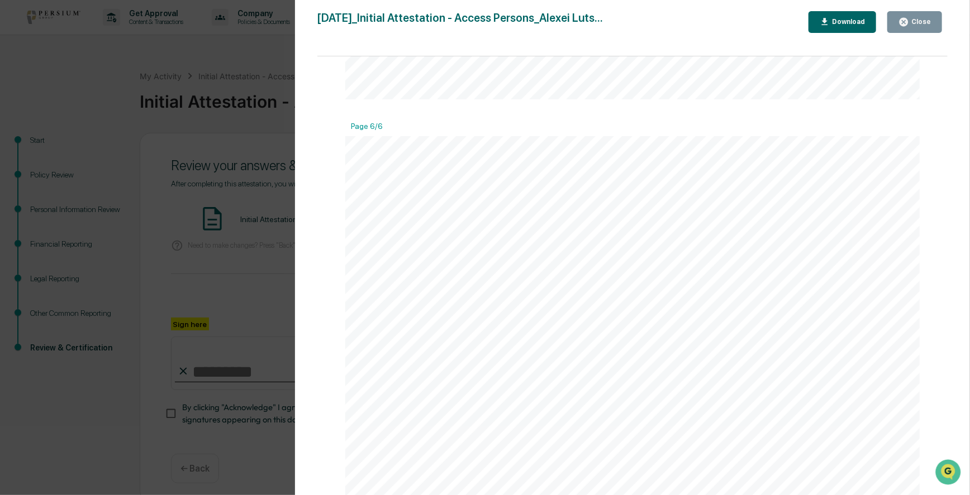
click at [846, 22] on div "Download" at bounding box center [846, 22] width 35 height 8
click at [916, 22] on div "Close" at bounding box center [920, 22] width 22 height 8
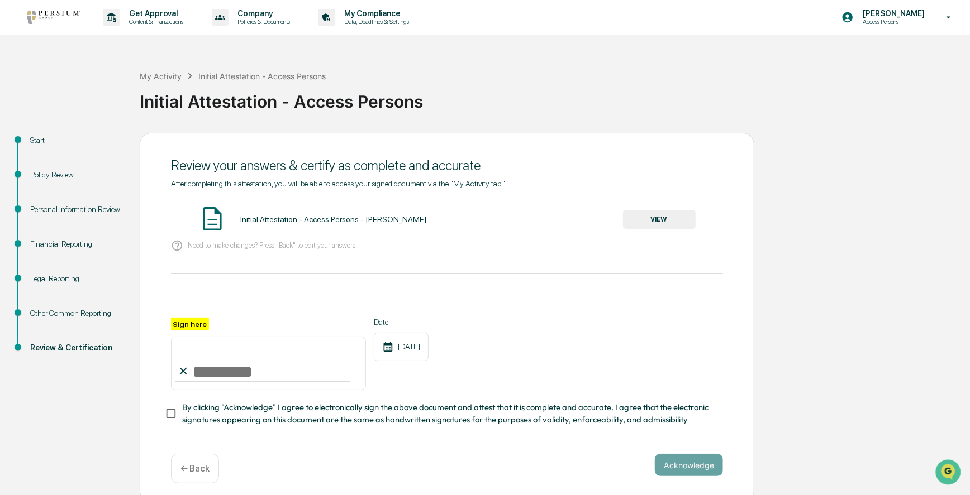
click at [219, 375] on input "Sign here" at bounding box center [268, 364] width 195 height 54
type input "**********"
click at [681, 471] on button "Acknowledge" at bounding box center [689, 465] width 68 height 22
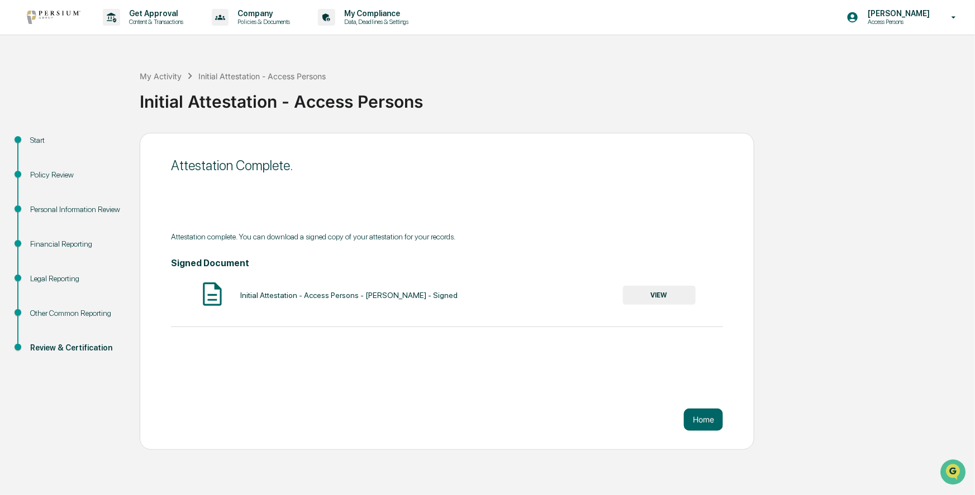
click at [662, 300] on button "VIEW" at bounding box center [659, 295] width 73 height 19
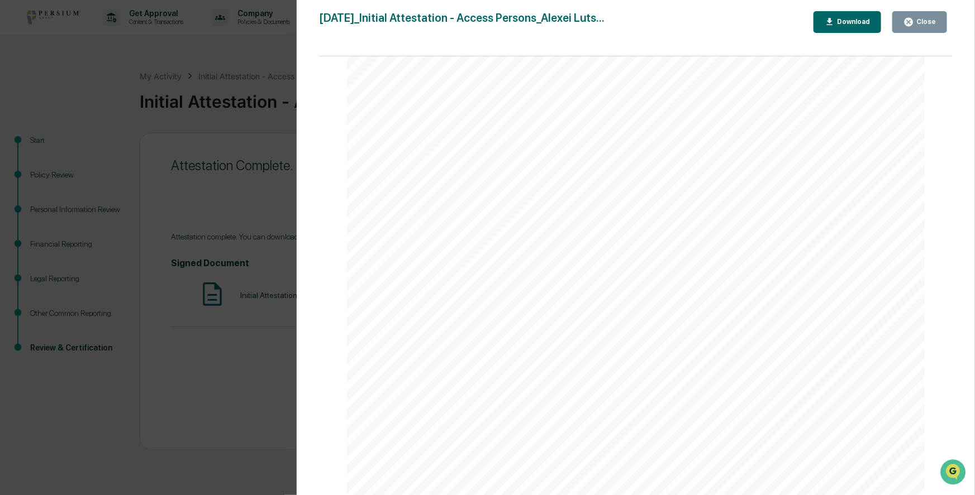
scroll to position [4269, 0]
click at [854, 25] on div "Download" at bounding box center [851, 22] width 35 height 8
click at [930, 23] on div "Close" at bounding box center [925, 22] width 22 height 8
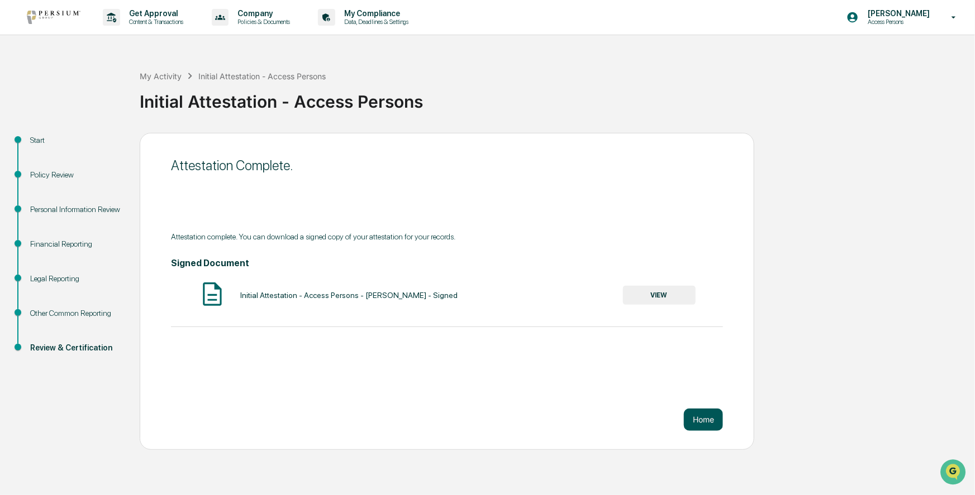
click at [709, 419] on button "Home" at bounding box center [703, 420] width 39 height 22
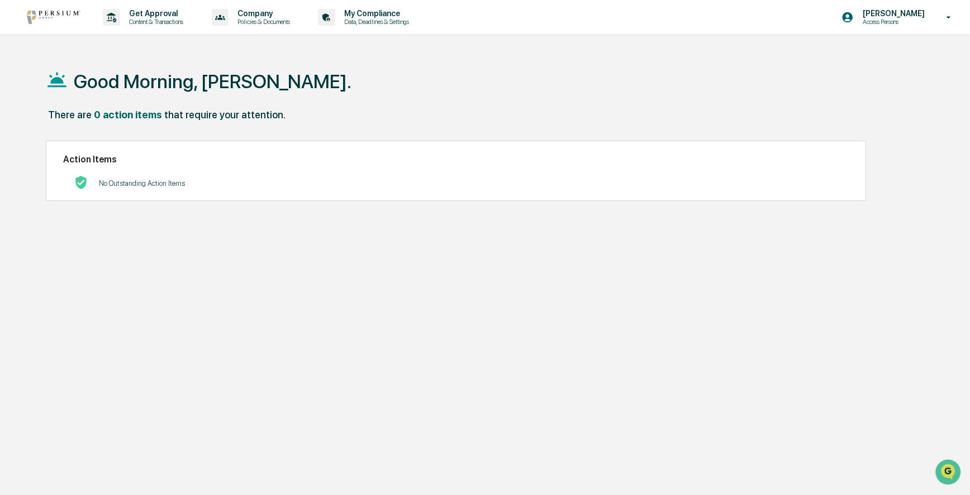
click at [47, 23] on img at bounding box center [54, 17] width 54 height 13
click at [44, 16] on img at bounding box center [54, 17] width 54 height 13
click at [128, 22] on p "Content & Transactions" at bounding box center [154, 22] width 69 height 8
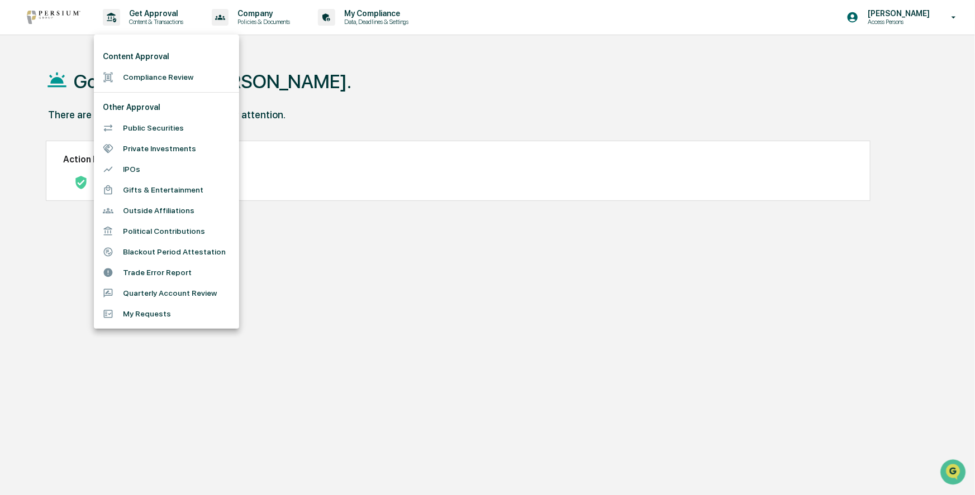
click at [41, 11] on div at bounding box center [487, 247] width 975 height 495
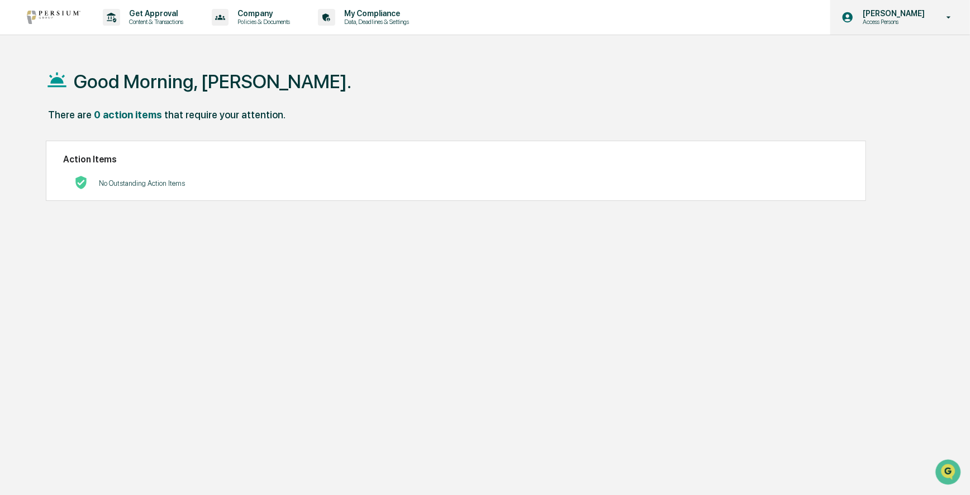
click at [893, 19] on p "Access Persons" at bounding box center [891, 22] width 77 height 8
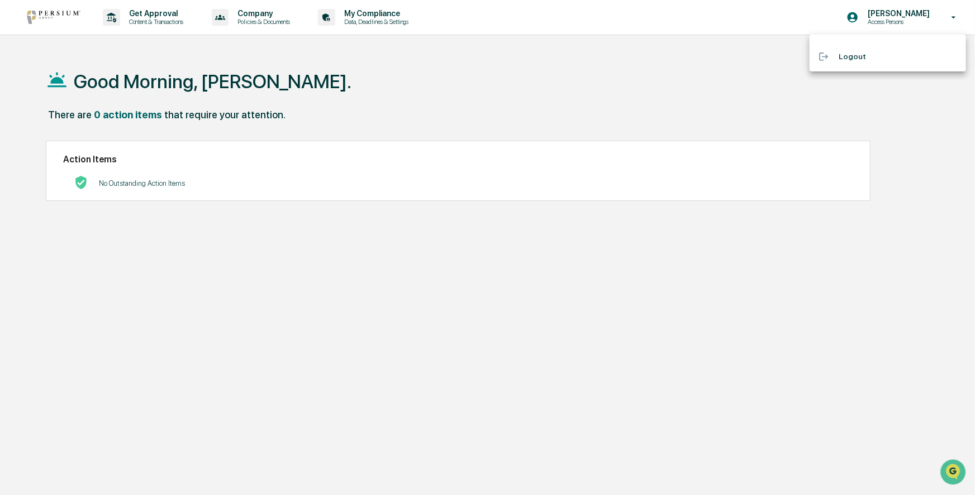
click at [856, 60] on li "Logout" at bounding box center [887, 56] width 156 height 21
